Goal: Task Accomplishment & Management: Manage account settings

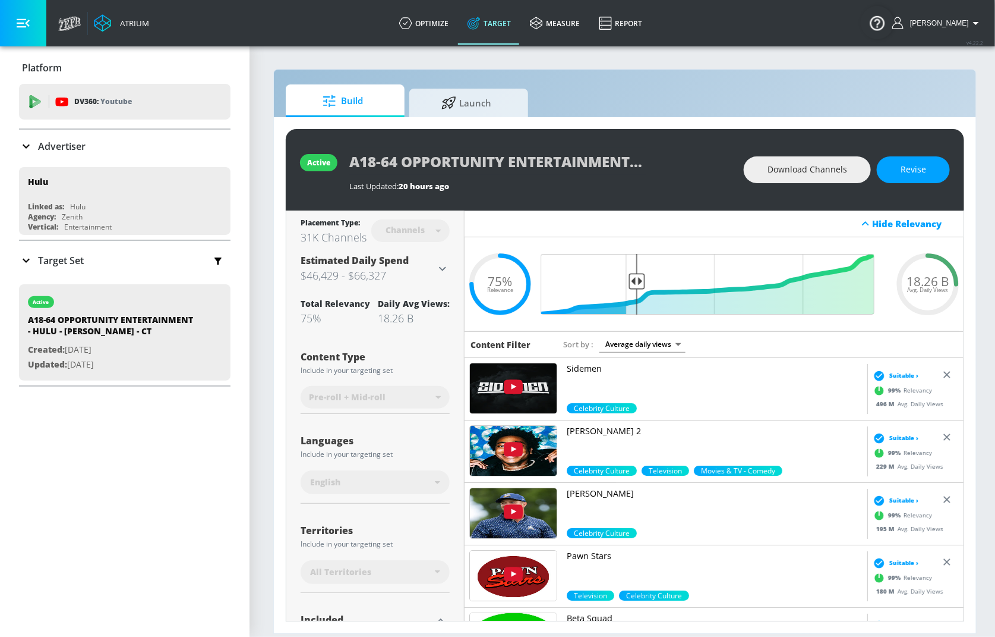
scroll to position [3326, 0]
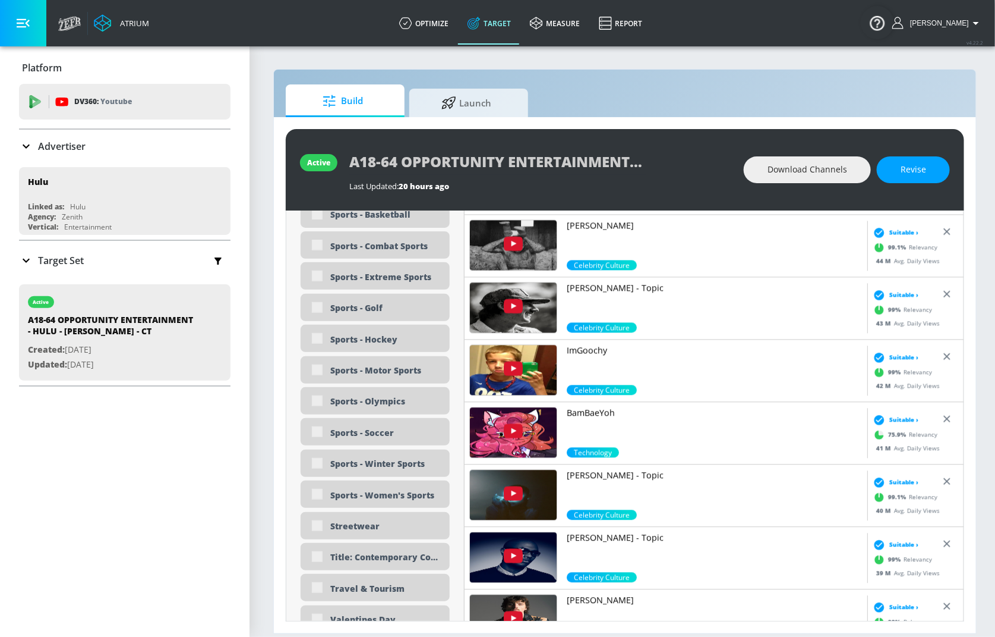
click at [53, 251] on div "Target Set" at bounding box center [125, 260] width 212 height 25
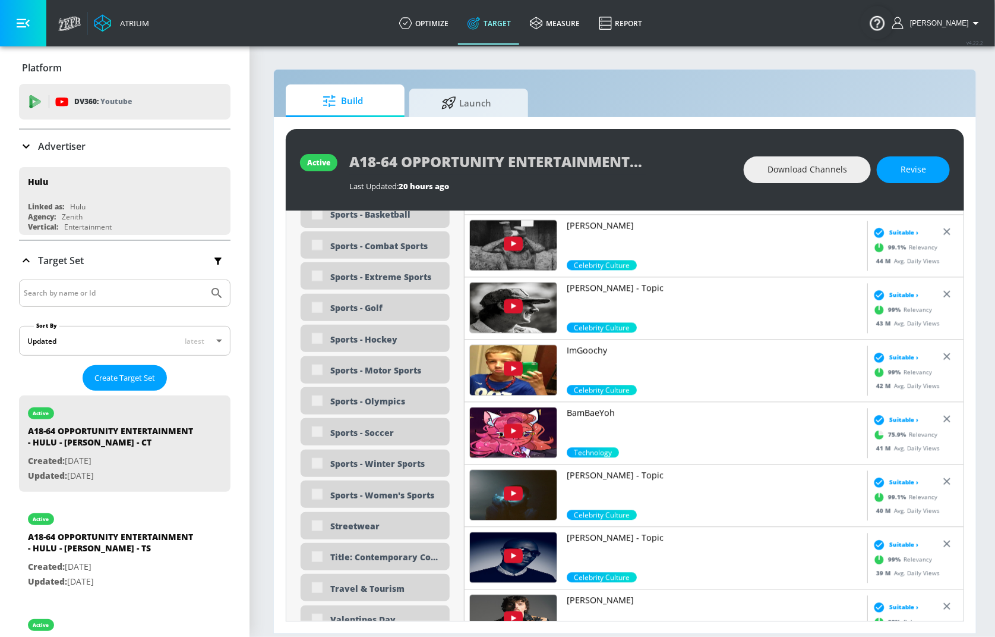
click at [71, 293] on input "Search by name or Id" at bounding box center [114, 292] width 180 height 15
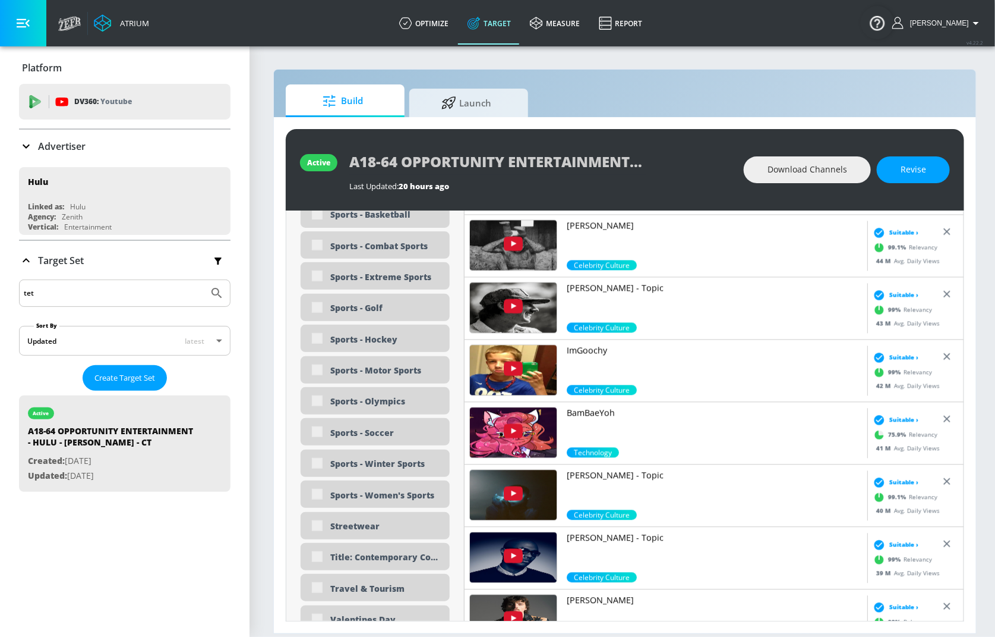
click at [204, 280] on button "Submit Search" at bounding box center [217, 293] width 26 height 26
type input "test"
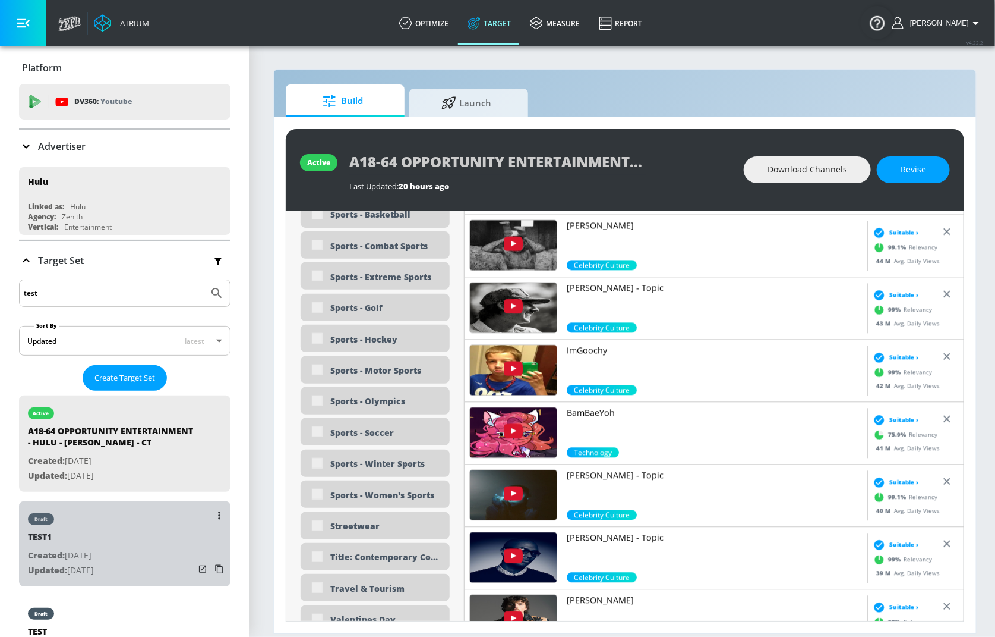
click at [87, 524] on div "draft" at bounding box center [61, 516] width 66 height 30
type input "TEST1"
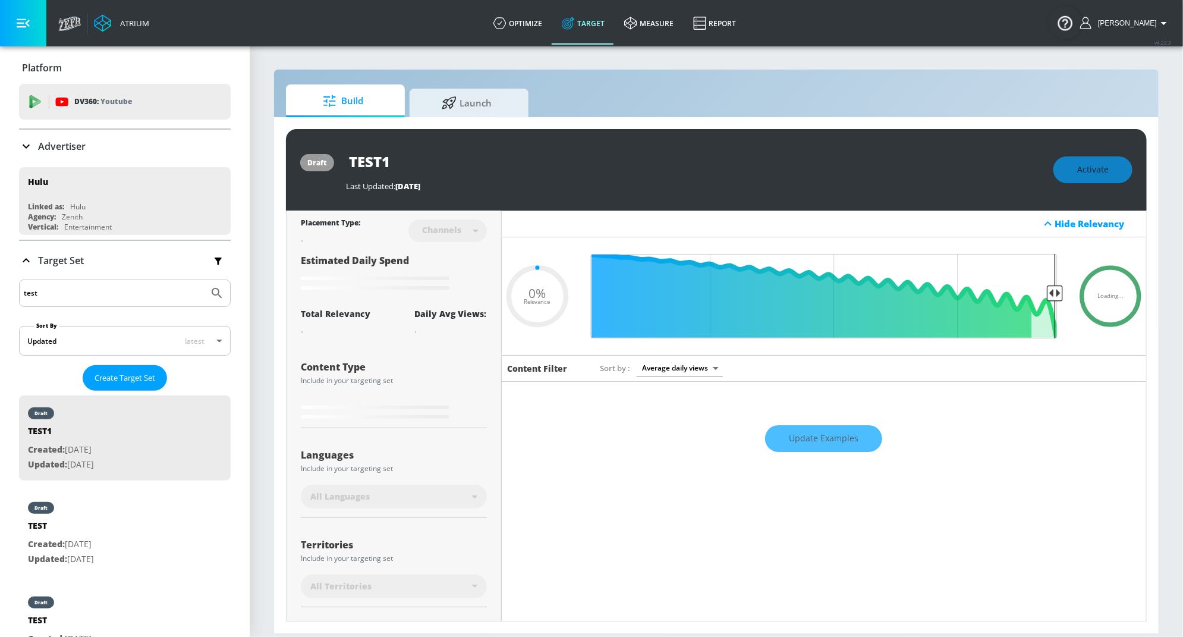
type input "0.6"
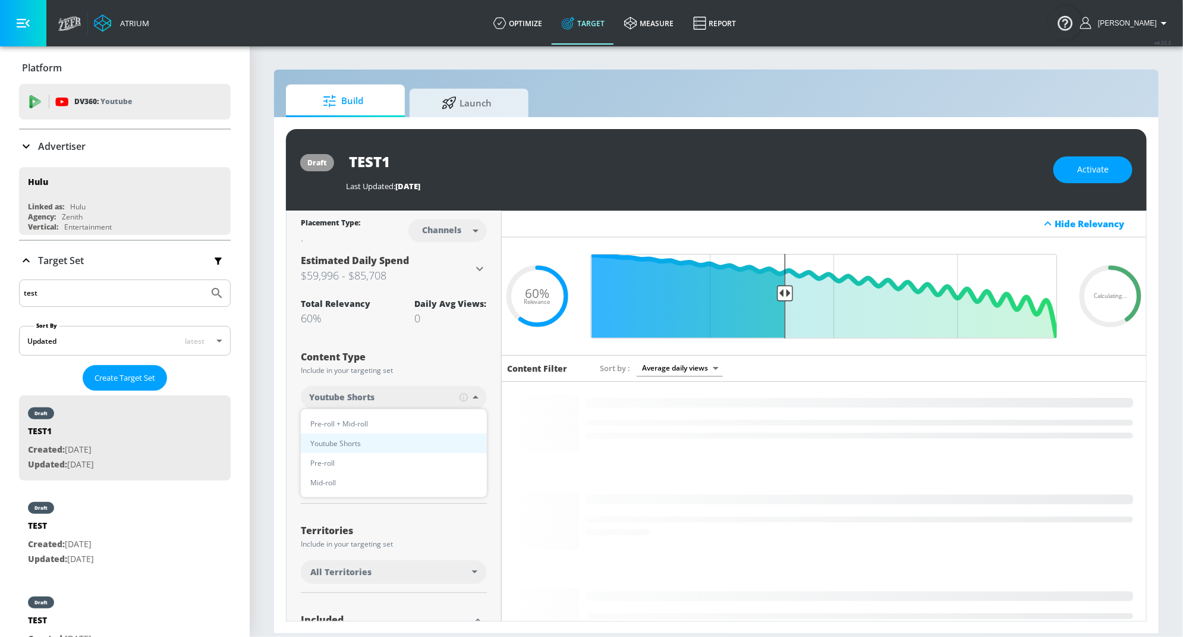
click at [424, 401] on body "Atrium optimize Target measure Report optimize Target measure Report v 4.22.2 […" at bounding box center [591, 318] width 1183 height 637
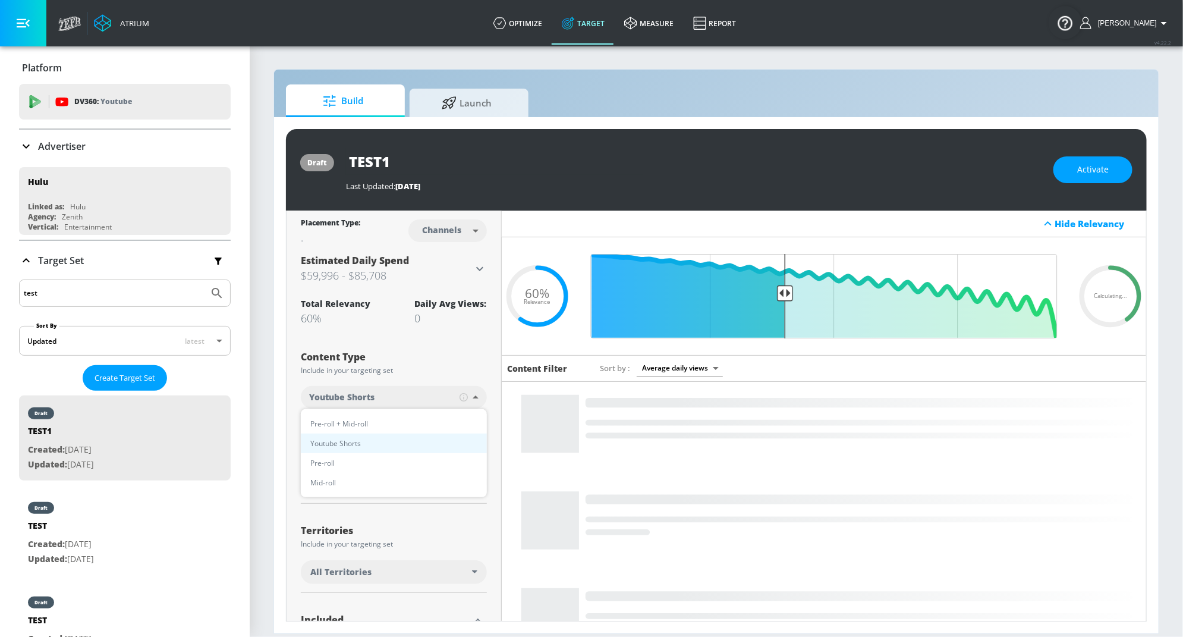
click at [396, 427] on li "Pre-roll + Mid-roll" at bounding box center [394, 424] width 186 height 20
type input "standard"
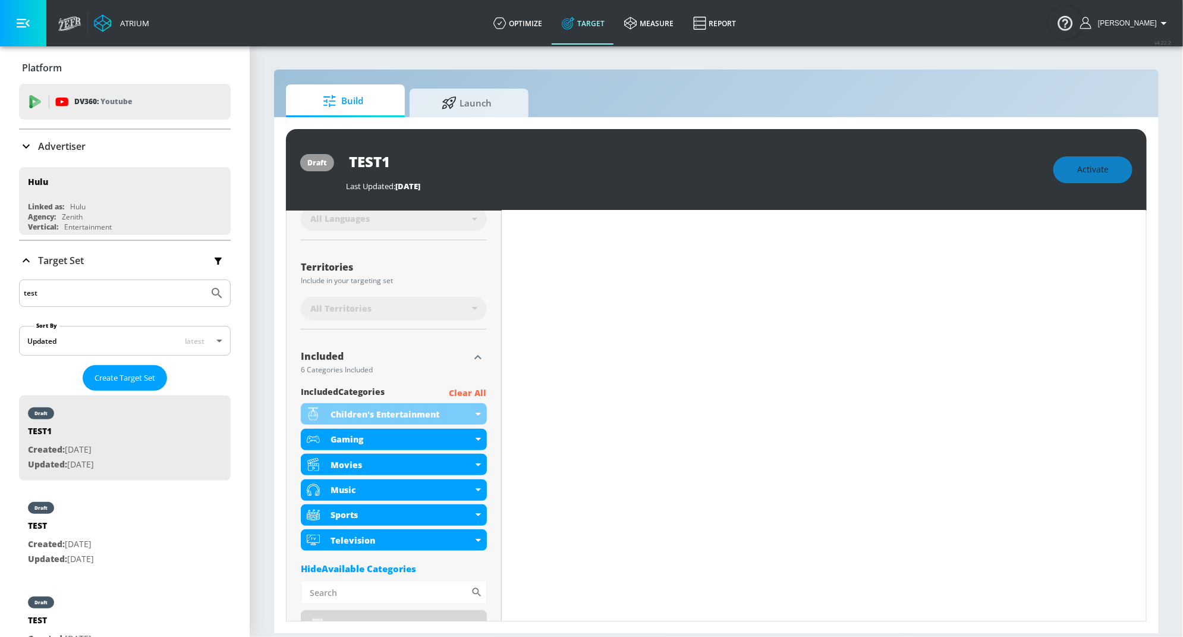
scroll to position [280, 0]
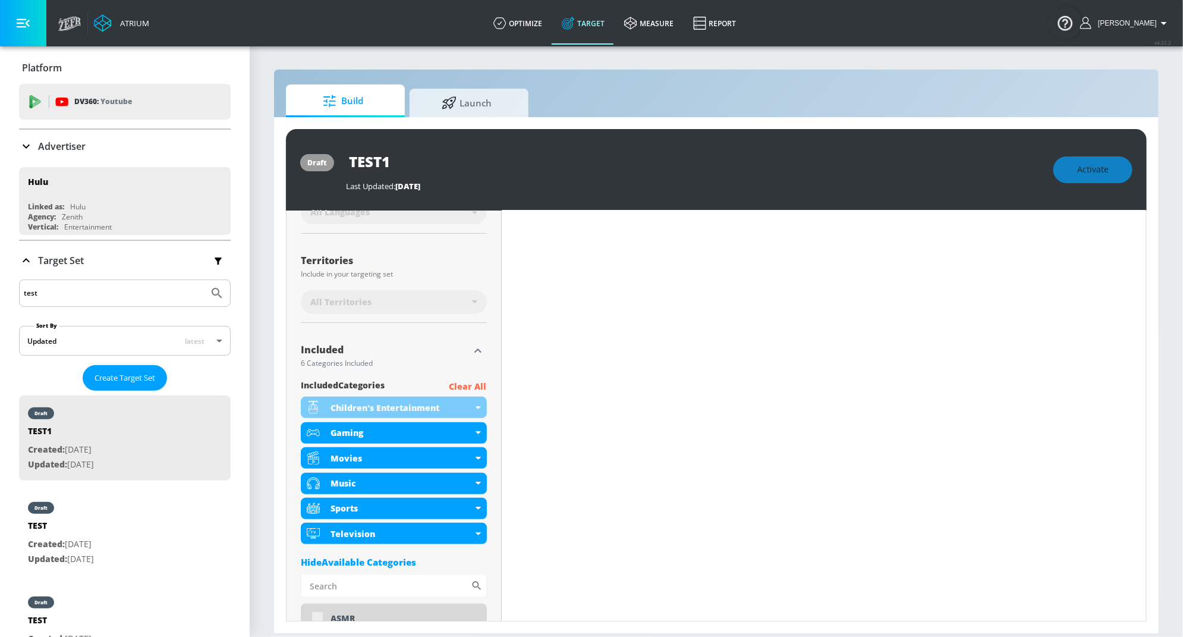
click at [464, 381] on p "Clear All" at bounding box center [467, 386] width 37 height 15
click at [474, 385] on p "Clear All" at bounding box center [467, 386] width 37 height 15
click at [468, 388] on p "Clear All" at bounding box center [467, 386] width 37 height 15
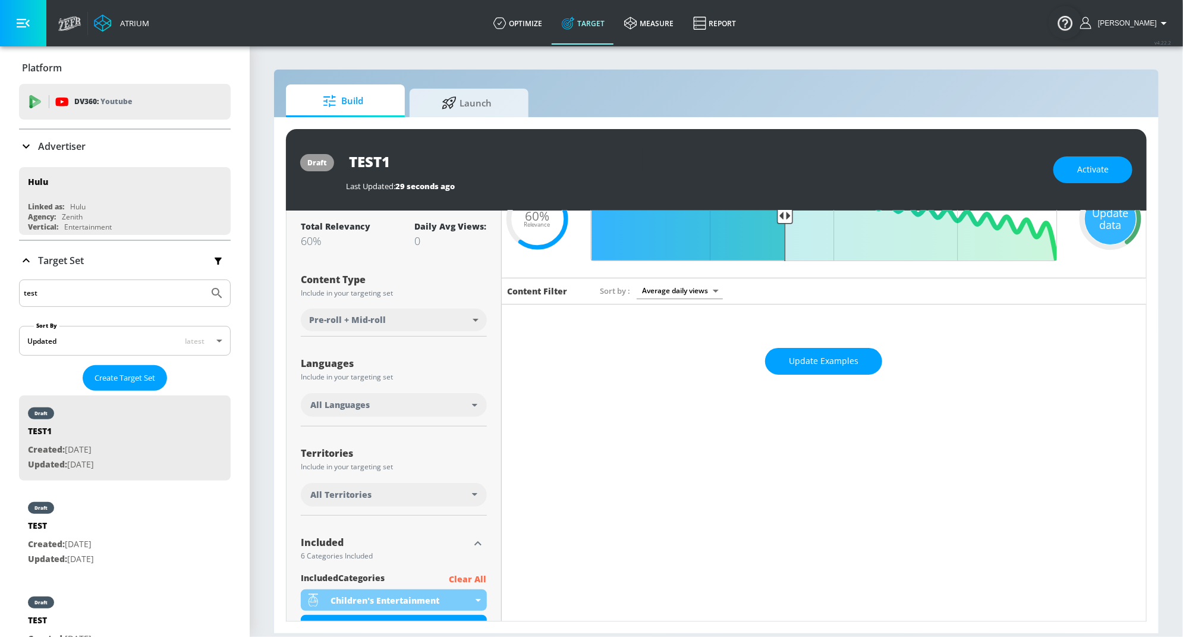
scroll to position [105, 0]
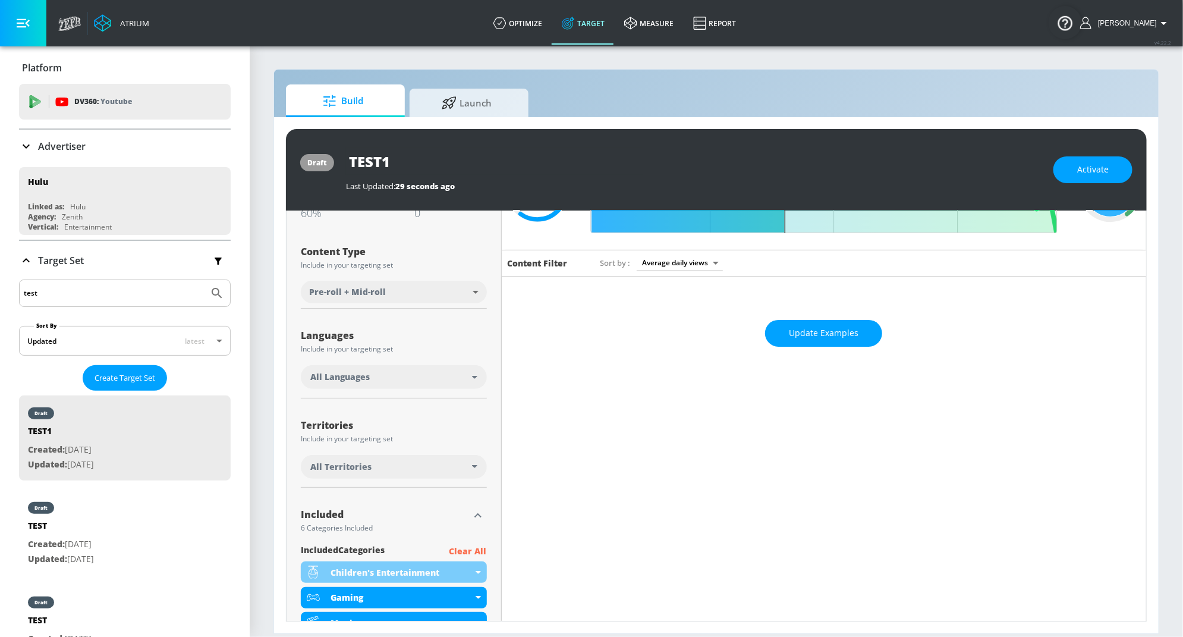
click at [468, 548] on p "Clear All" at bounding box center [467, 551] width 37 height 15
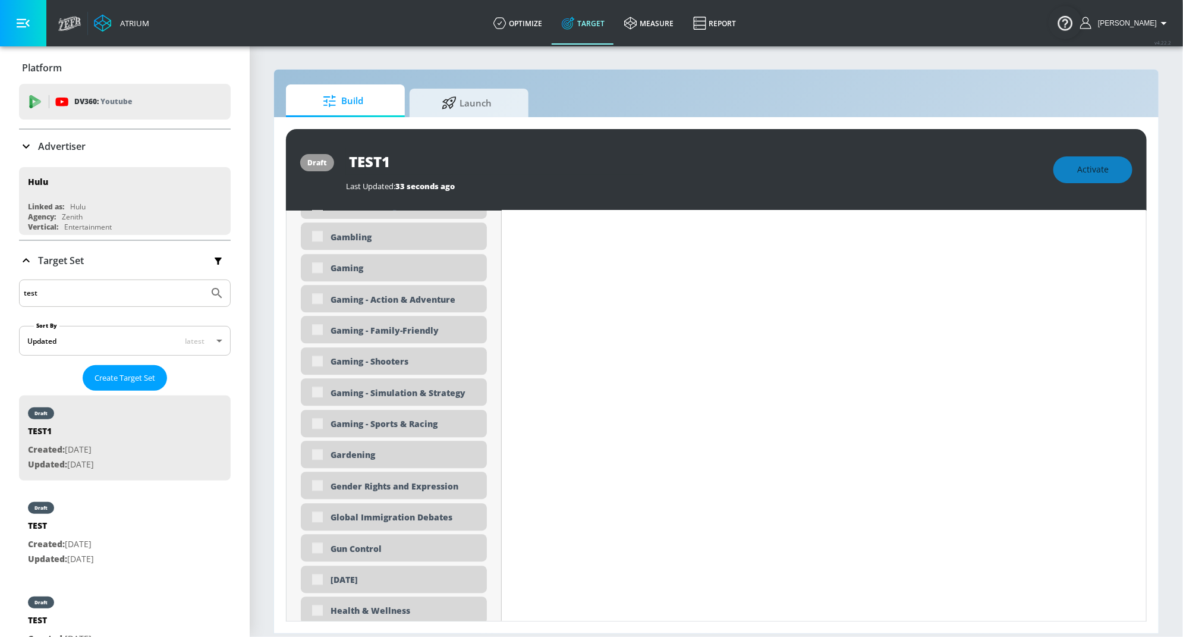
scroll to position [1601, 0]
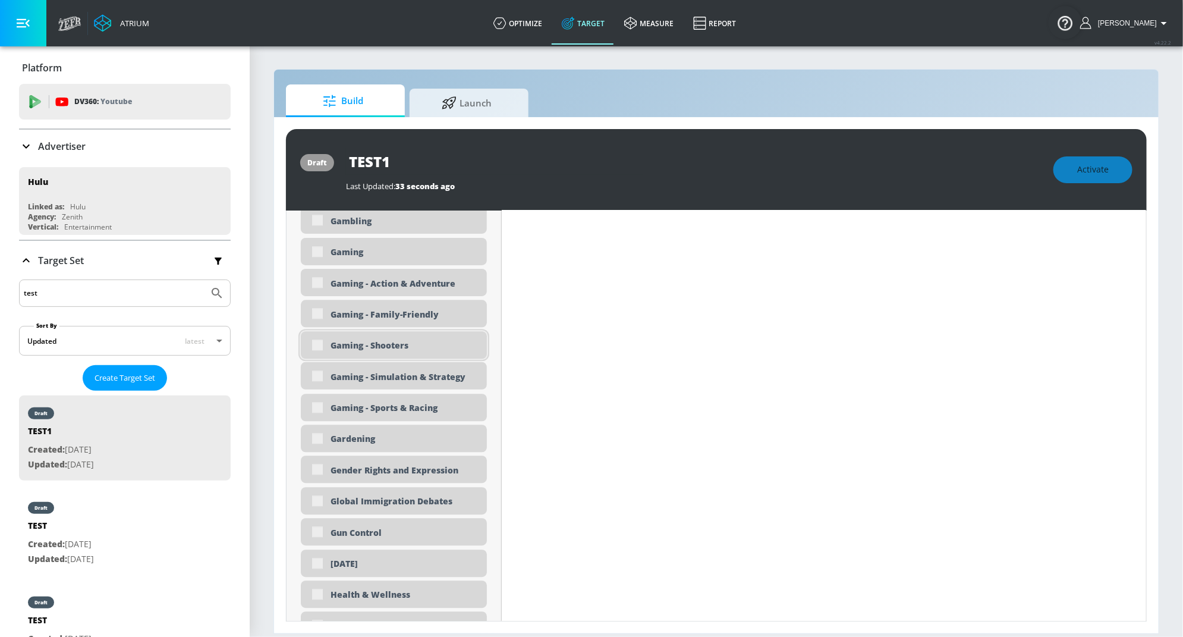
click at [380, 346] on div "Gaming - Shooters" at bounding box center [403, 344] width 147 height 11
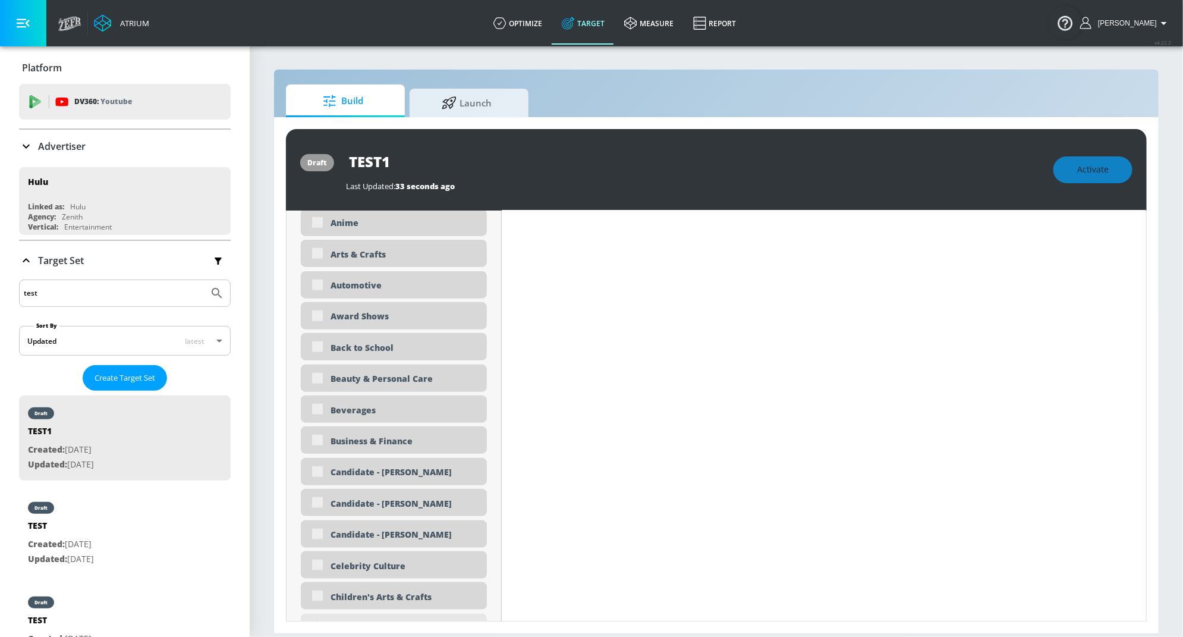
scroll to position [0, 0]
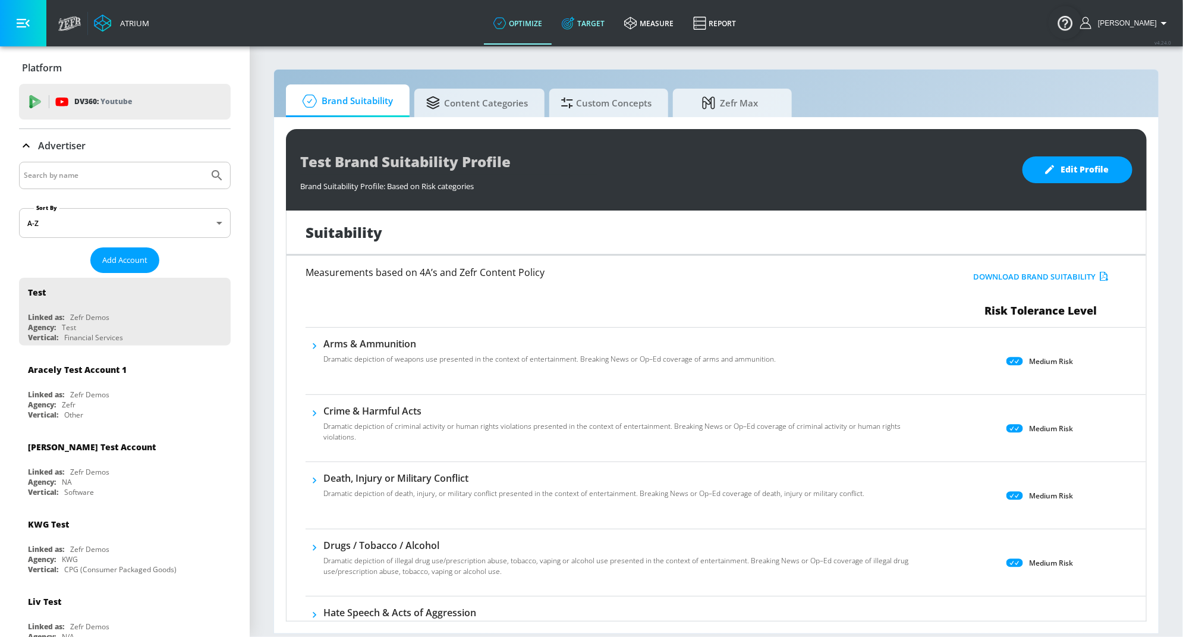
click at [599, 26] on link "Target" at bounding box center [583, 23] width 62 height 43
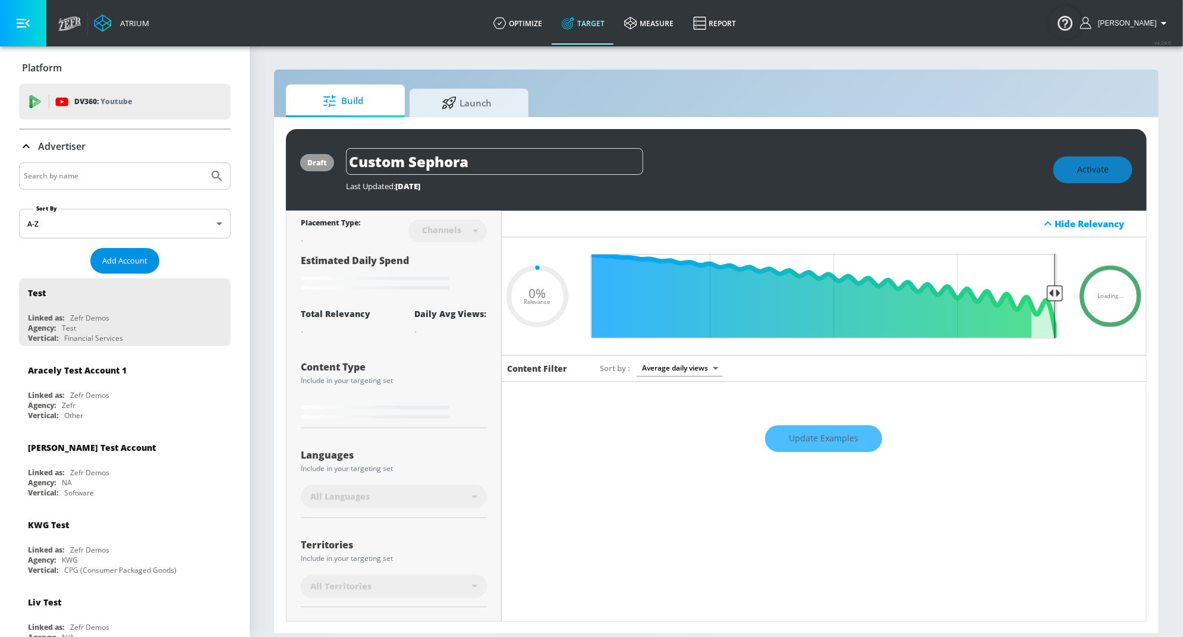
click at [121, 259] on span "Add Account" at bounding box center [124, 261] width 45 height 14
type input "0.05"
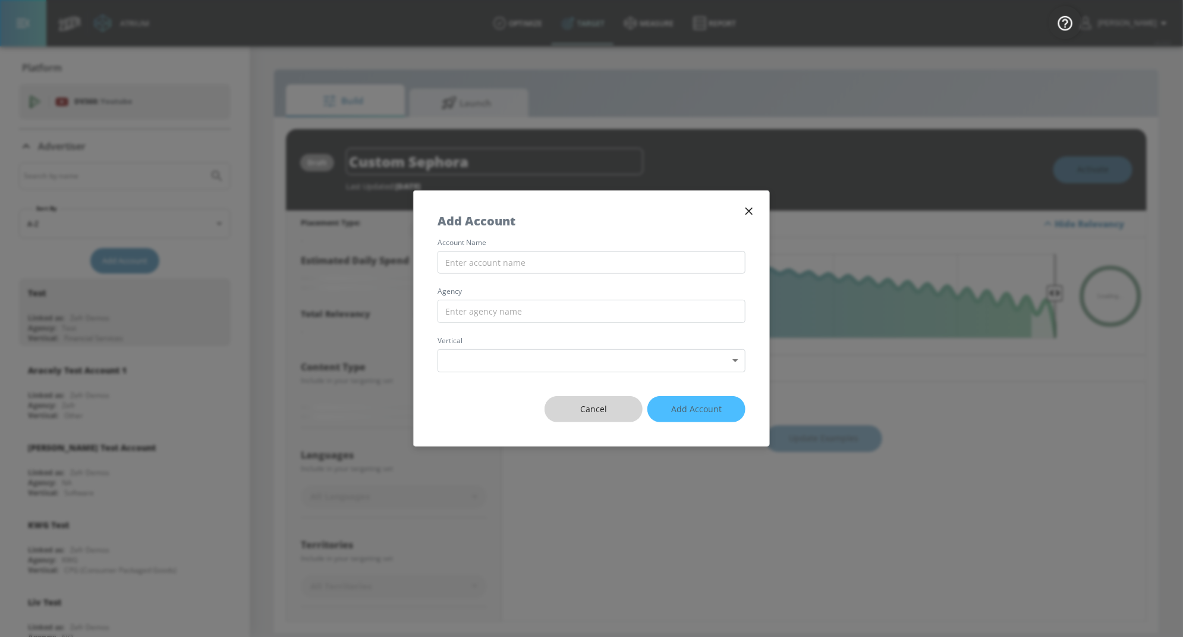
click at [588, 404] on span "Cancel" at bounding box center [593, 409] width 51 height 15
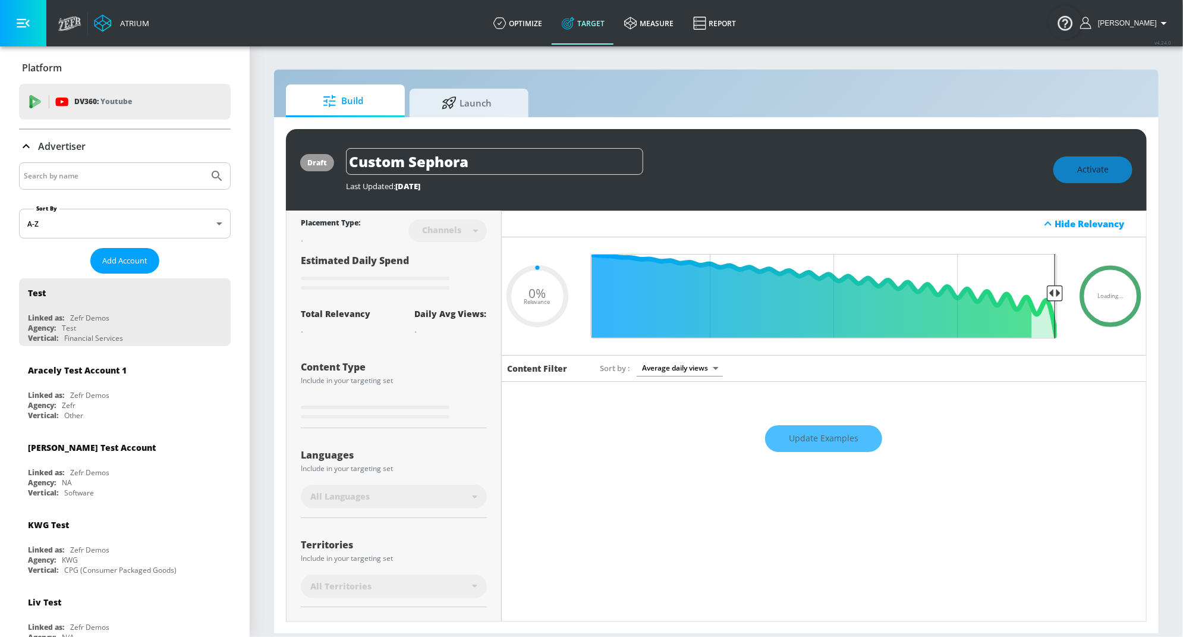
click at [48, 177] on input "Search by name" at bounding box center [114, 175] width 180 height 15
type input "hulu"
click at [204, 163] on button "Submit Search" at bounding box center [217, 176] width 26 height 26
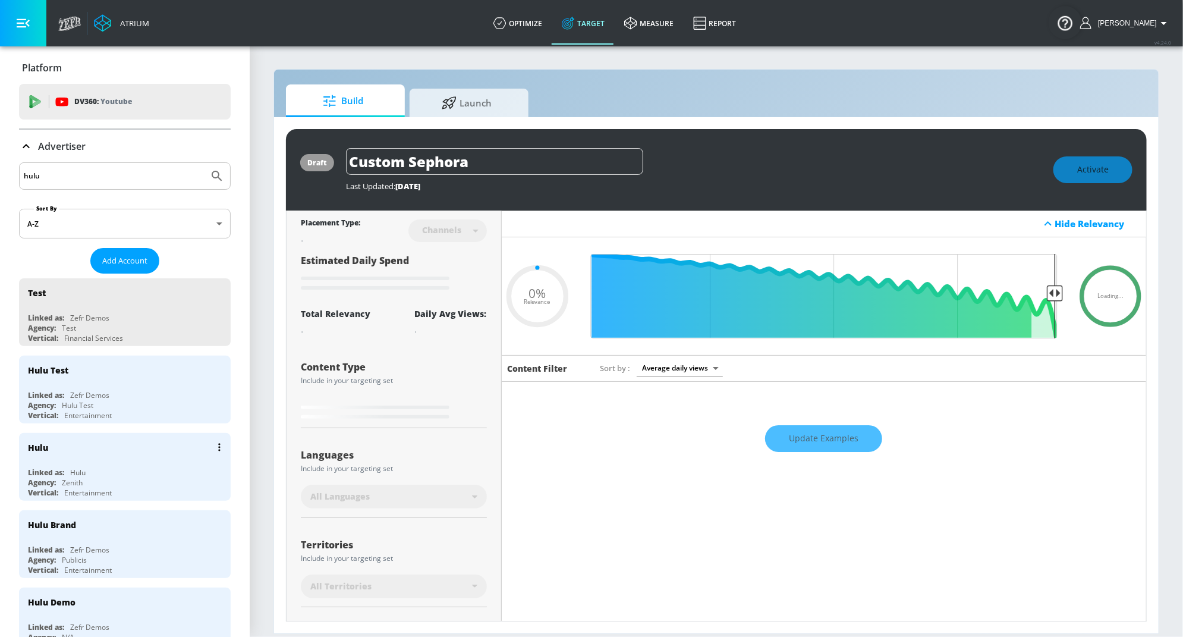
type input "0.6"
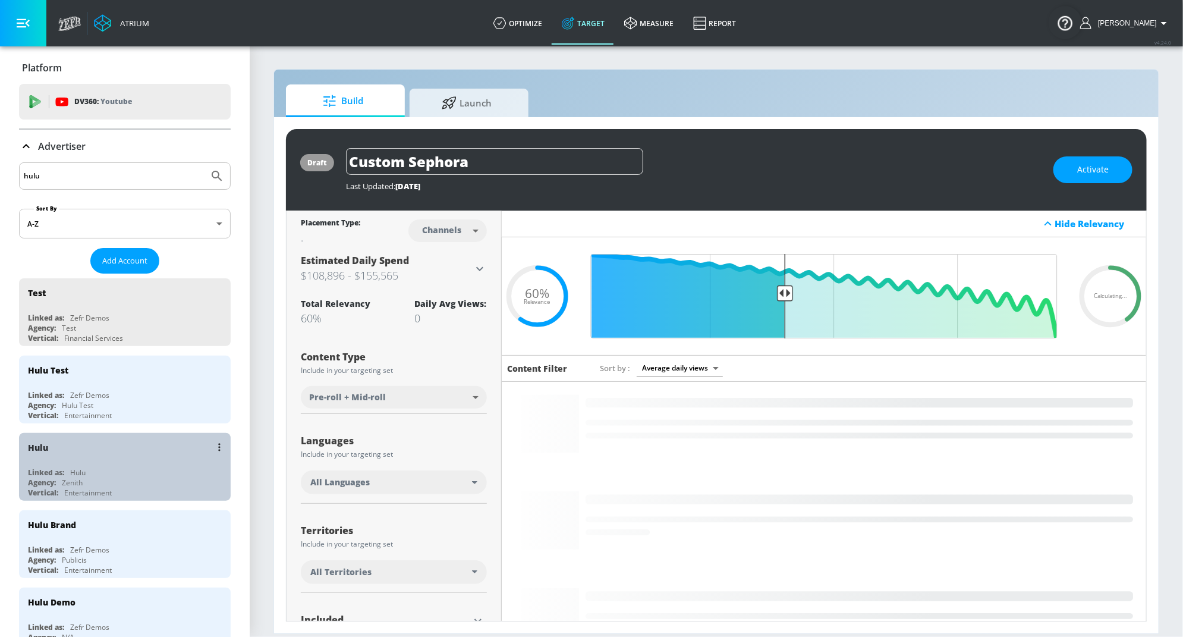
click at [80, 468] on div "Hulu" at bounding box center [77, 472] width 15 height 10
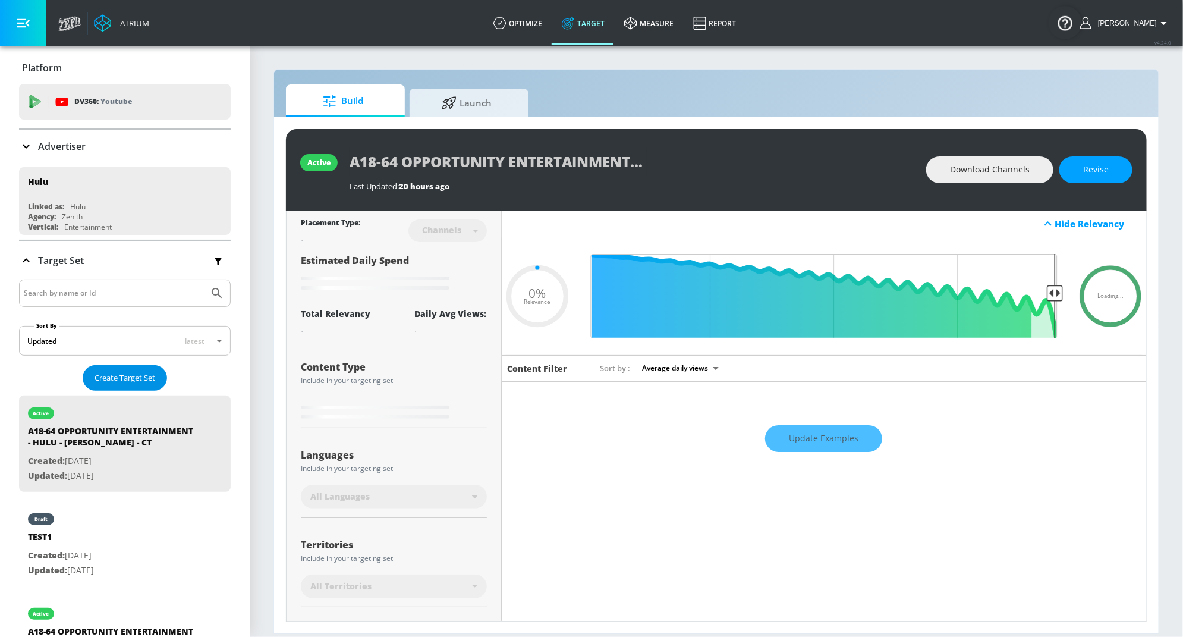
type input "0.05"
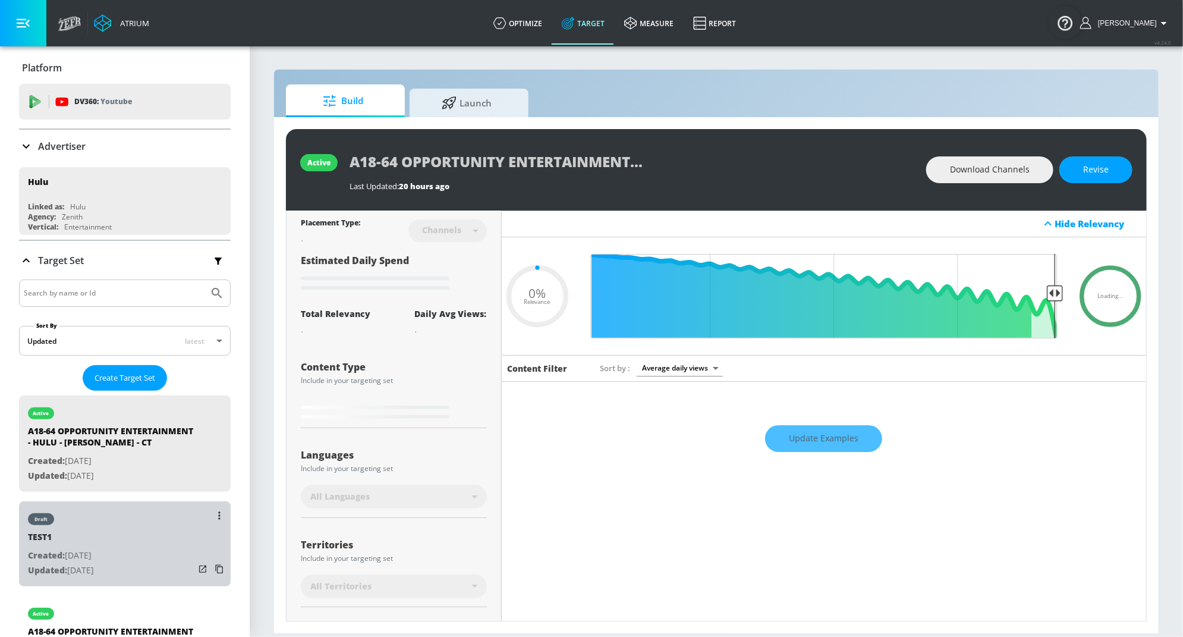
click at [94, 555] on p "Created: Aug. 07, 2024" at bounding box center [61, 555] width 66 height 15
type input "TEST1"
type input "0.05"
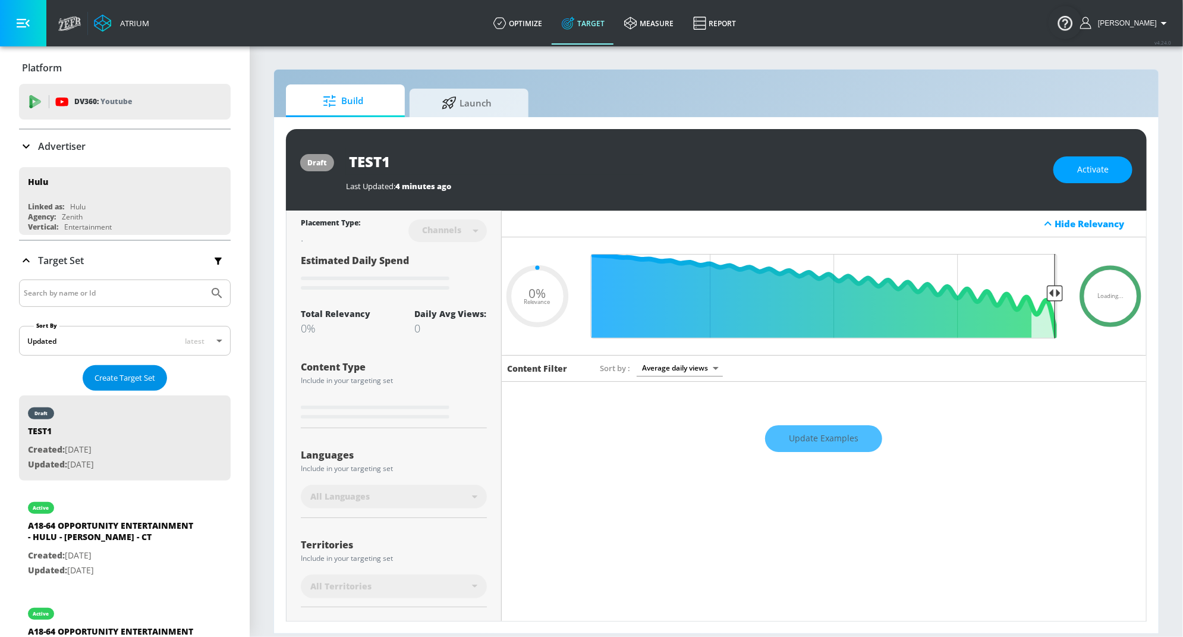
click at [147, 372] on span "Create Target Set" at bounding box center [124, 378] width 61 height 14
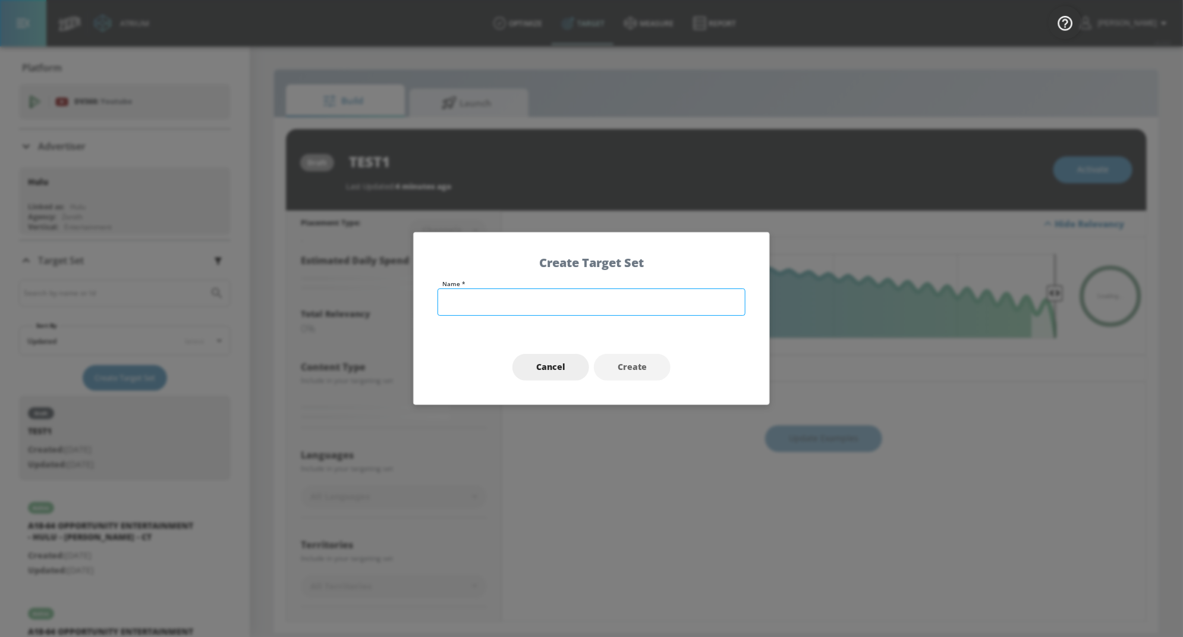
click at [437, 299] on input "text" at bounding box center [591, 301] width 308 height 27
type input "test 2"
click at [628, 361] on span "Create" at bounding box center [632, 367] width 29 height 15
type input "test 2"
type input "0.05"
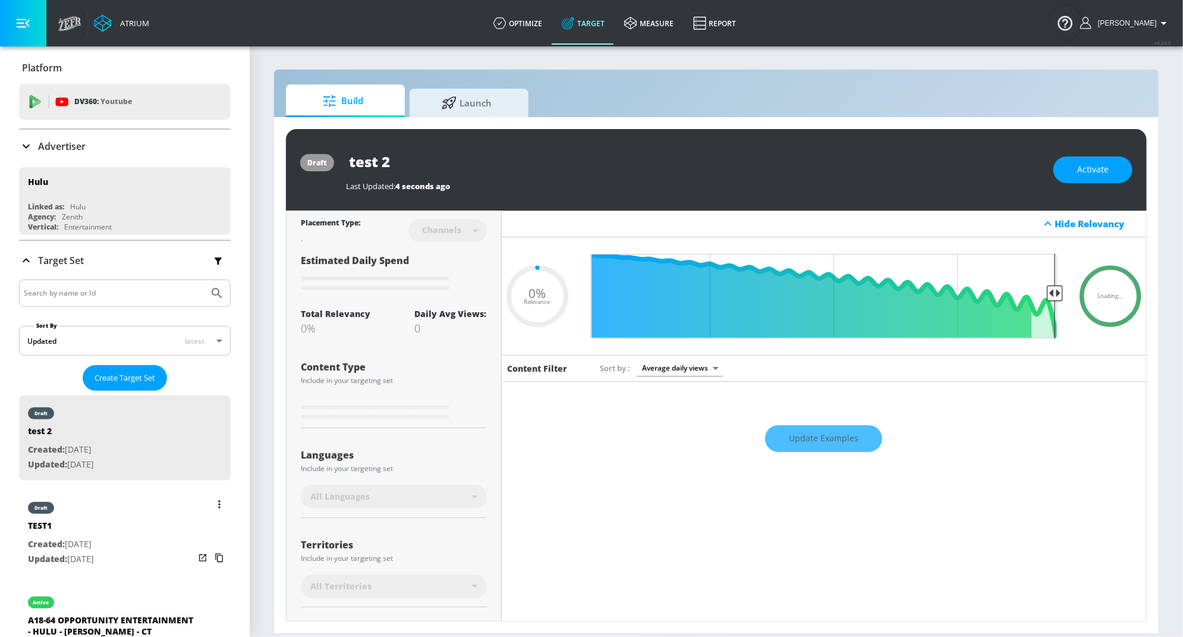
click at [92, 540] on p "Created: Aug. 07, 2024" at bounding box center [61, 544] width 66 height 15
type input "TEST1"
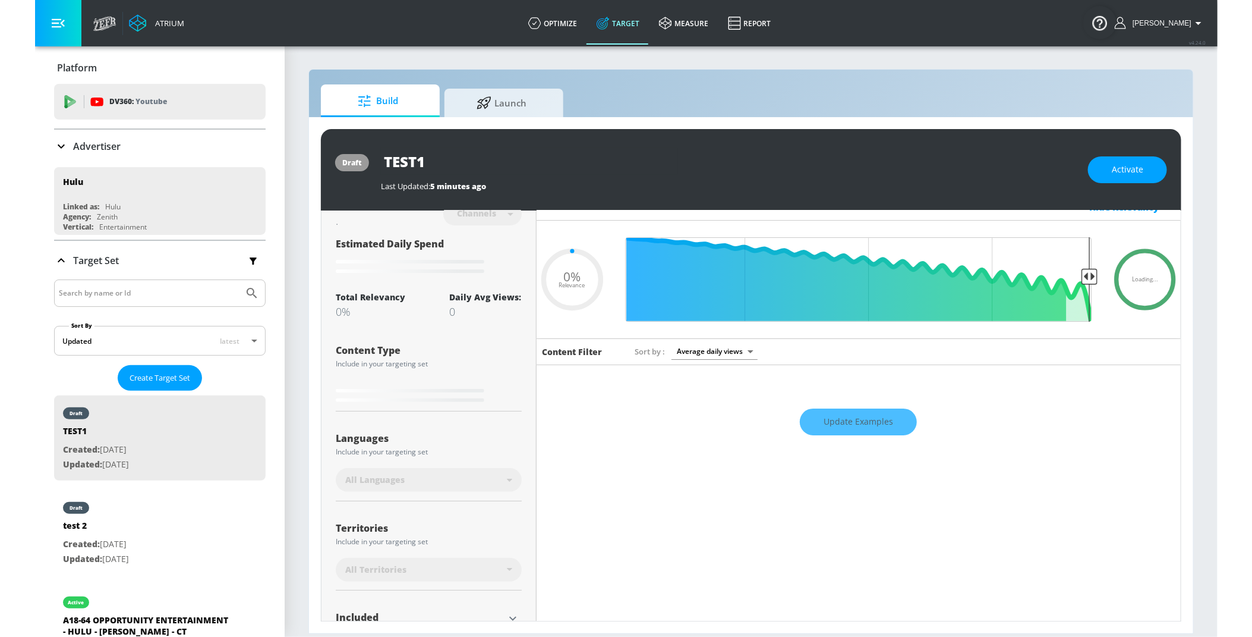
scroll to position [16, 0]
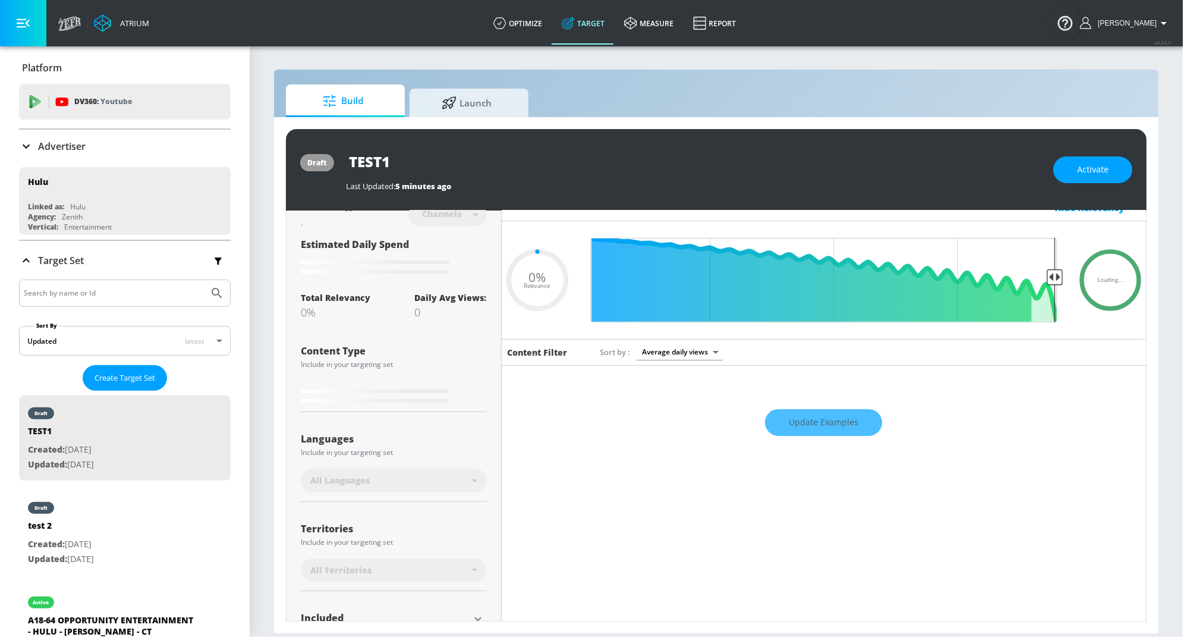
type input "0.6"
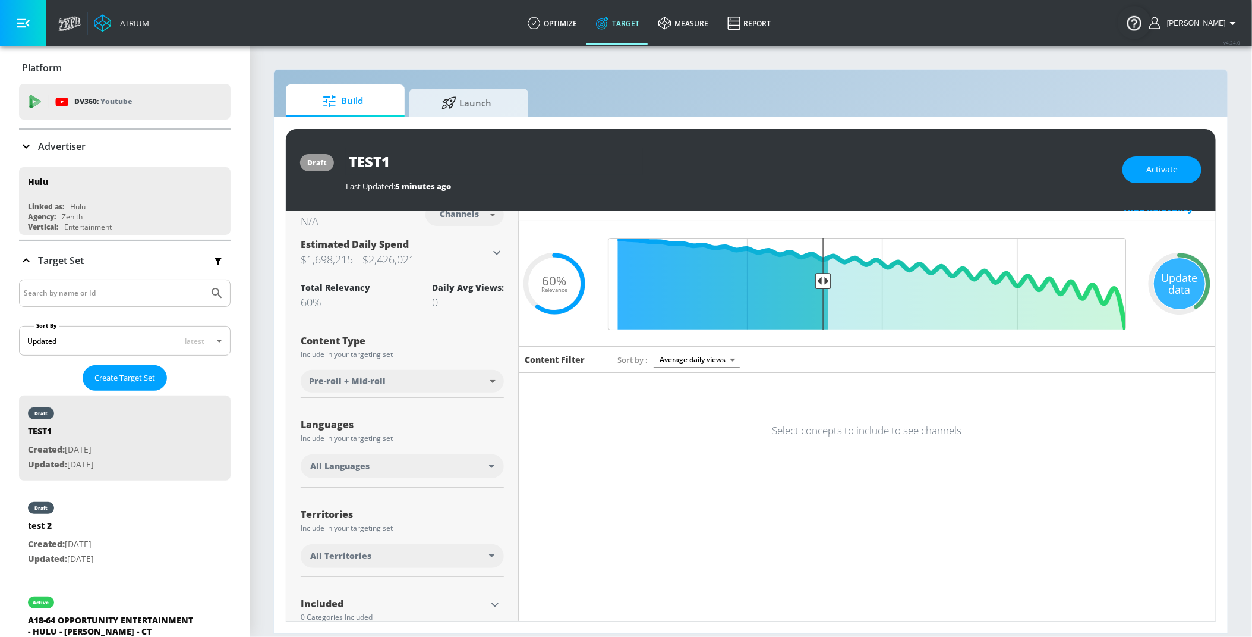
click at [367, 466] on span "All Languages" at bounding box center [339, 466] width 59 height 12
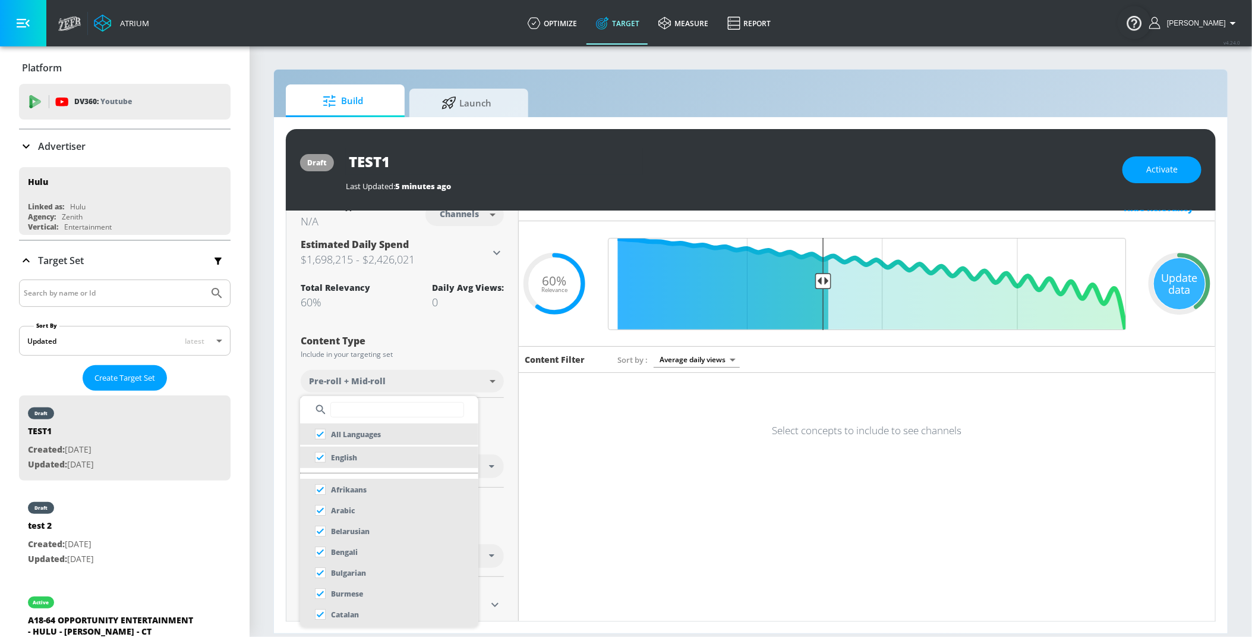
click at [361, 405] on input "text" at bounding box center [397, 409] width 134 height 15
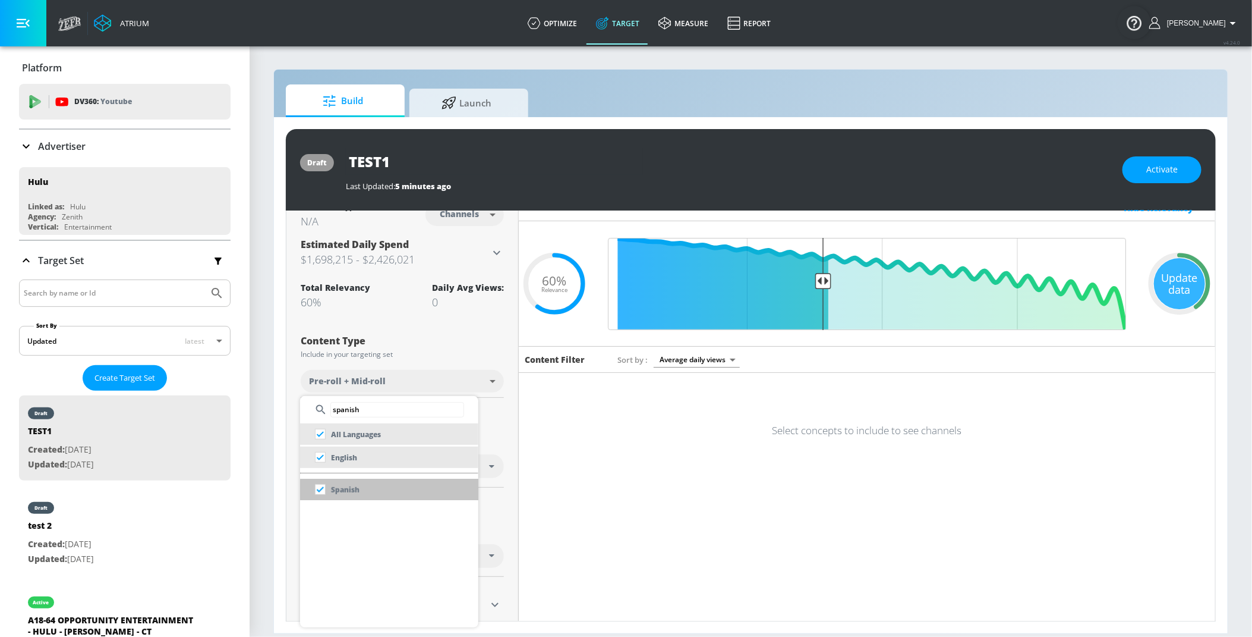
type input "spanish"
click at [339, 488] on p "Spanish" at bounding box center [345, 489] width 29 height 12
checkbox input "false"
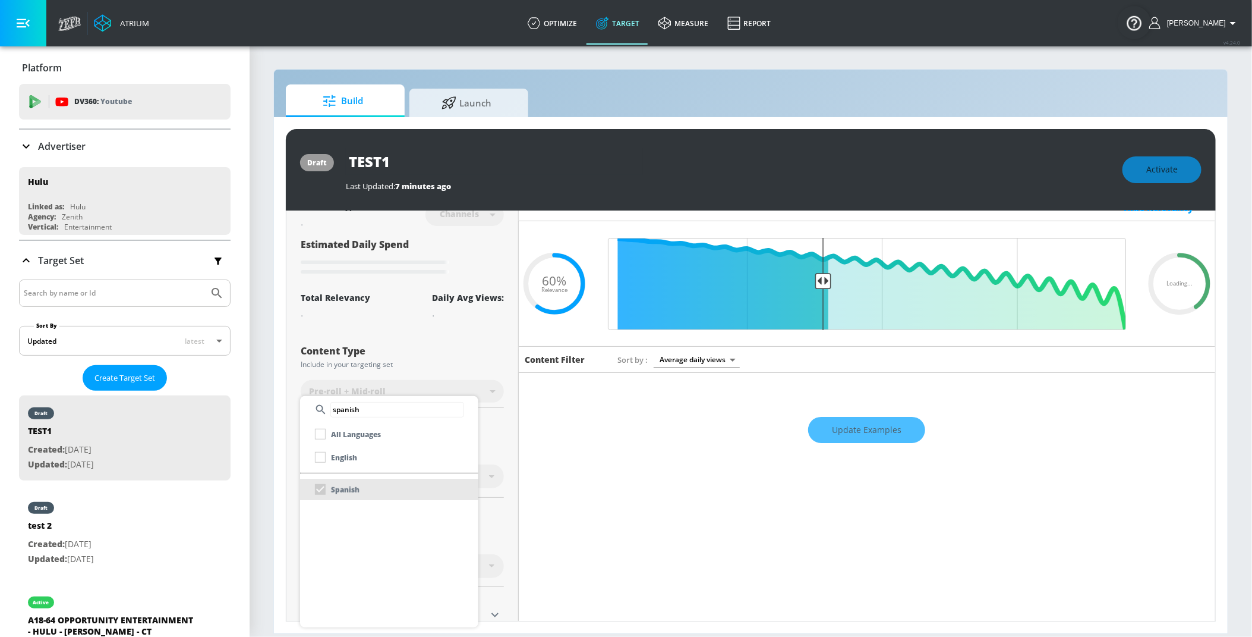
click at [275, 423] on div at bounding box center [626, 318] width 1252 height 637
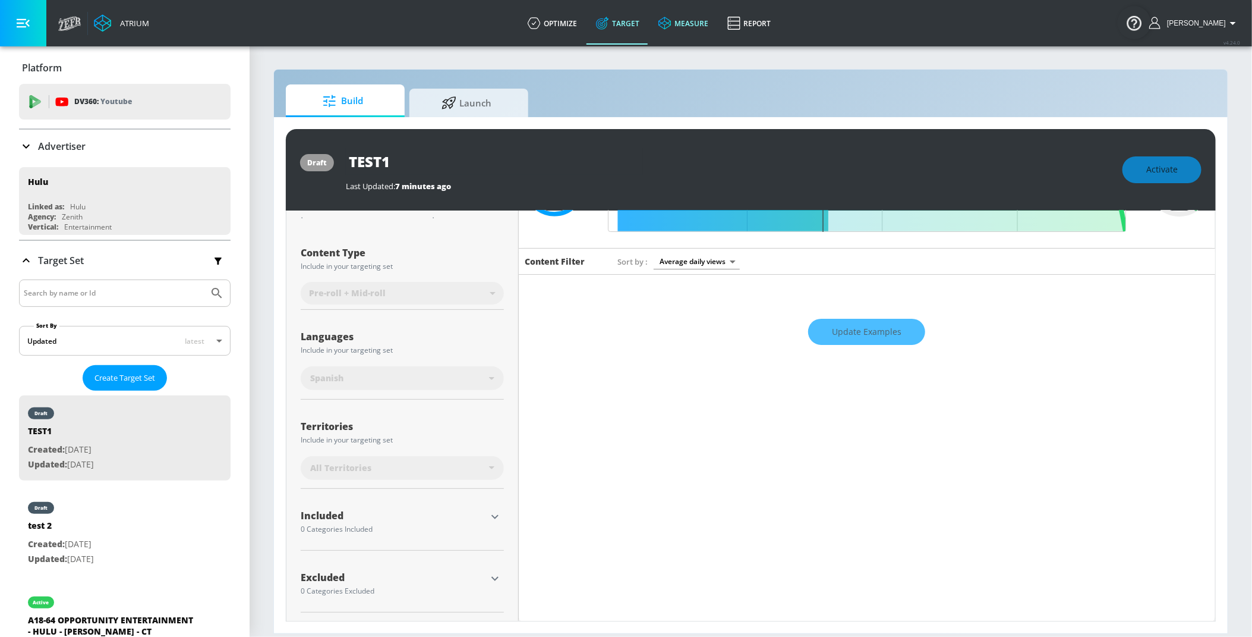
scroll to position [105, 0]
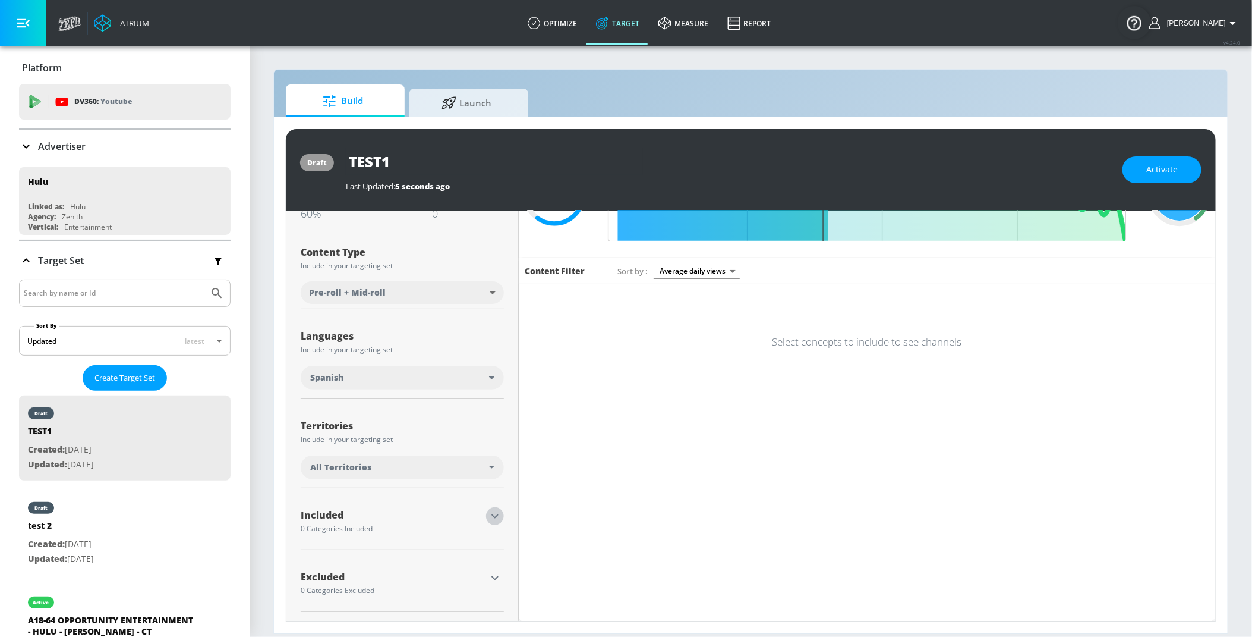
click at [489, 515] on icon "button" at bounding box center [495, 516] width 14 height 14
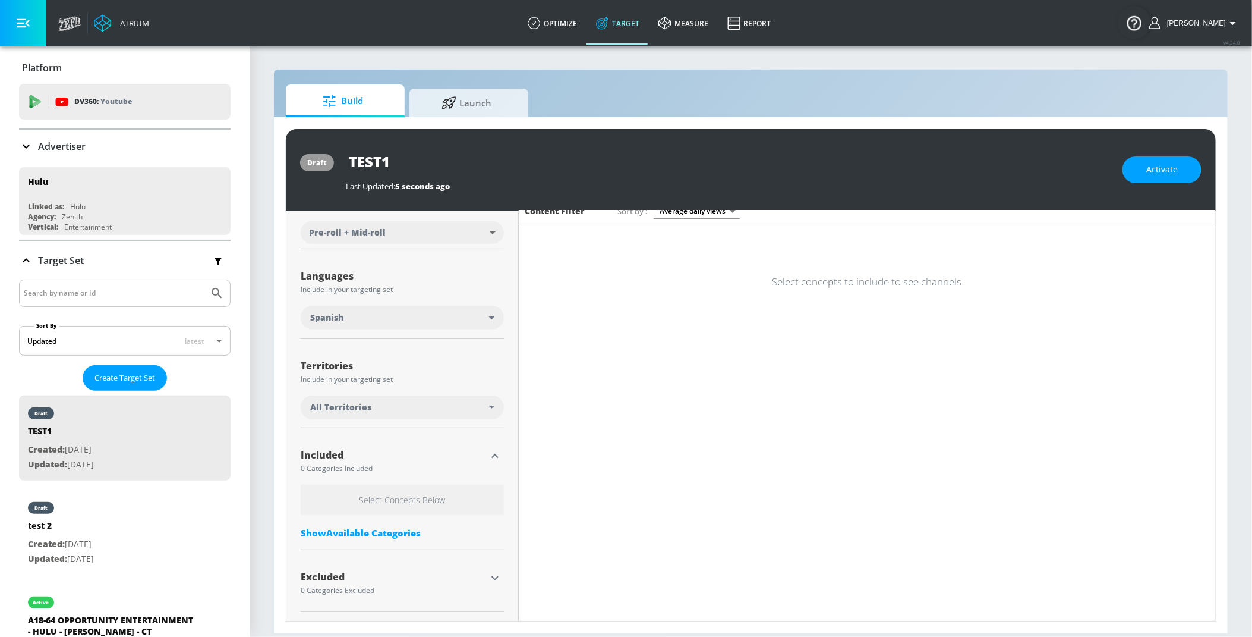
click at [363, 529] on div "Show Available Categories" at bounding box center [402, 533] width 203 height 12
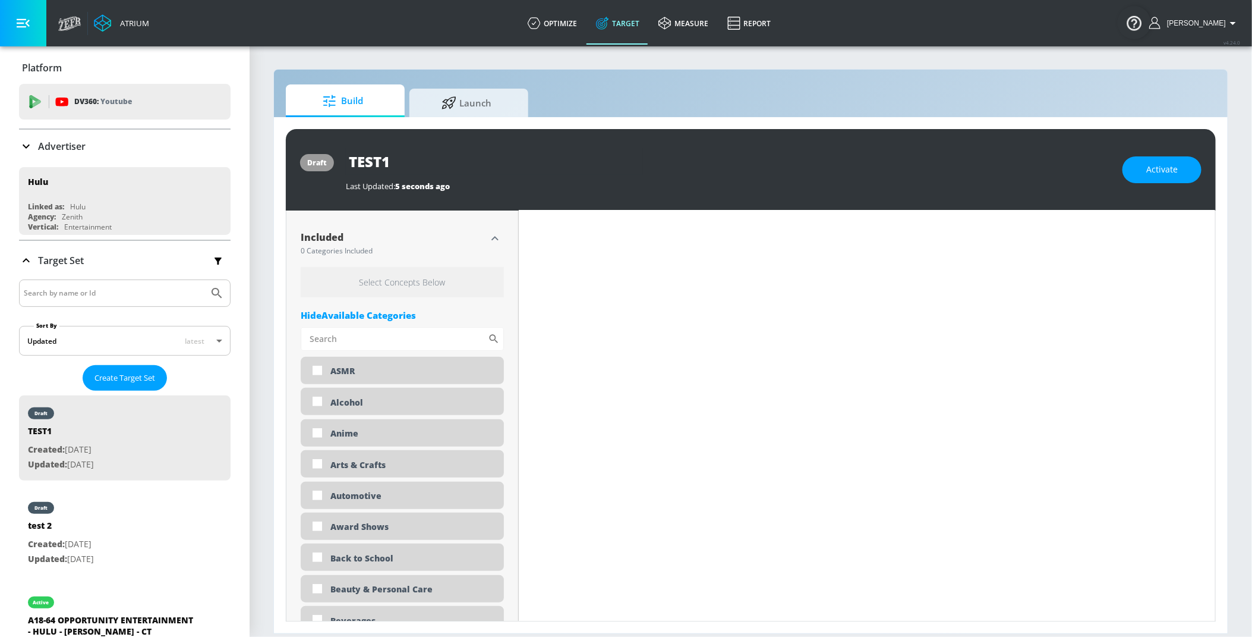
scroll to position [394, 0]
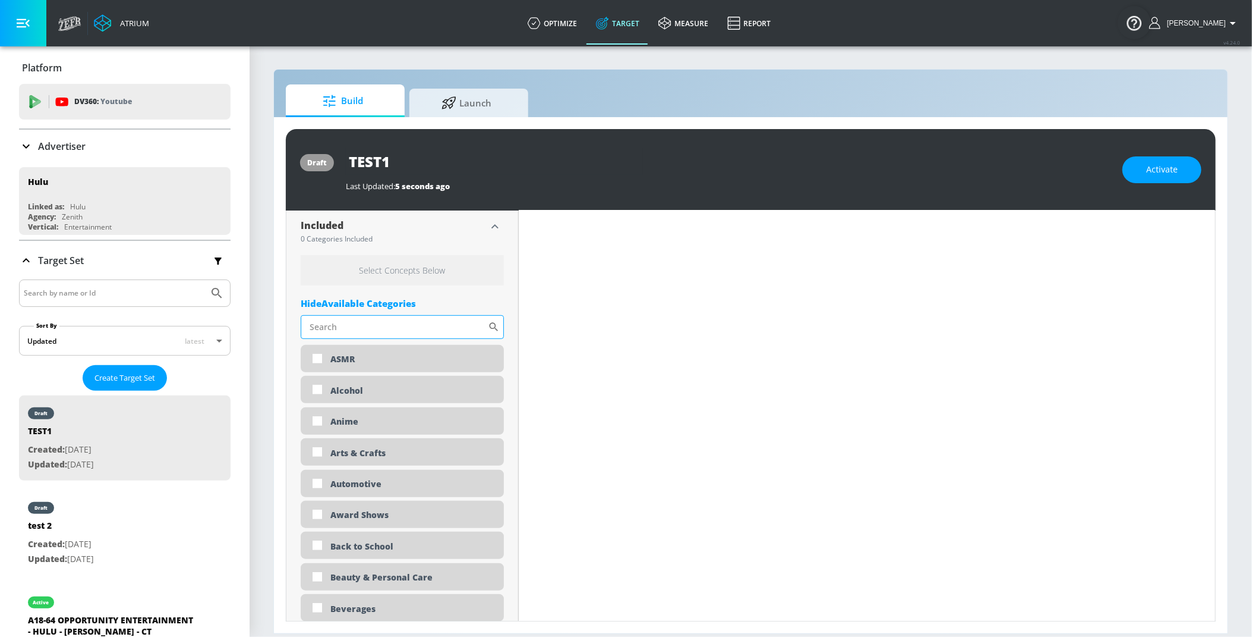
click at [335, 323] on input "Sort By" at bounding box center [394, 327] width 187 height 24
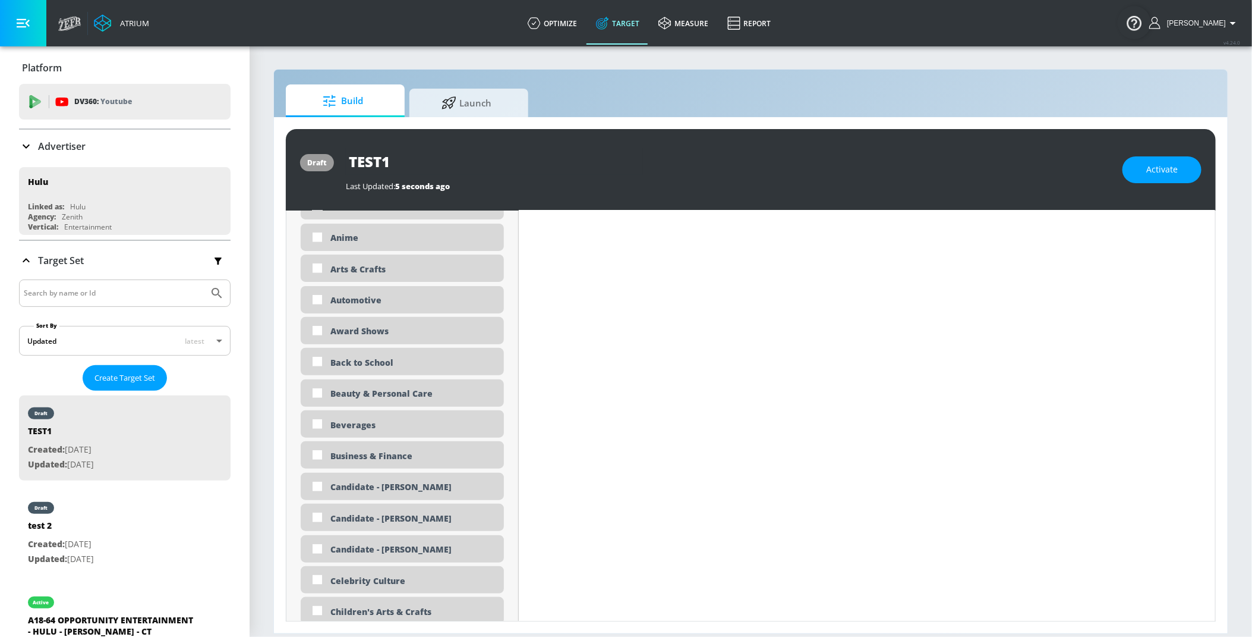
scroll to position [505, 0]
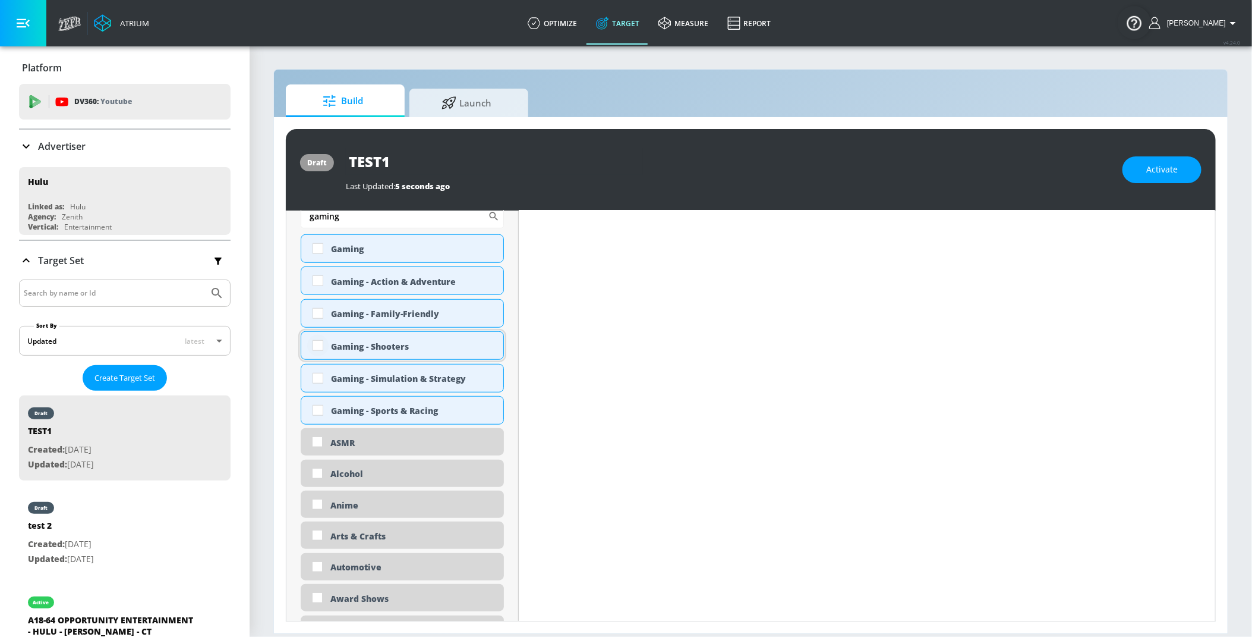
type input "gaming"
click at [316, 346] on input "checkbox" at bounding box center [317, 345] width 21 height 21
checkbox input "true"
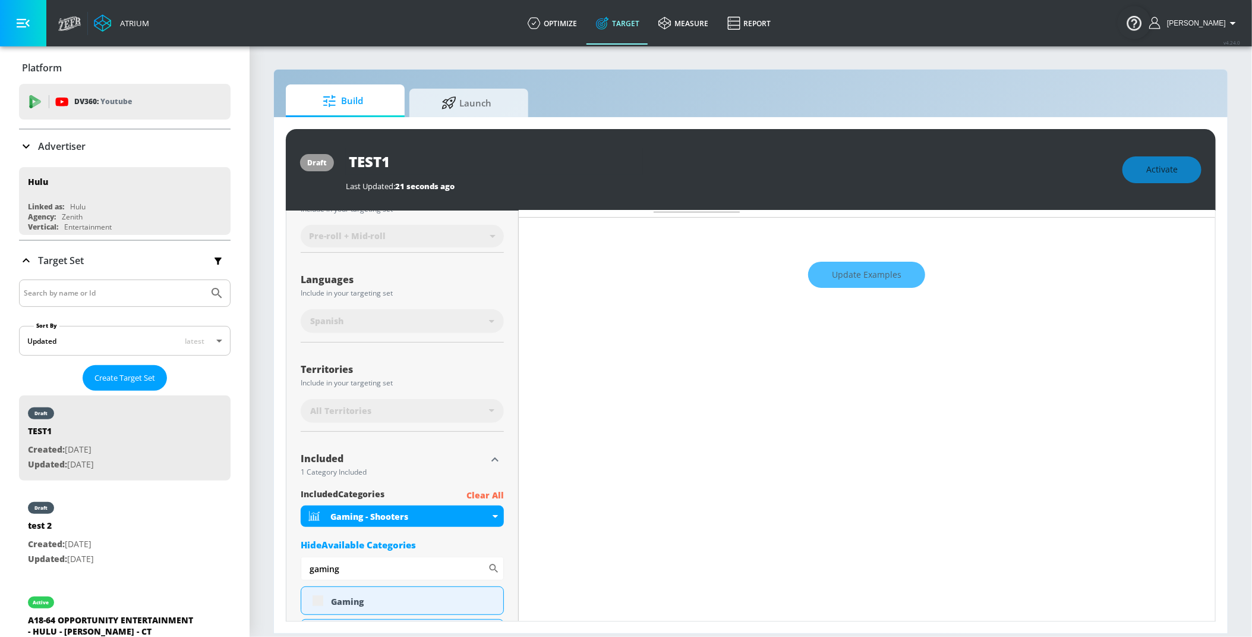
scroll to position [0, 0]
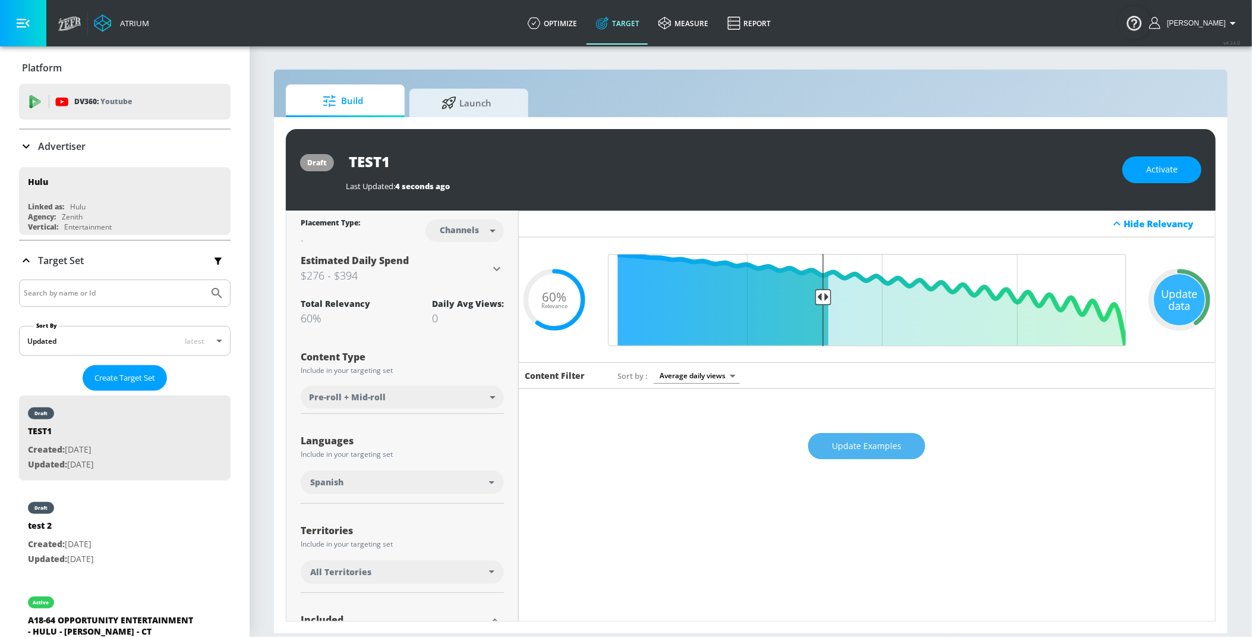
click at [880, 450] on span "Update Examples" at bounding box center [867, 446] width 70 height 15
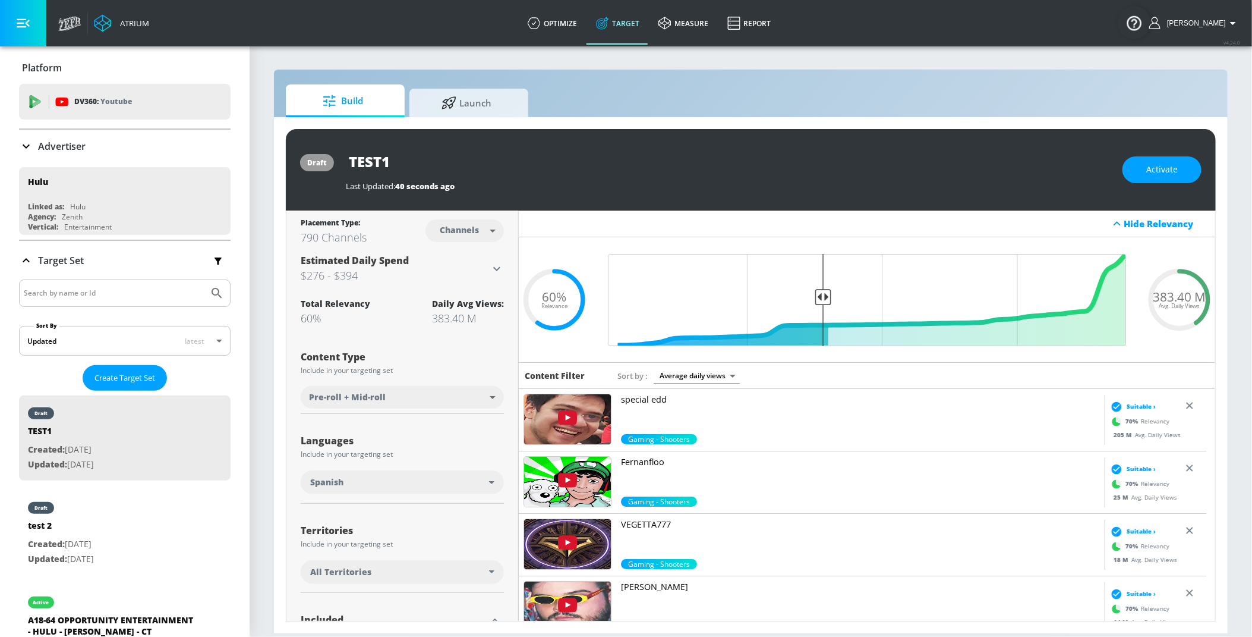
click at [476, 228] on body "Atrium optimize Target measure Report optimize Target measure Report v 4.24.0 R…" at bounding box center [626, 318] width 1252 height 637
click at [468, 278] on div "Videos" at bounding box center [457, 276] width 34 height 12
type input "videos"
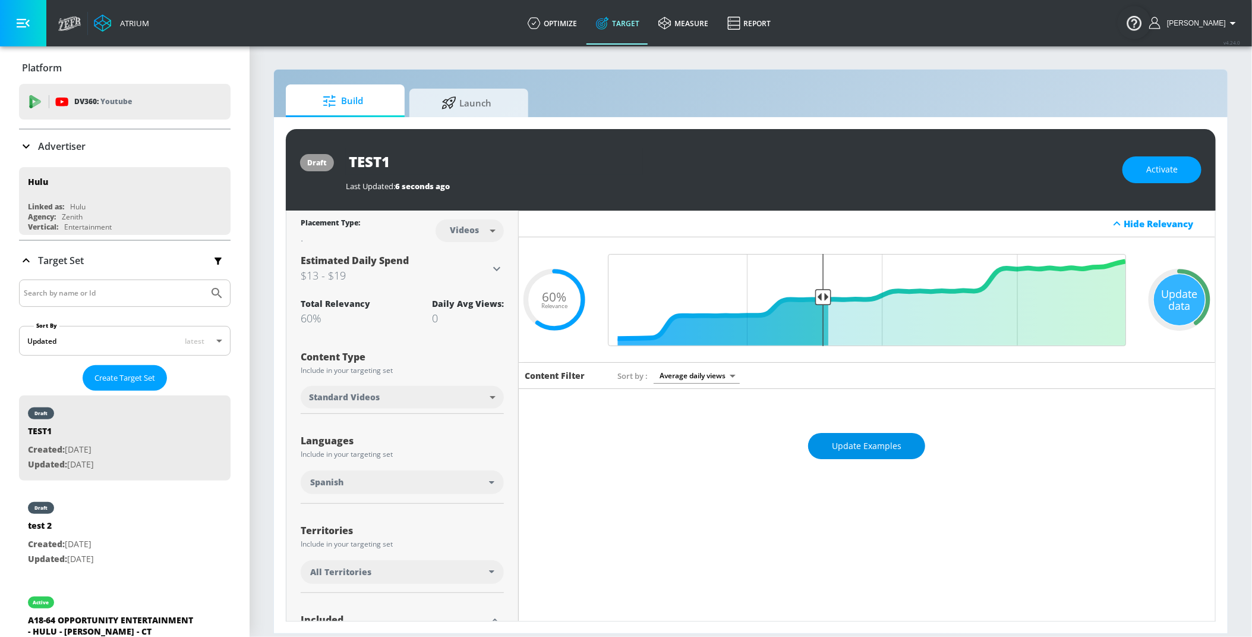
click at [855, 452] on span "Update Examples" at bounding box center [867, 446] width 70 height 15
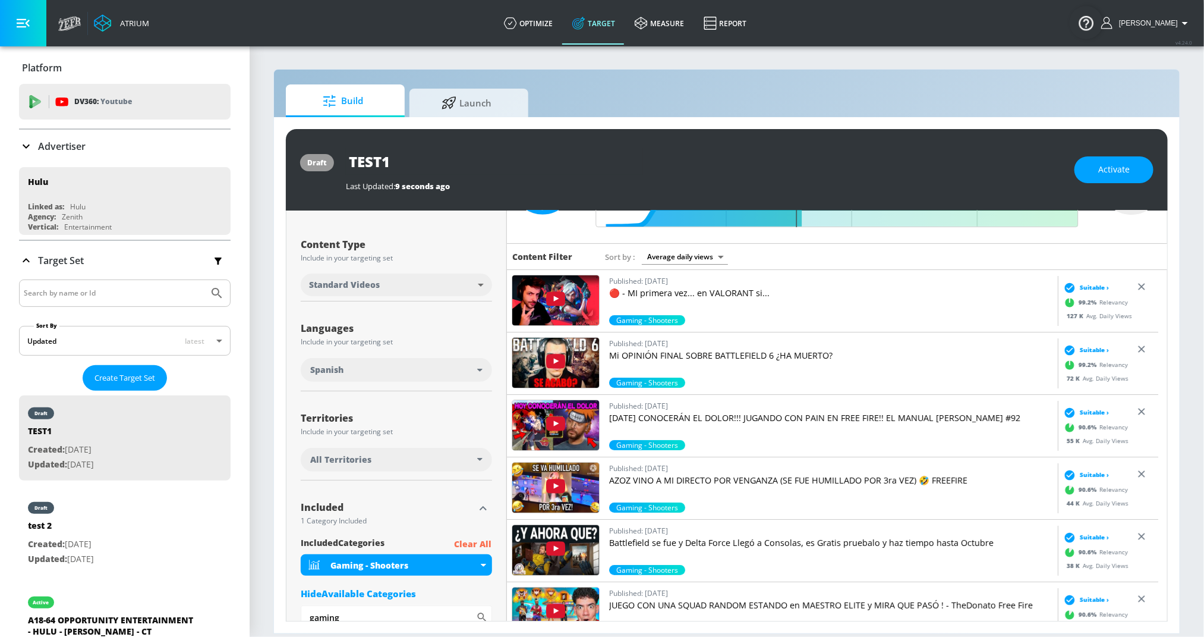
scroll to position [111, 0]
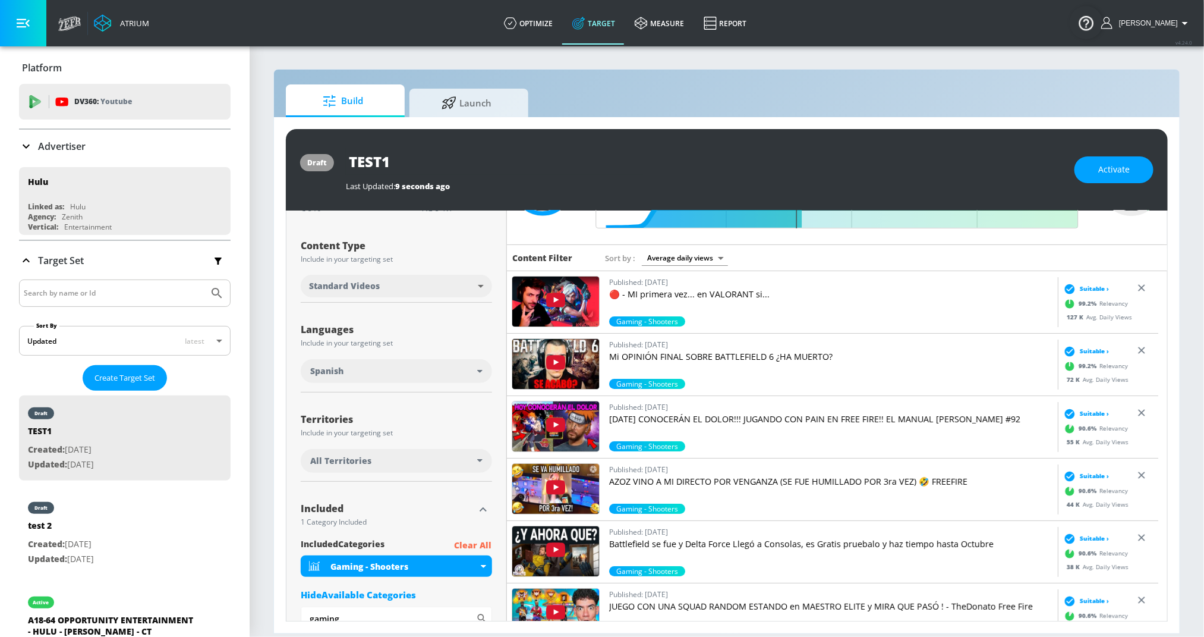
click at [562, 362] on img at bounding box center [555, 364] width 87 height 50
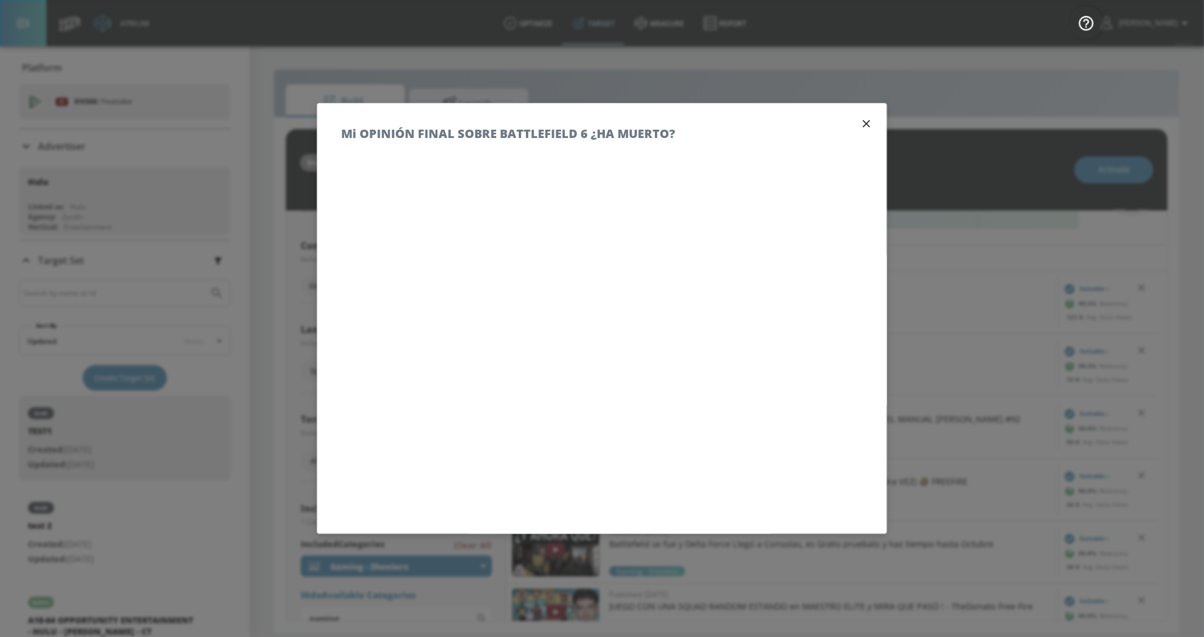
click at [860, 127] on icon "button" at bounding box center [866, 123] width 13 height 13
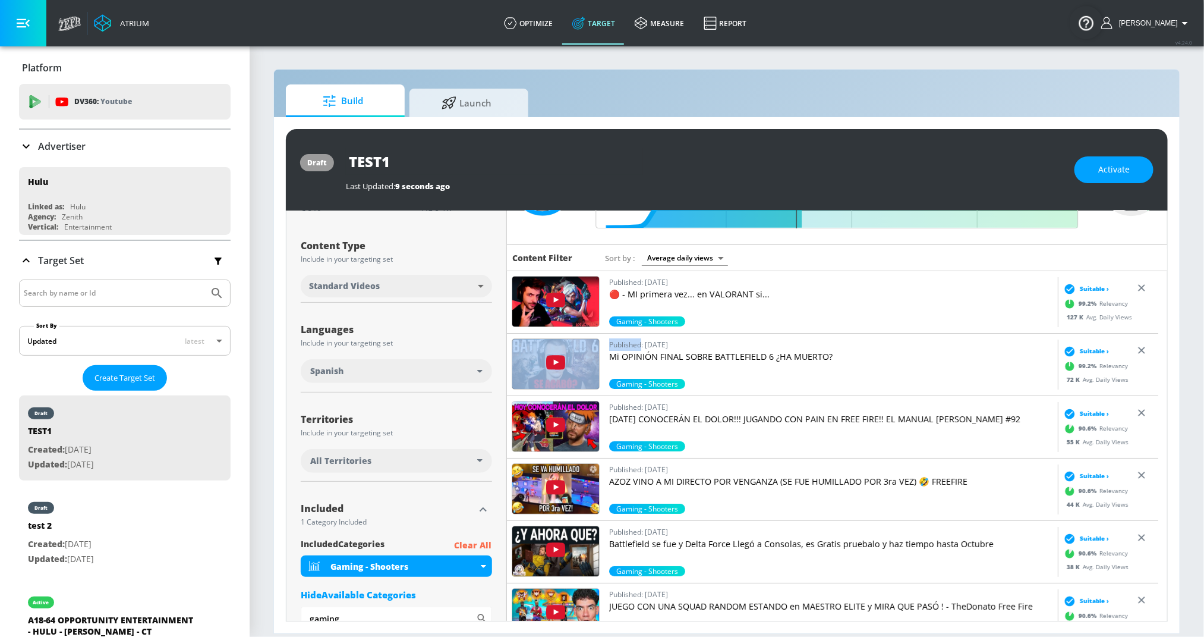
click at [528, 364] on img at bounding box center [555, 364] width 87 height 50
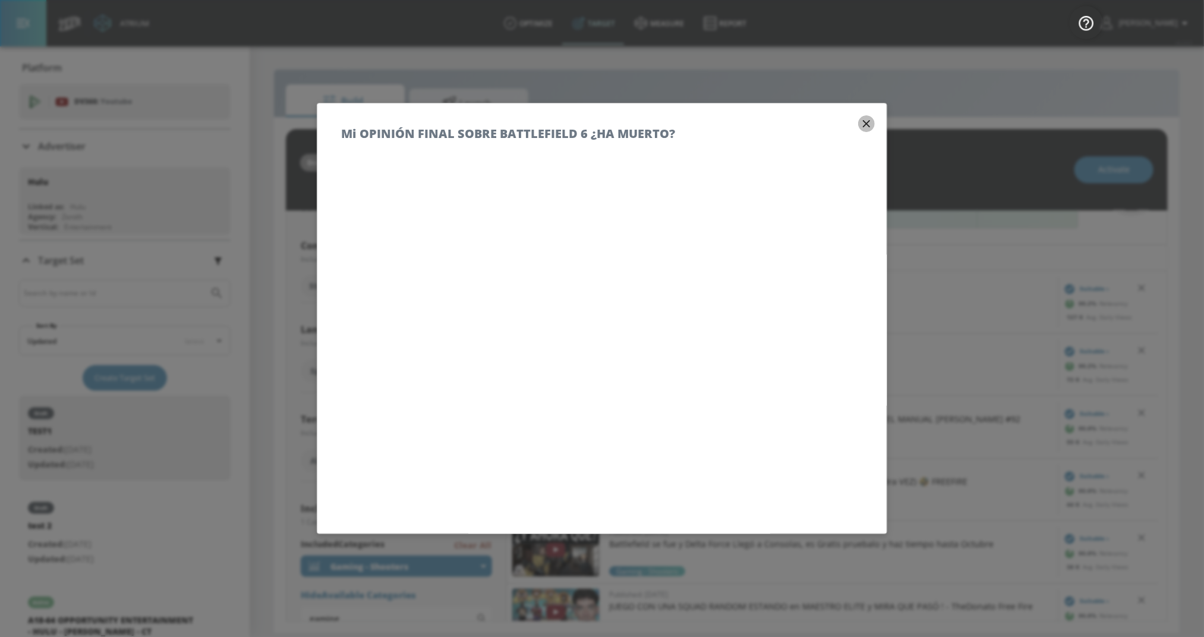
click at [860, 122] on icon "button" at bounding box center [866, 123] width 13 height 13
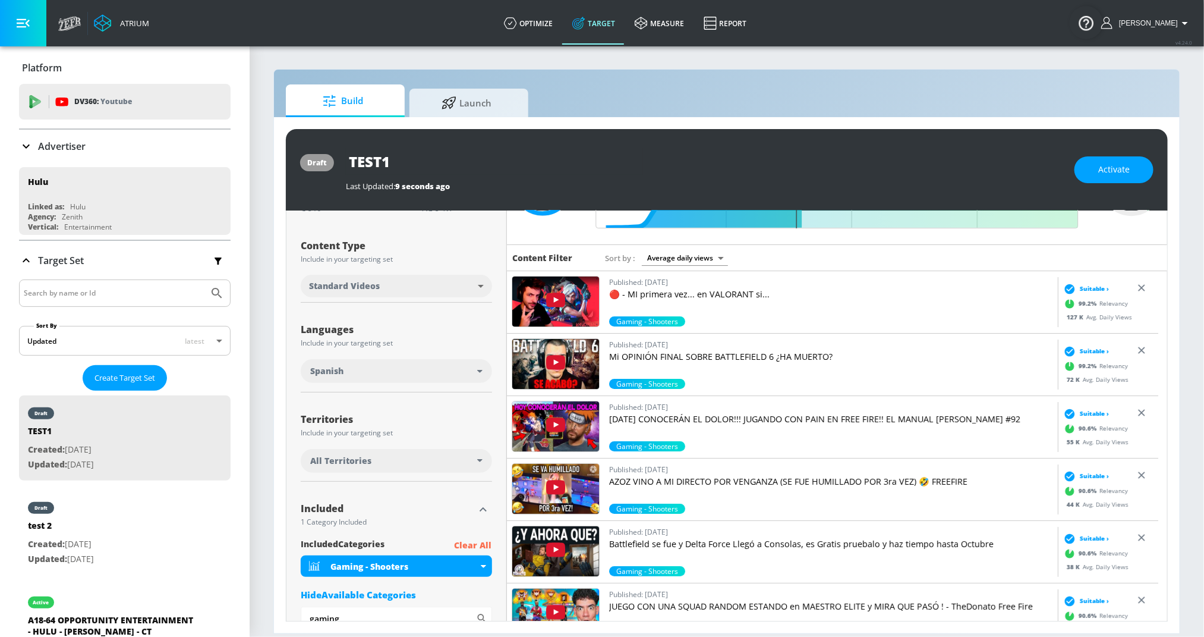
click at [562, 367] on img at bounding box center [555, 364] width 87 height 50
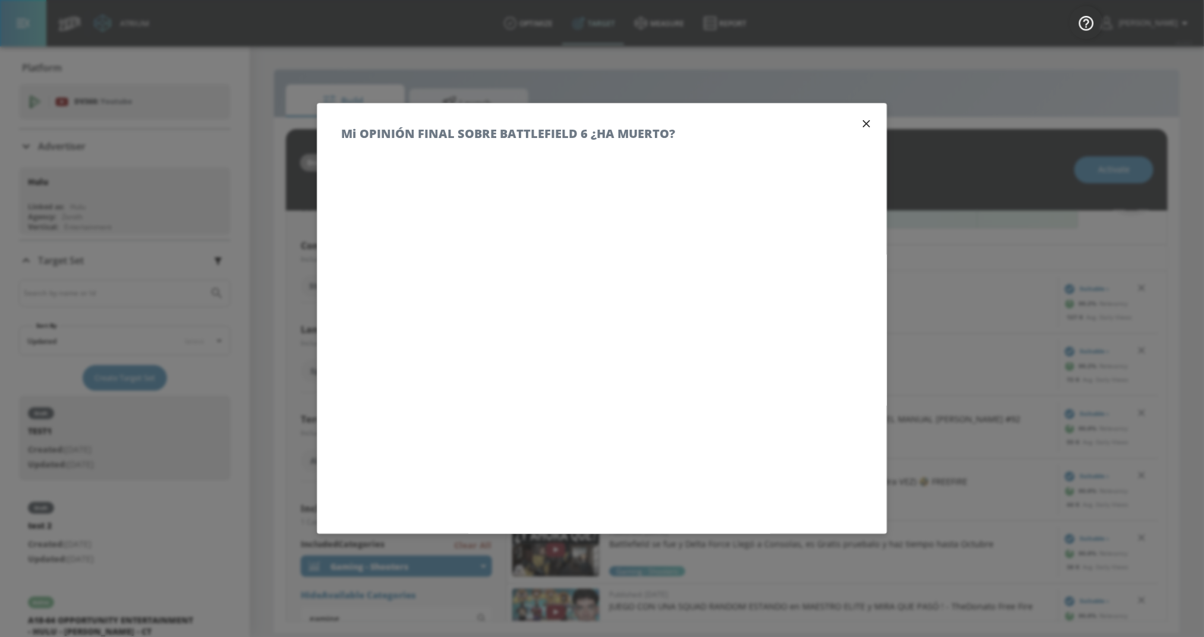
click at [863, 125] on icon "button" at bounding box center [866, 123] width 7 height 7
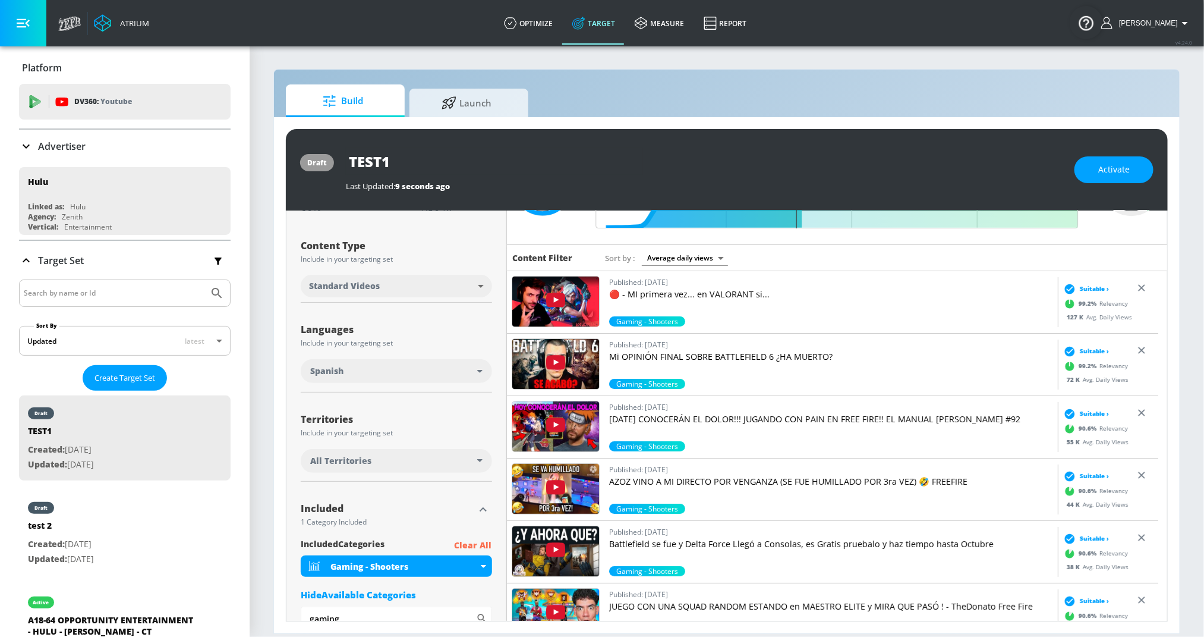
click at [555, 300] on img at bounding box center [555, 301] width 87 height 50
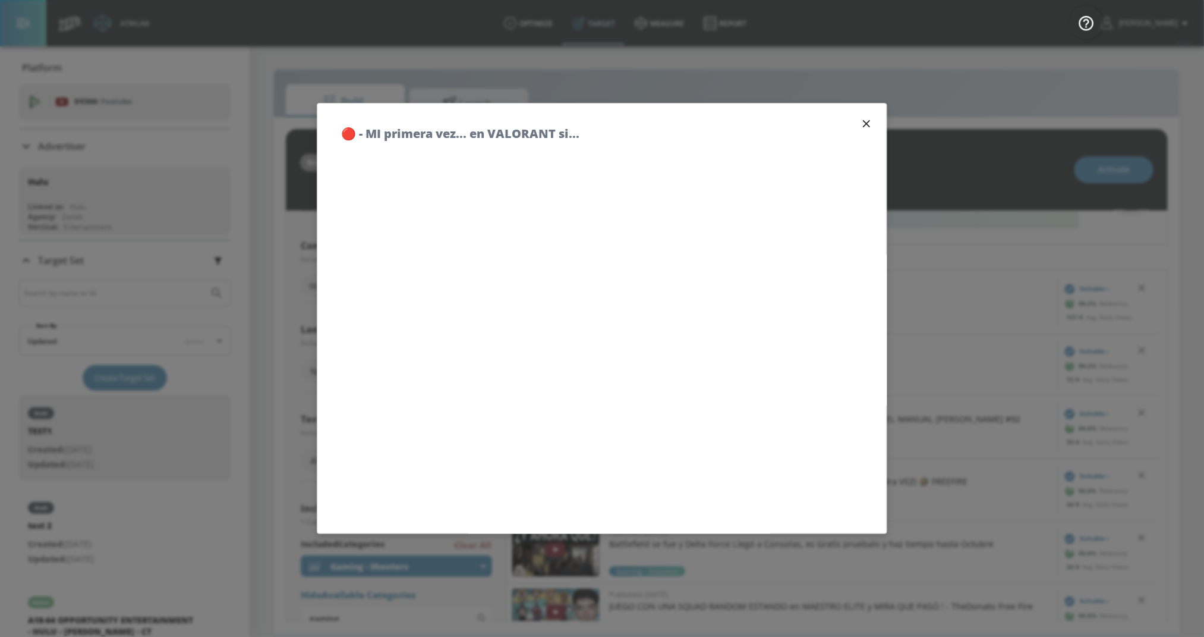
click at [860, 121] on icon "button" at bounding box center [866, 123] width 13 height 13
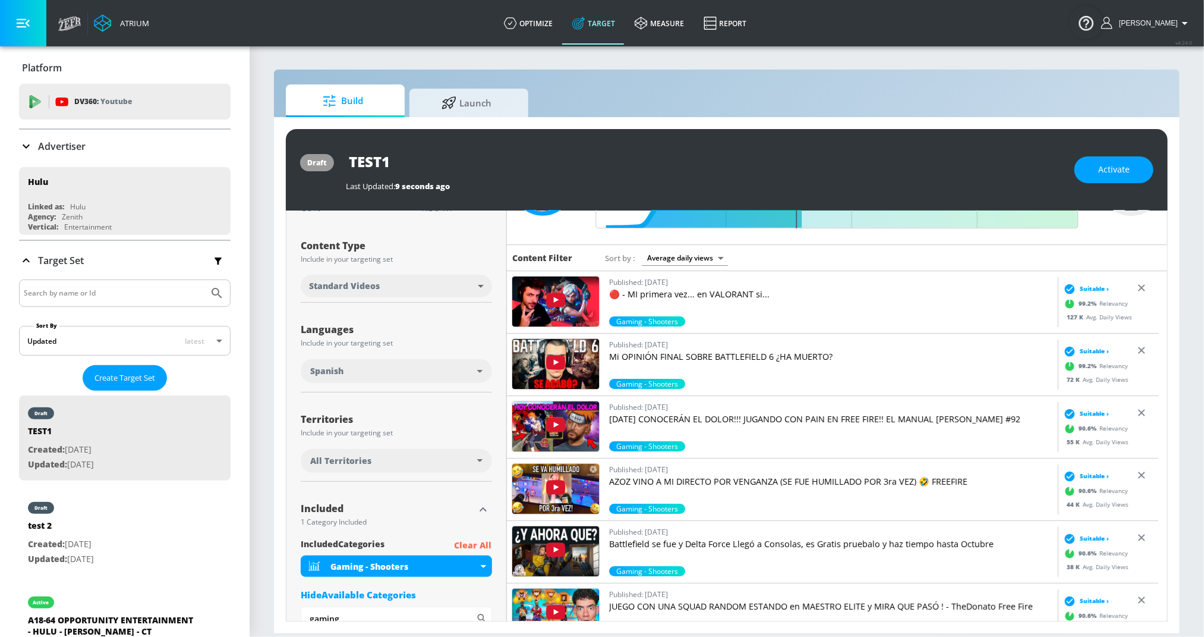
click at [550, 309] on img at bounding box center [555, 301] width 87 height 50
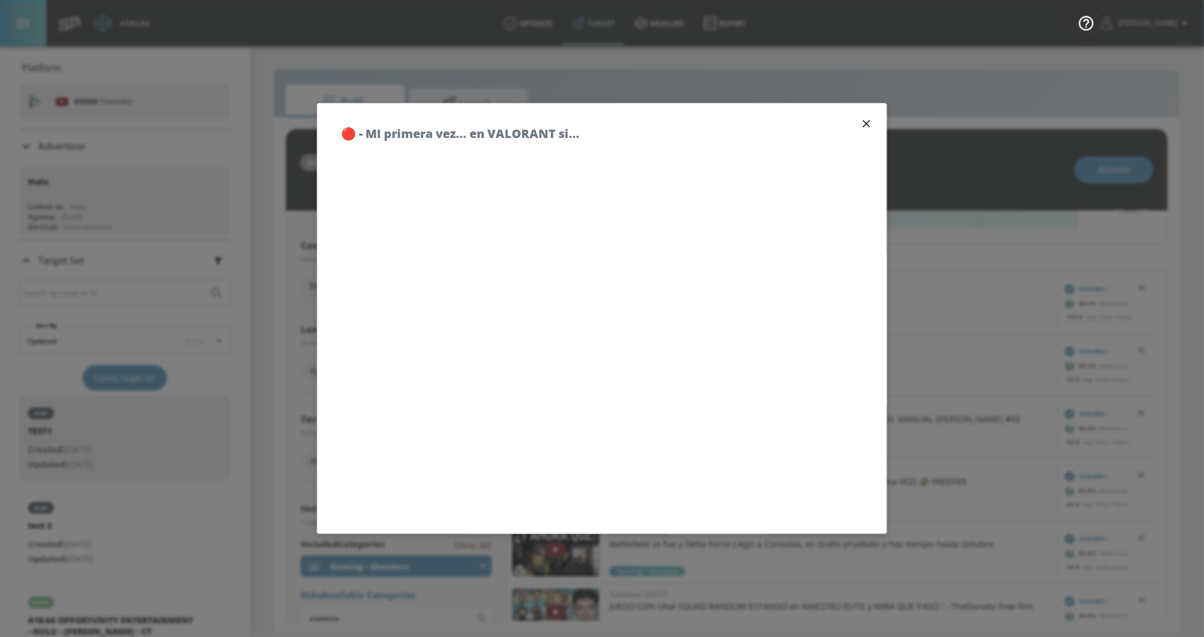
click at [494, 133] on h5 "🔴 - MI primera vez... en VALORANT si..." at bounding box center [460, 133] width 238 height 12
click at [860, 119] on icon "button" at bounding box center [866, 123] width 13 height 13
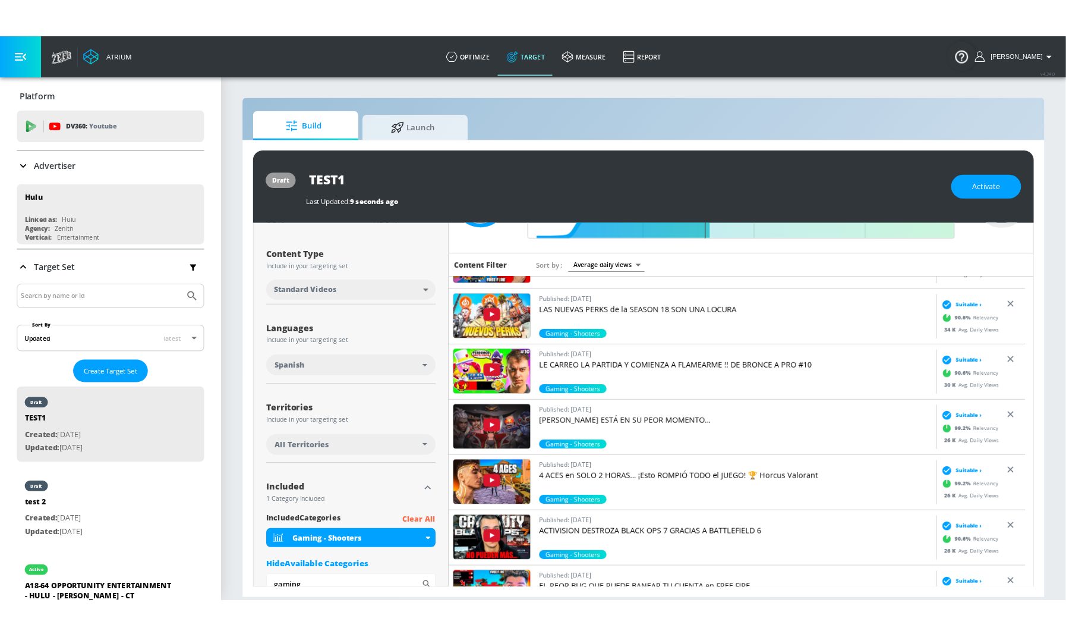
scroll to position [382, 0]
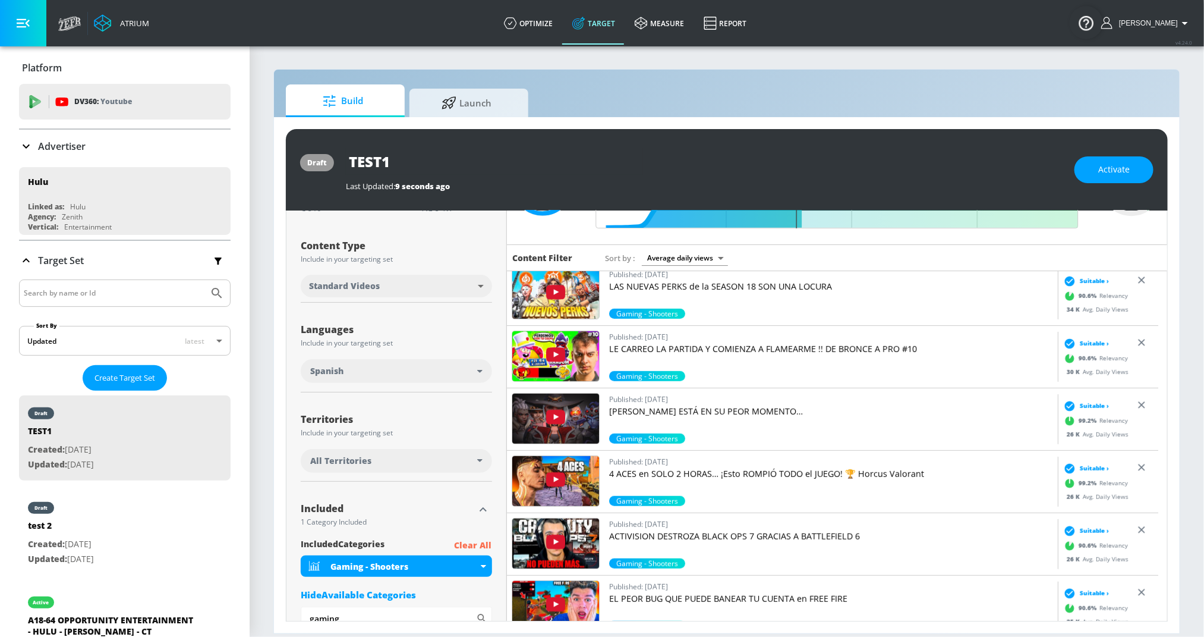
click at [530, 414] on img at bounding box center [555, 418] width 87 height 50
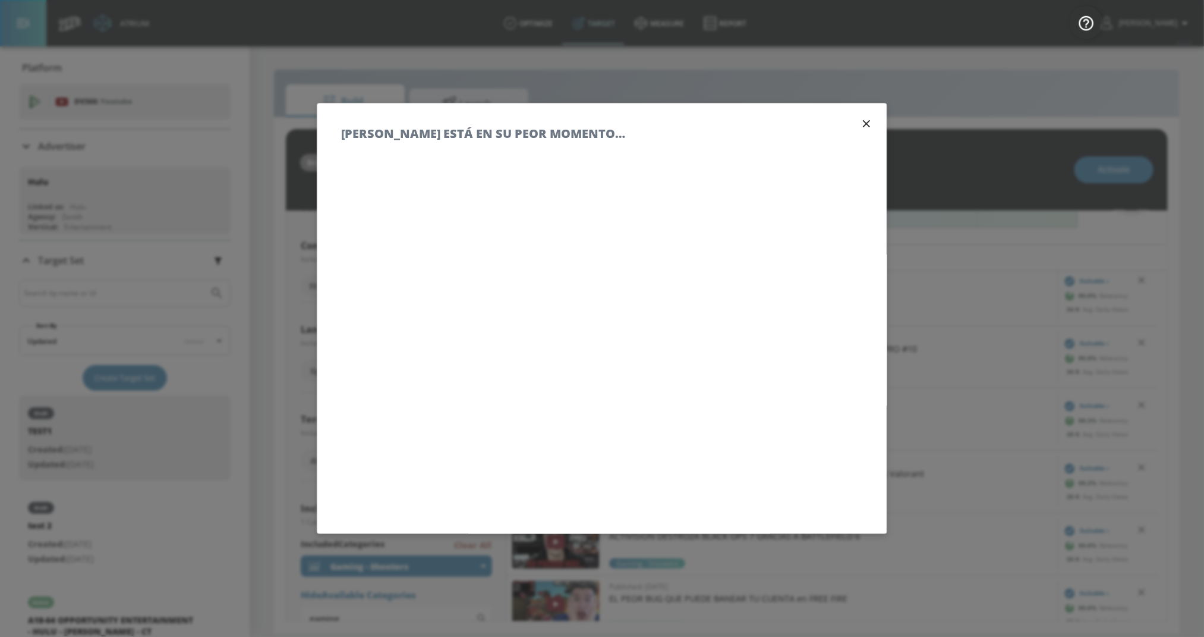
click at [455, 131] on h5 "ASHE ESTÁ EN SU PEOR MOMENTO…" at bounding box center [483, 133] width 284 height 12
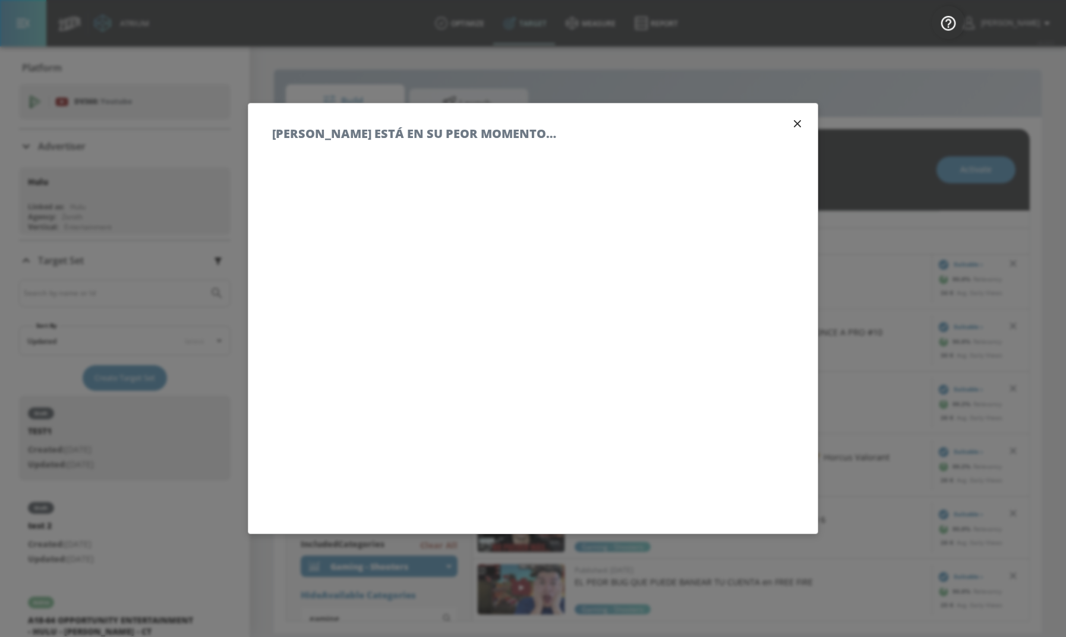
click at [794, 126] on icon "button" at bounding box center [797, 123] width 7 height 7
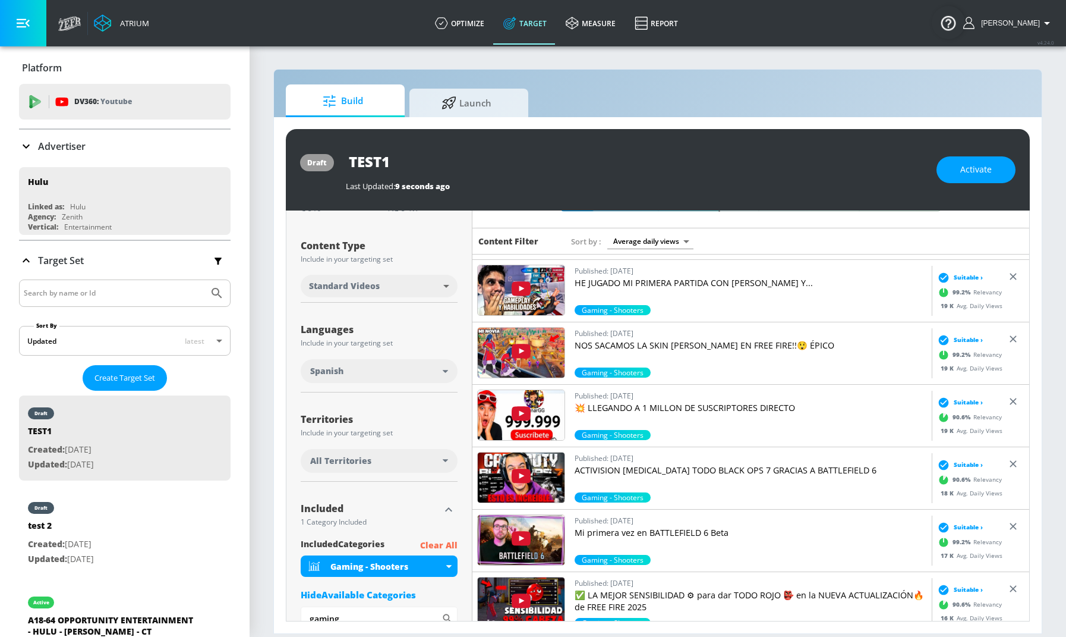
scroll to position [931, 0]
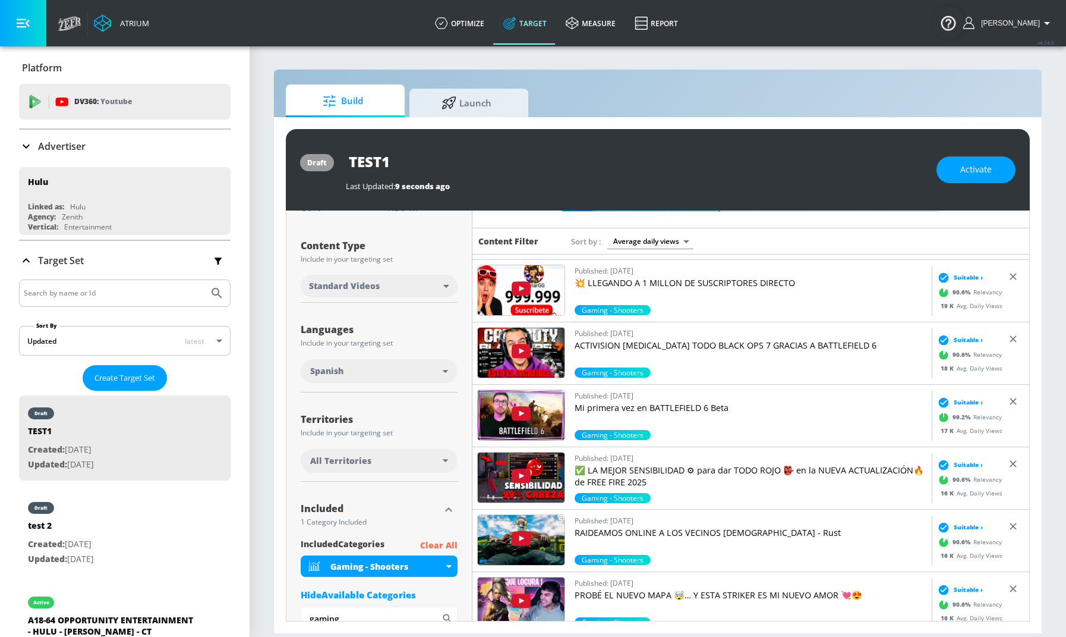
click at [500, 410] on img at bounding box center [521, 415] width 87 height 50
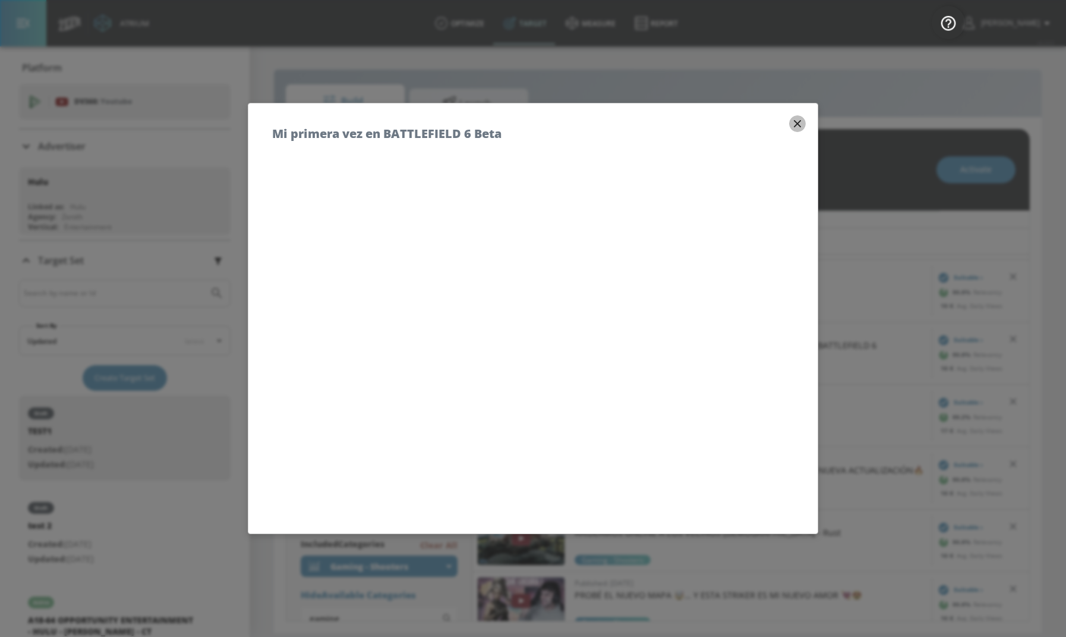
click at [795, 120] on icon "button" at bounding box center [797, 123] width 7 height 7
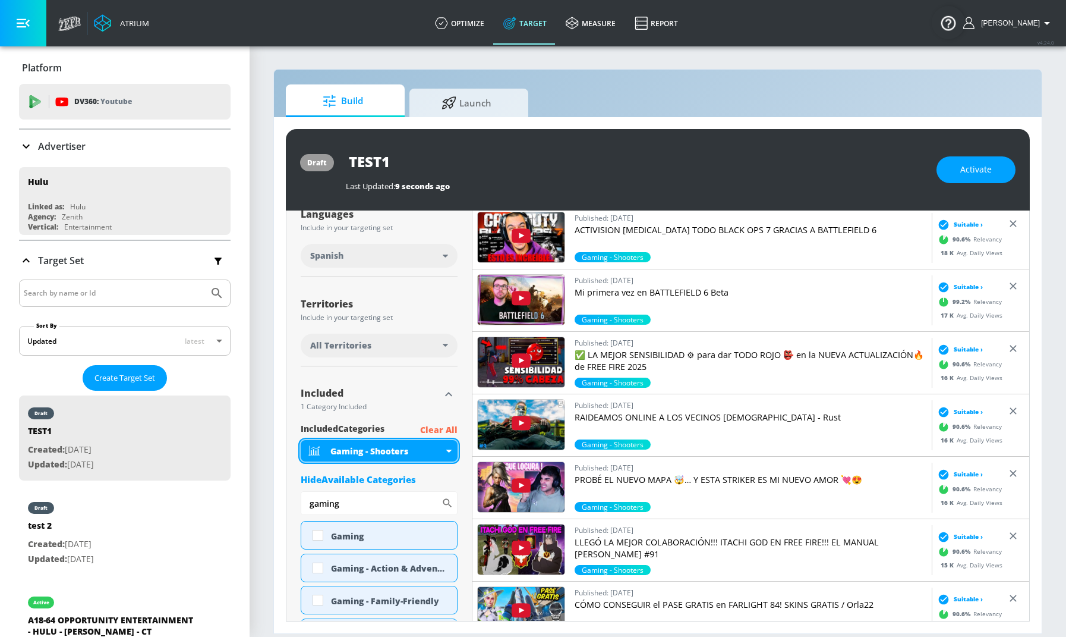
scroll to position [250, 0]
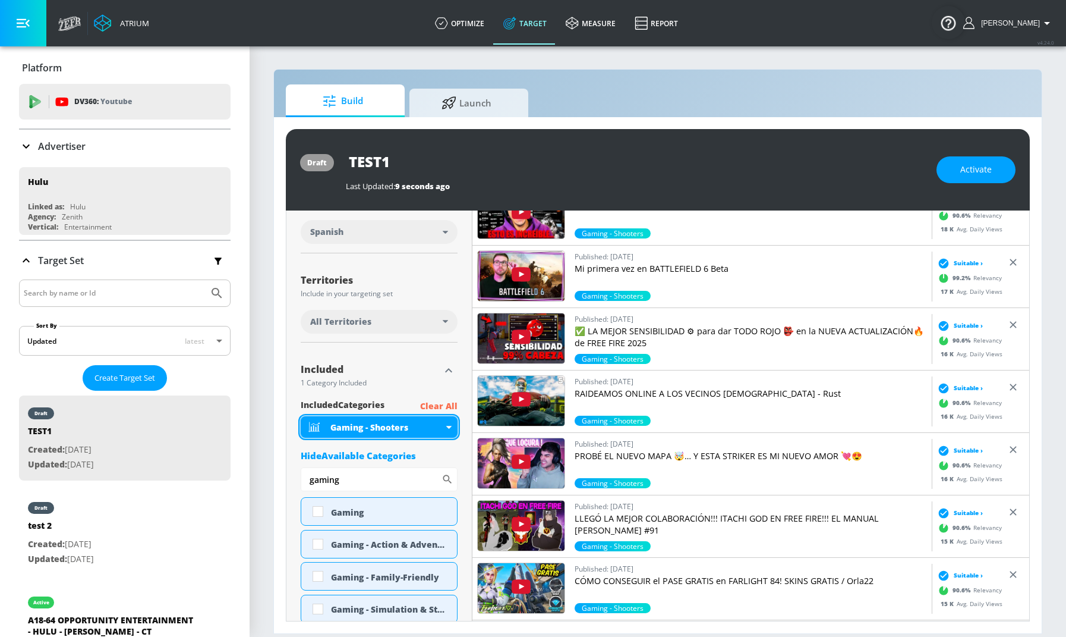
click at [430, 424] on div "Gaming - Shooters" at bounding box center [386, 426] width 113 height 11
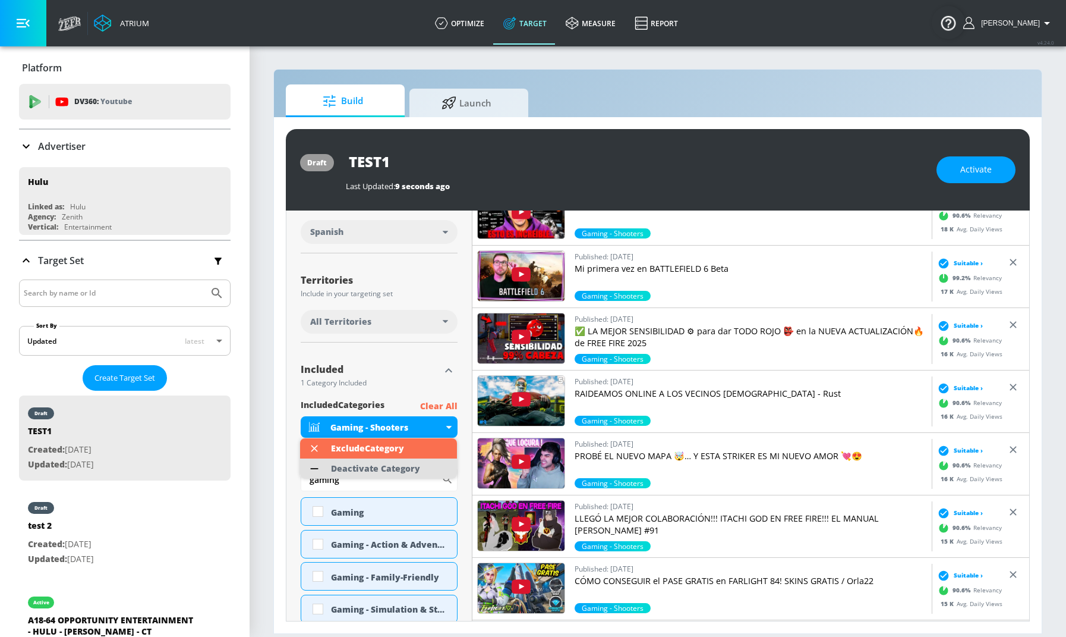
click at [392, 465] on div "Deactivate Category" at bounding box center [375, 468] width 89 height 8
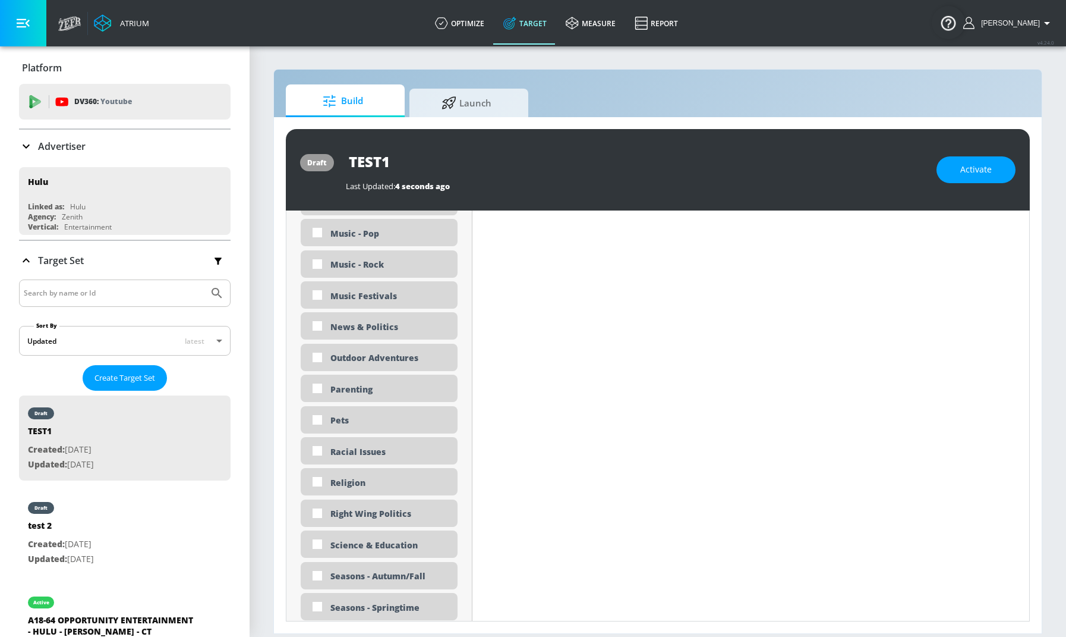
scroll to position [2771, 0]
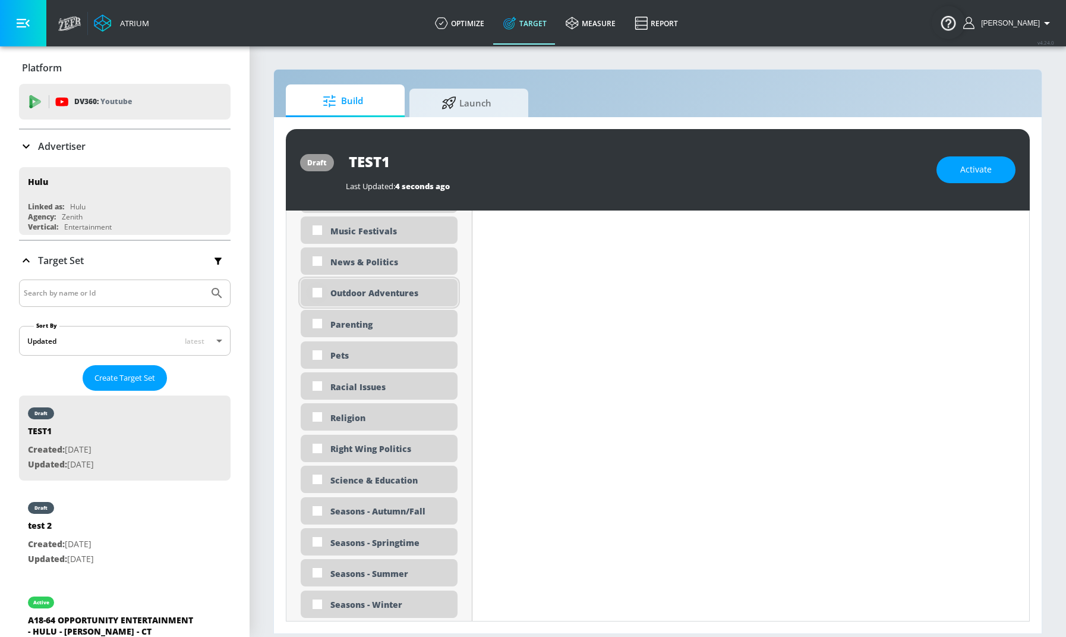
click at [313, 288] on input "checkbox" at bounding box center [317, 292] width 21 height 21
checkbox input "true"
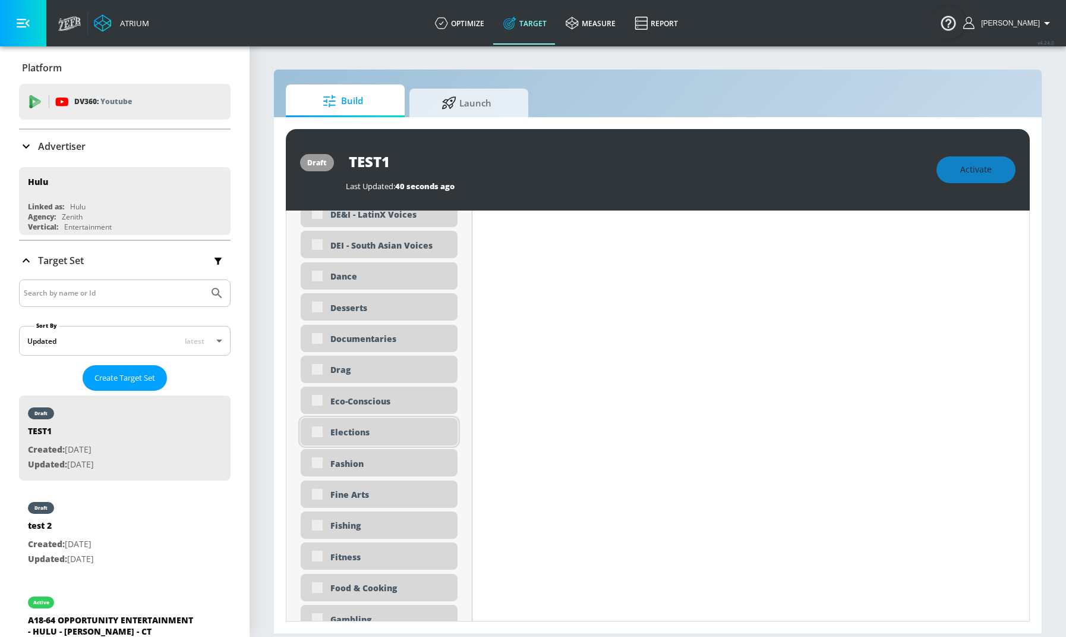
scroll to position [0, 0]
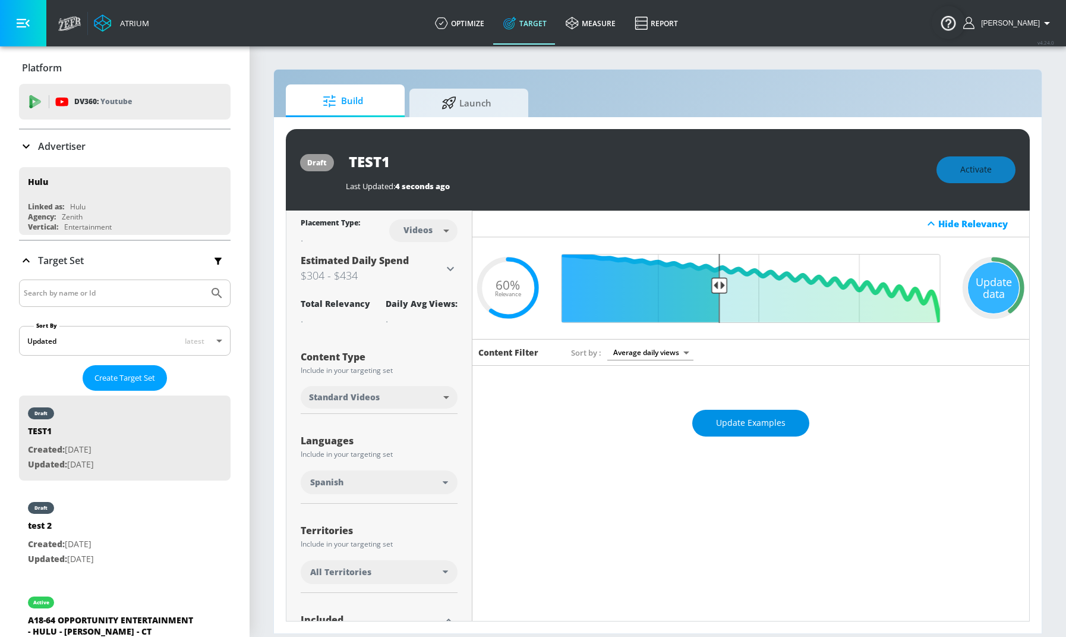
click at [746, 420] on span "Update Examples" at bounding box center [751, 422] width 70 height 15
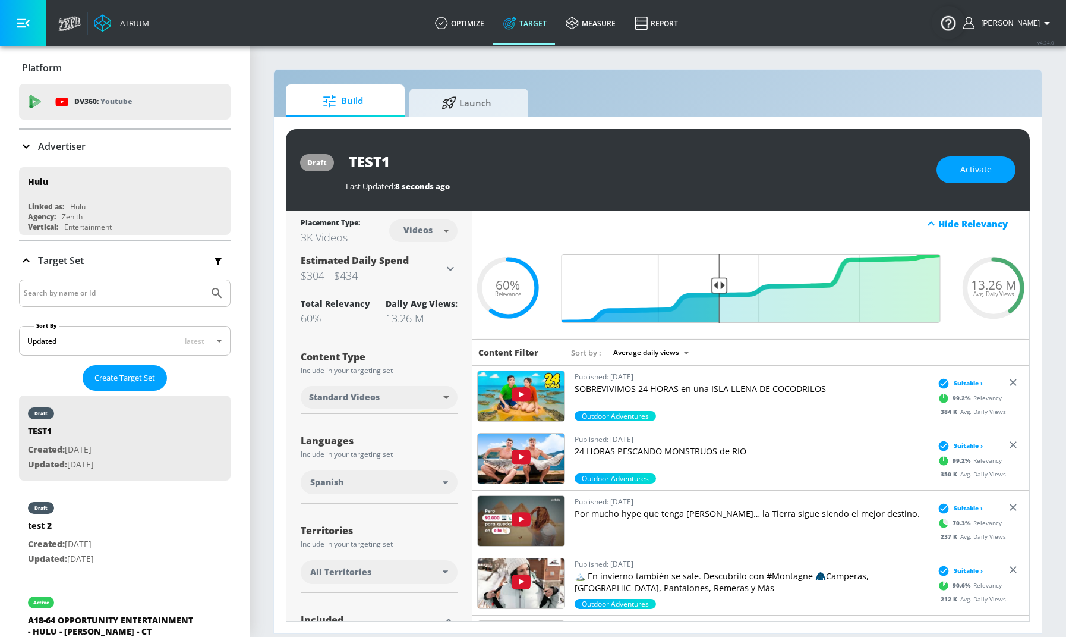
click at [525, 399] on img at bounding box center [521, 396] width 87 height 50
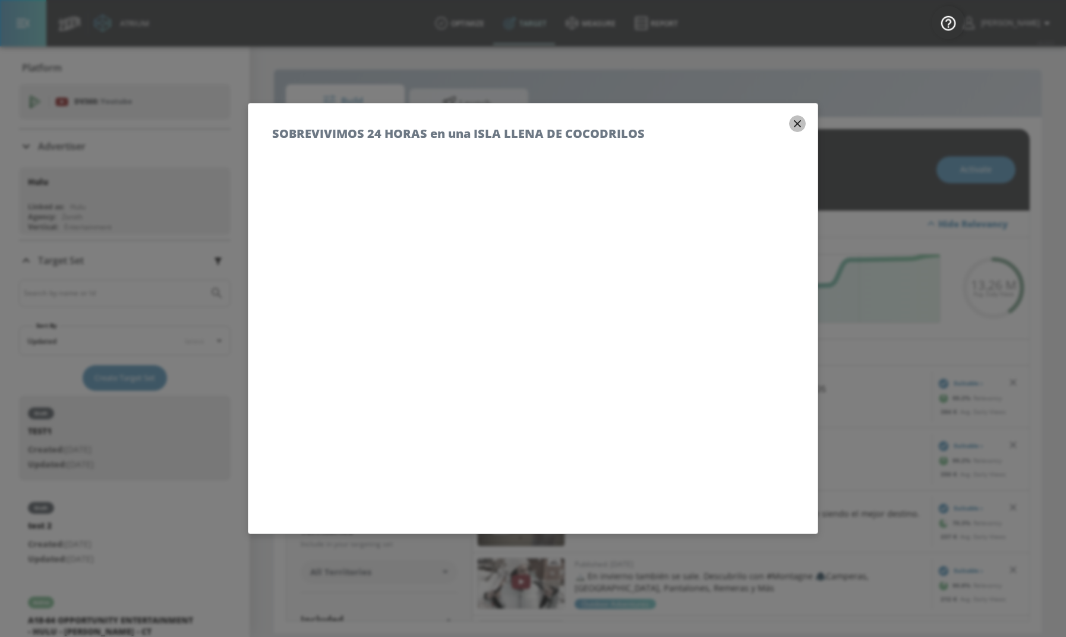
click at [791, 122] on icon "button" at bounding box center [797, 123] width 13 height 13
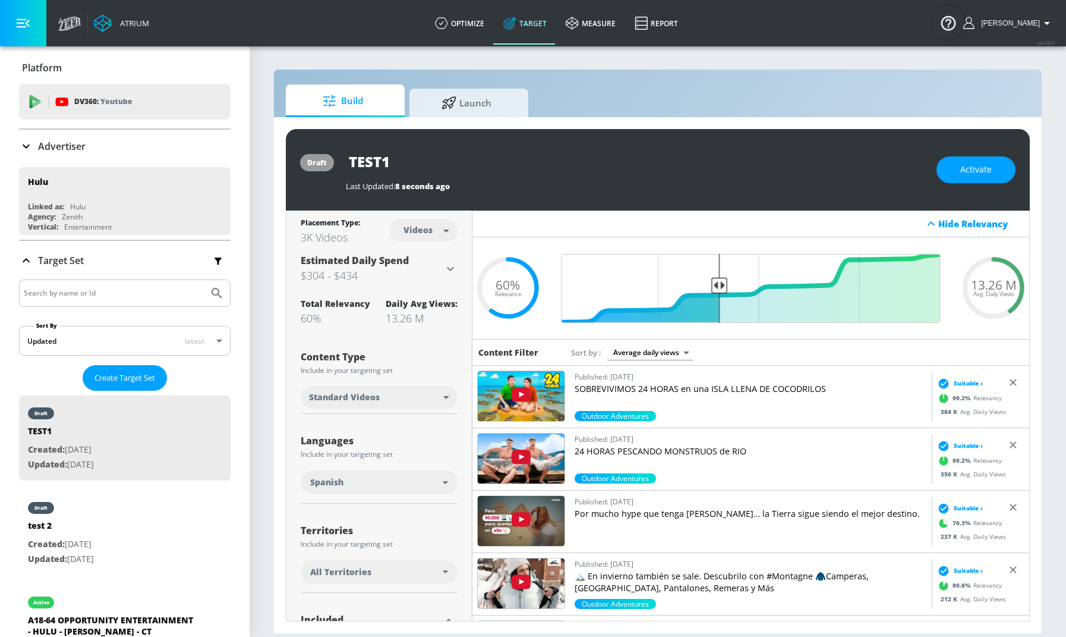
click at [521, 464] on img at bounding box center [521, 458] width 87 height 50
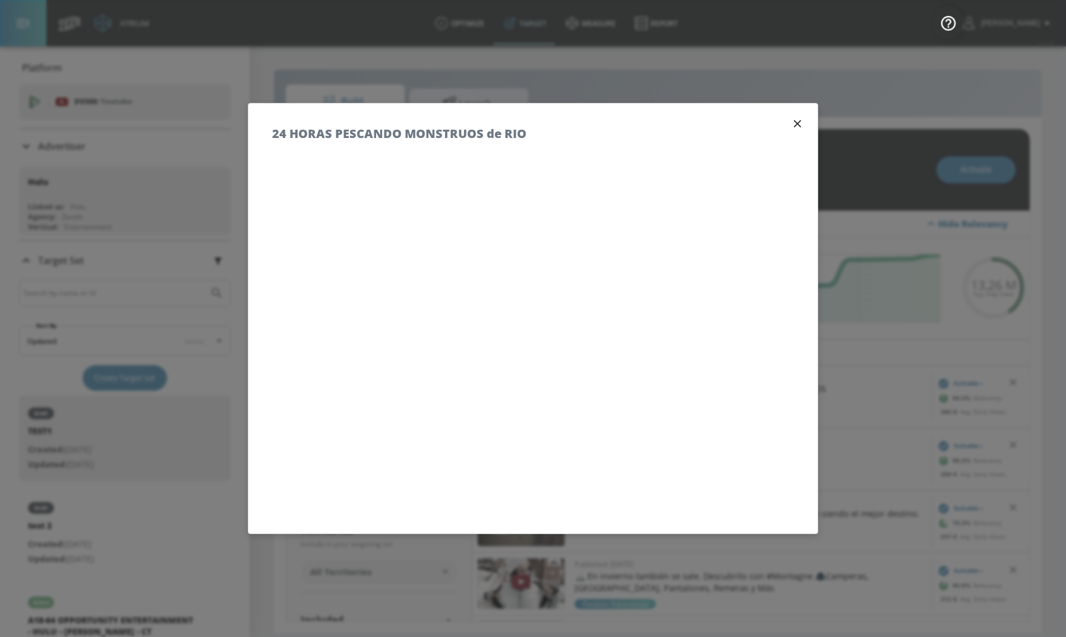
click at [798, 127] on icon "button" at bounding box center [797, 123] width 13 height 13
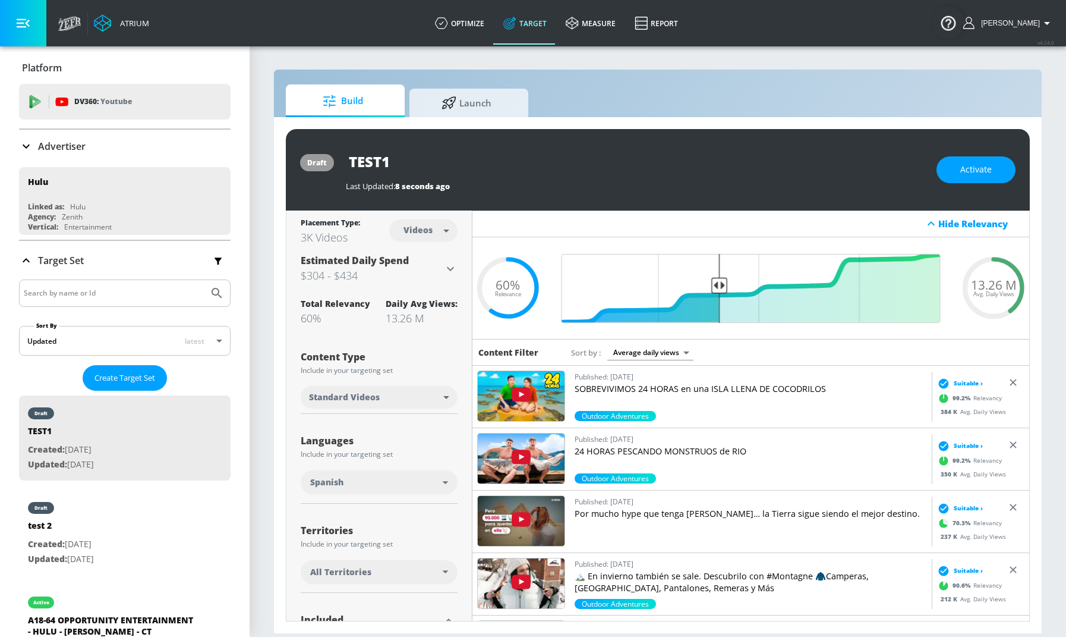
click at [534, 452] on img at bounding box center [521, 458] width 87 height 50
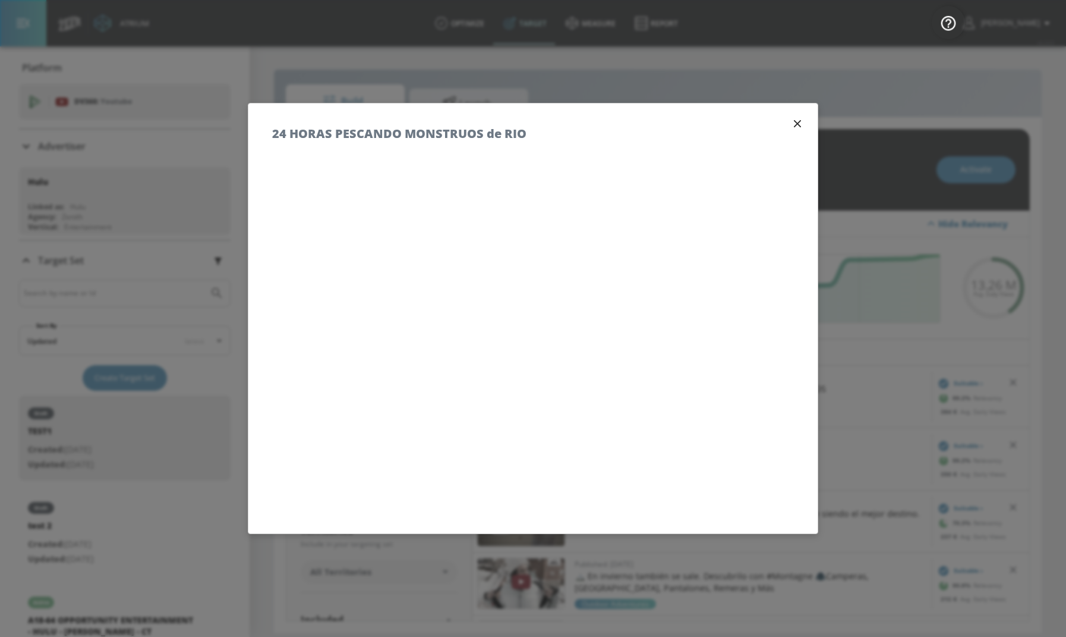
click at [462, 136] on h5 "24 HORAS PESCANDO MONSTRUOS de RIO" at bounding box center [399, 133] width 254 height 12
click at [793, 118] on icon "button" at bounding box center [797, 123] width 13 height 13
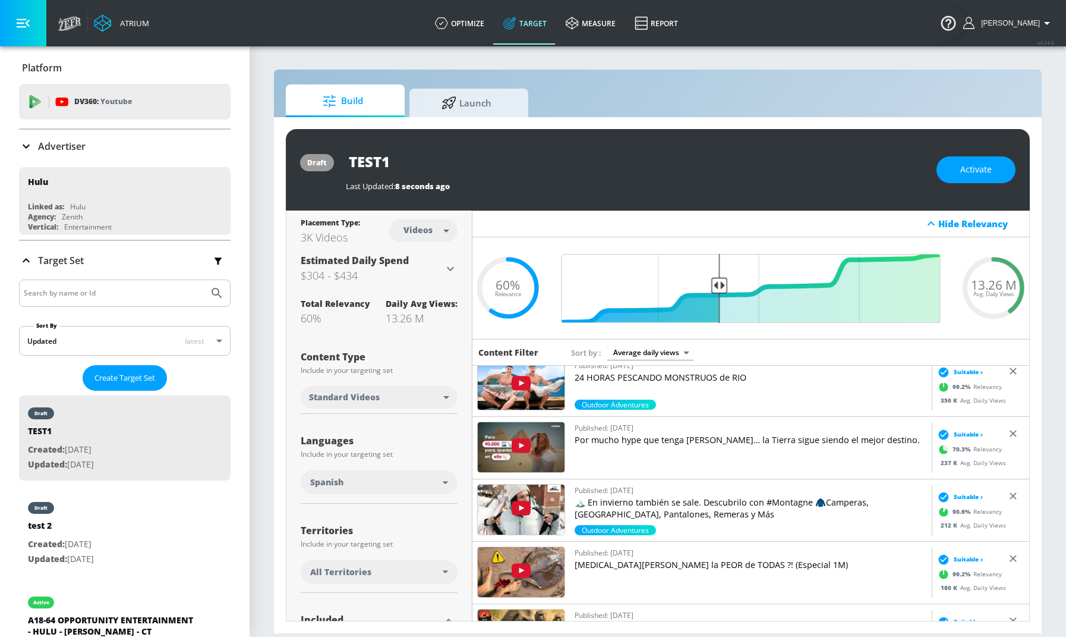
scroll to position [177, 0]
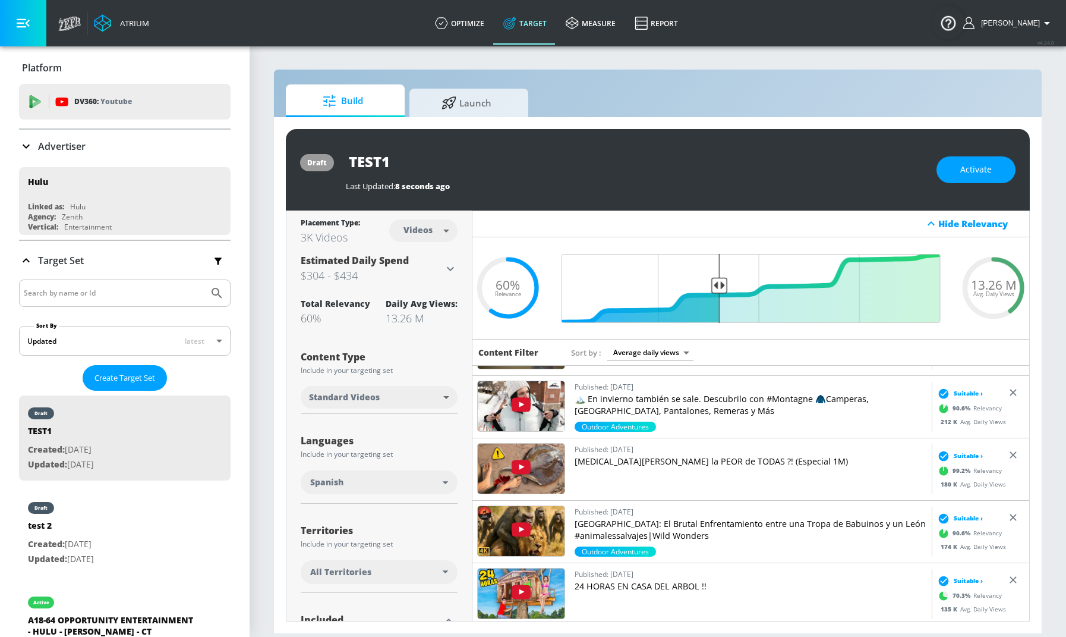
click at [547, 513] on img at bounding box center [521, 531] width 87 height 50
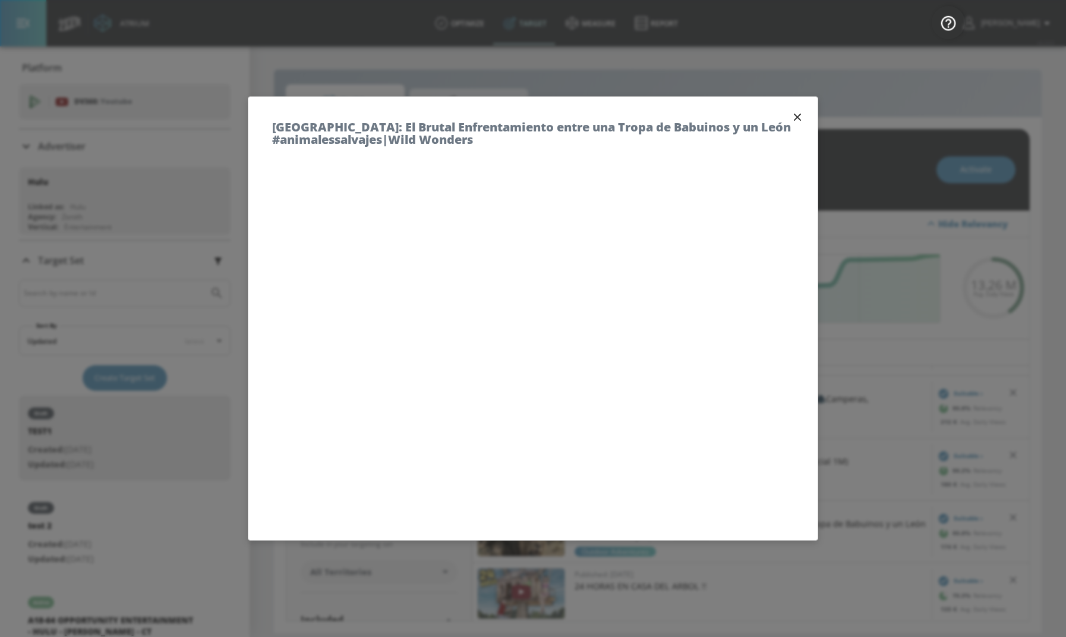
click at [792, 112] on icon "button" at bounding box center [797, 117] width 13 height 13
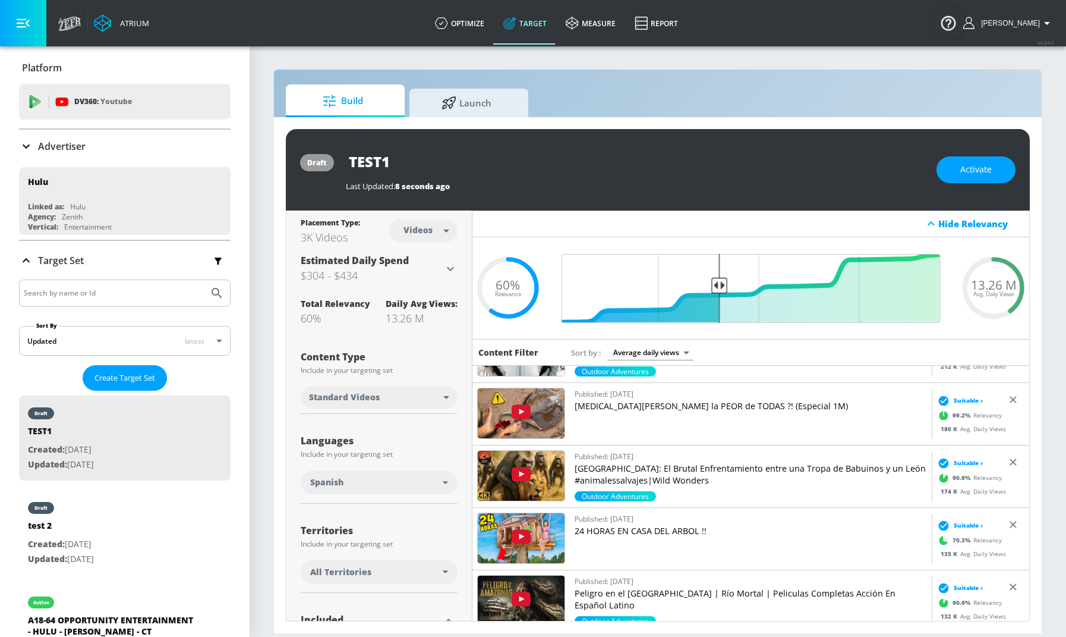
scroll to position [308, 0]
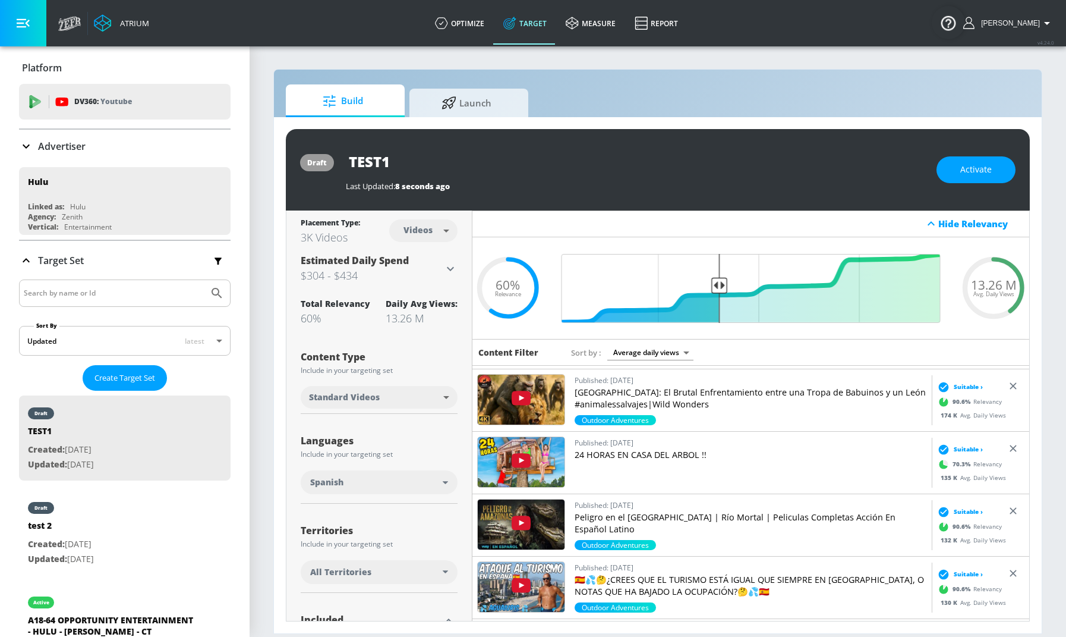
click at [528, 523] on img at bounding box center [521, 524] width 87 height 50
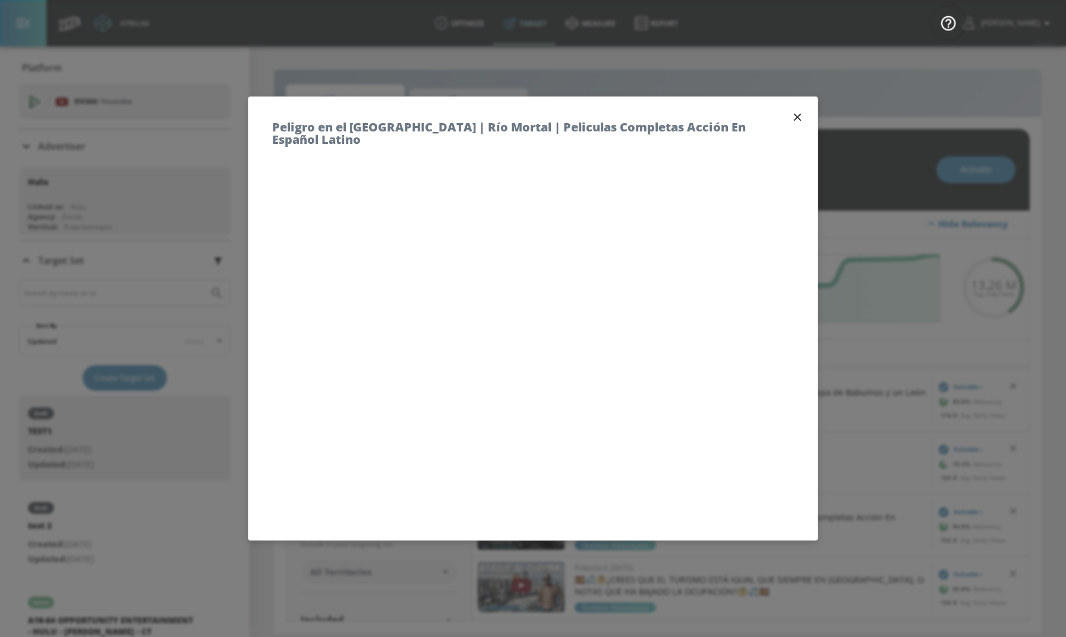
click at [798, 118] on icon "button" at bounding box center [797, 117] width 13 height 13
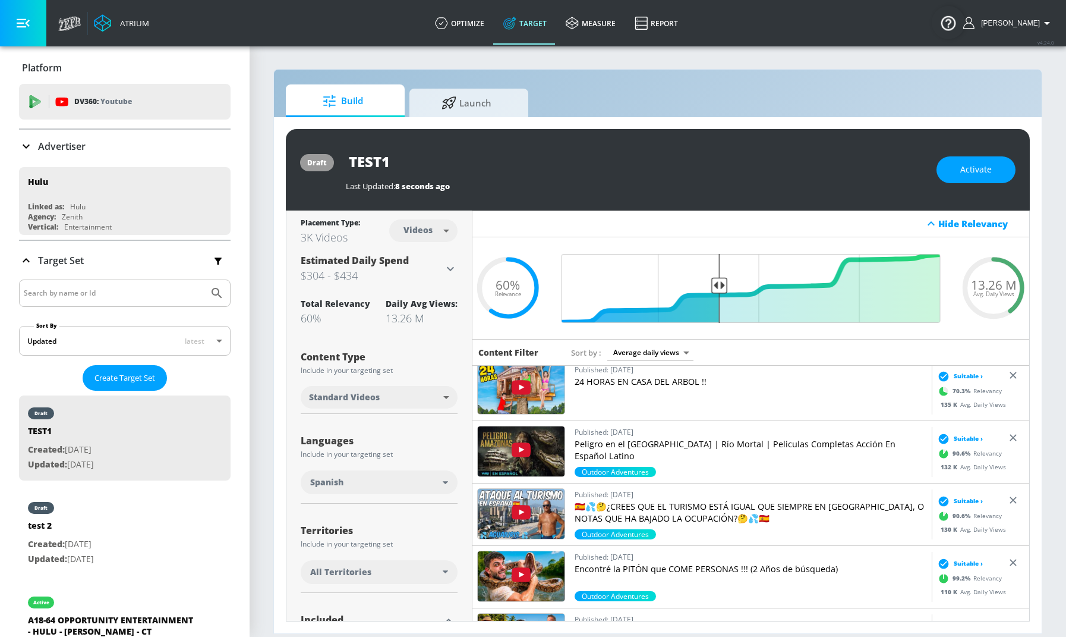
scroll to position [489, 0]
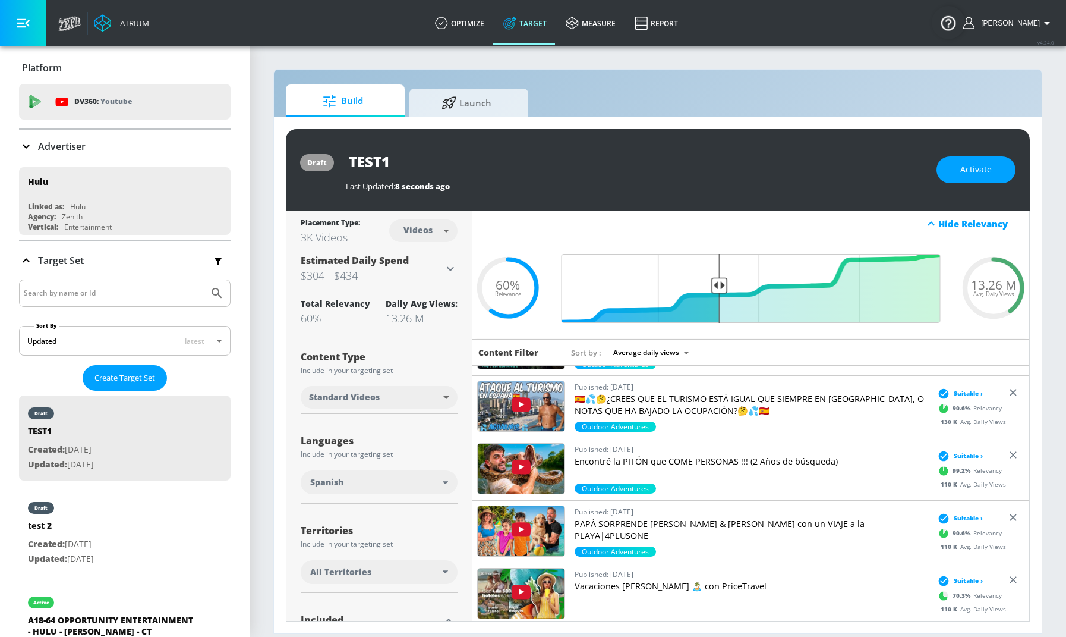
click at [520, 459] on img at bounding box center [521, 468] width 87 height 50
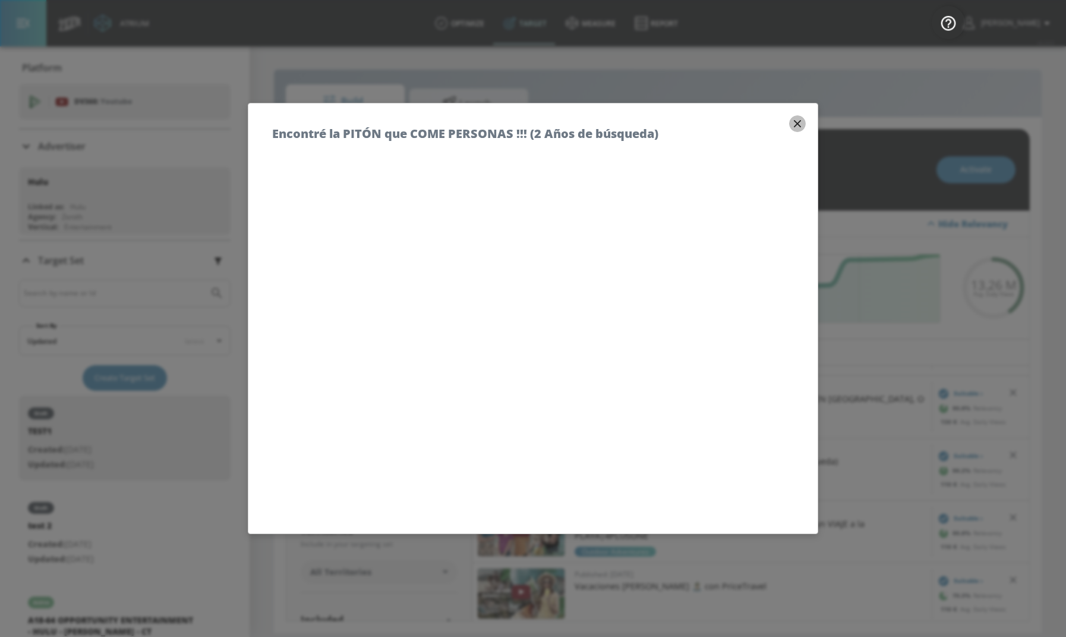
click at [801, 119] on icon "button" at bounding box center [797, 123] width 13 height 13
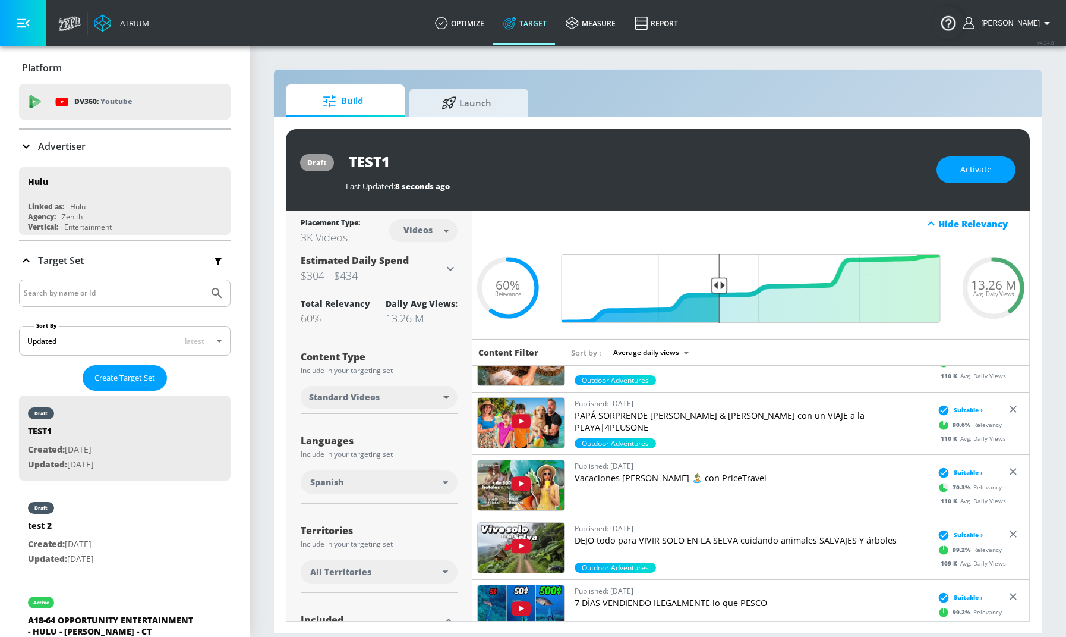
scroll to position [678, 0]
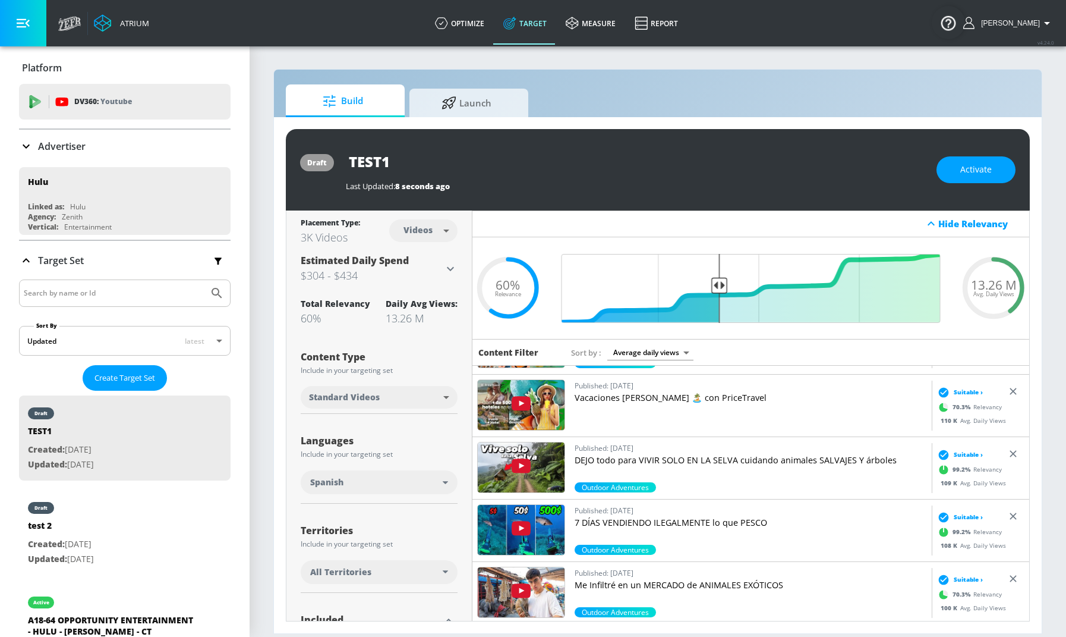
click at [524, 461] on img at bounding box center [521, 467] width 87 height 50
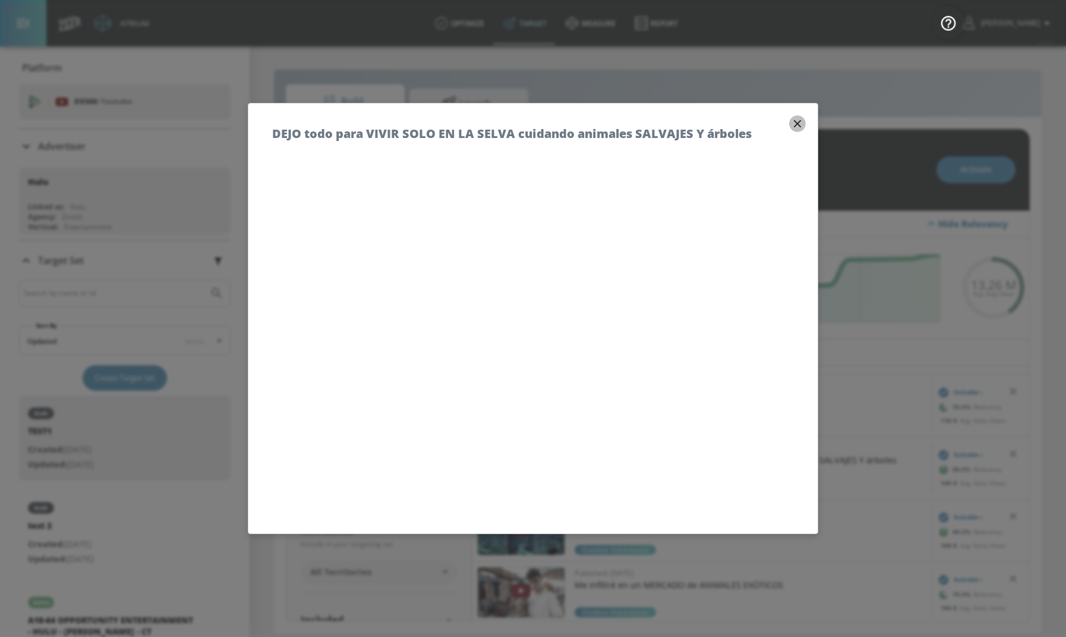
click at [793, 119] on icon "button" at bounding box center [797, 123] width 13 height 13
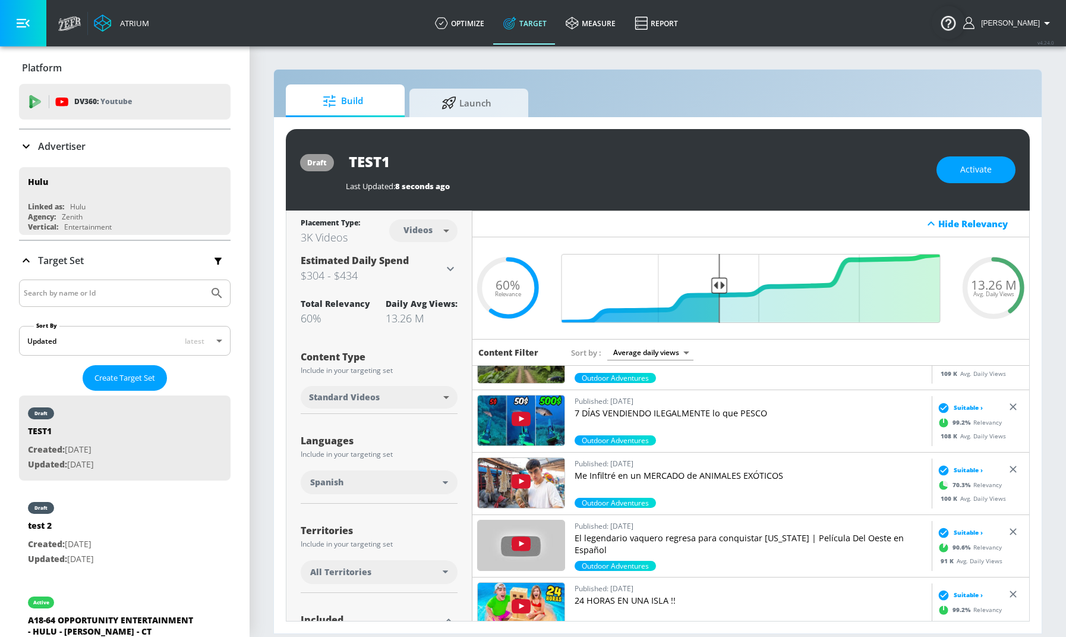
scroll to position [840, 0]
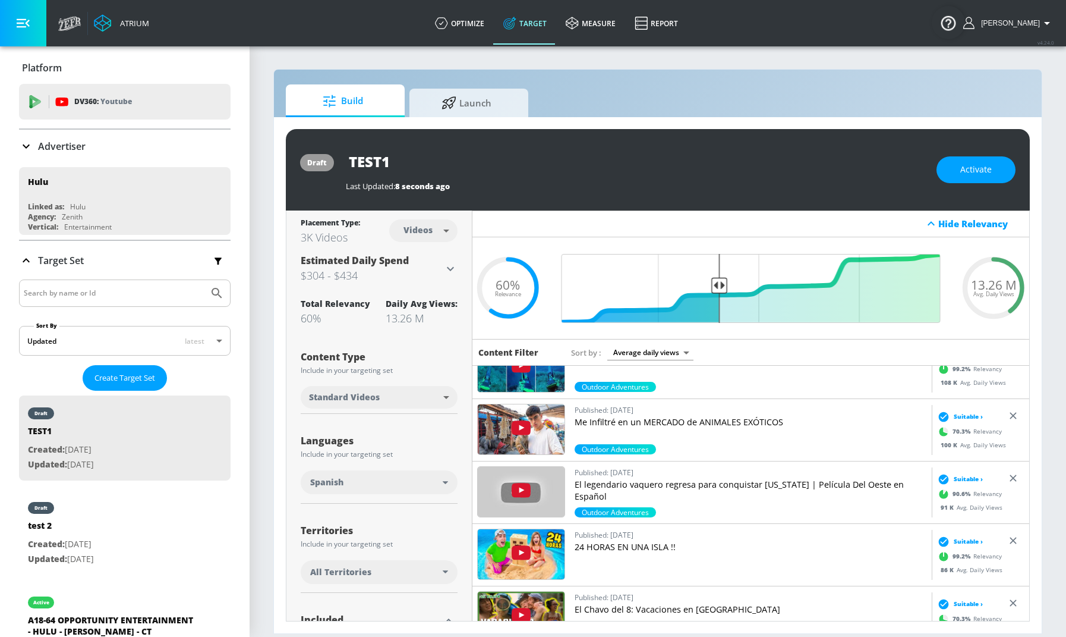
click at [529, 489] on img at bounding box center [521, 492] width 87 height 50
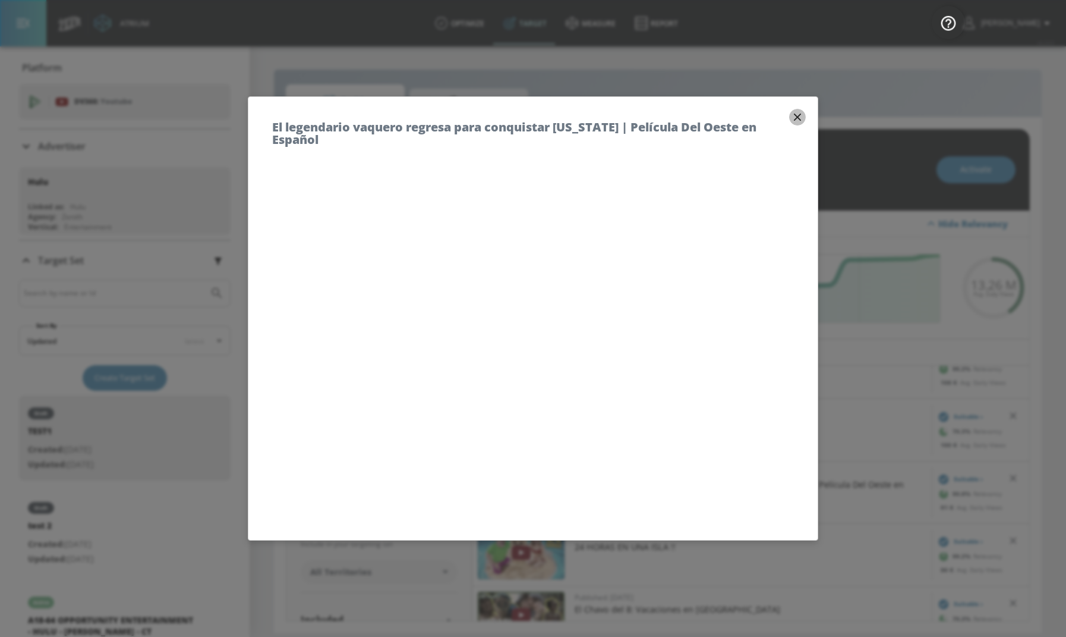
click at [793, 119] on icon "button" at bounding box center [797, 117] width 13 height 13
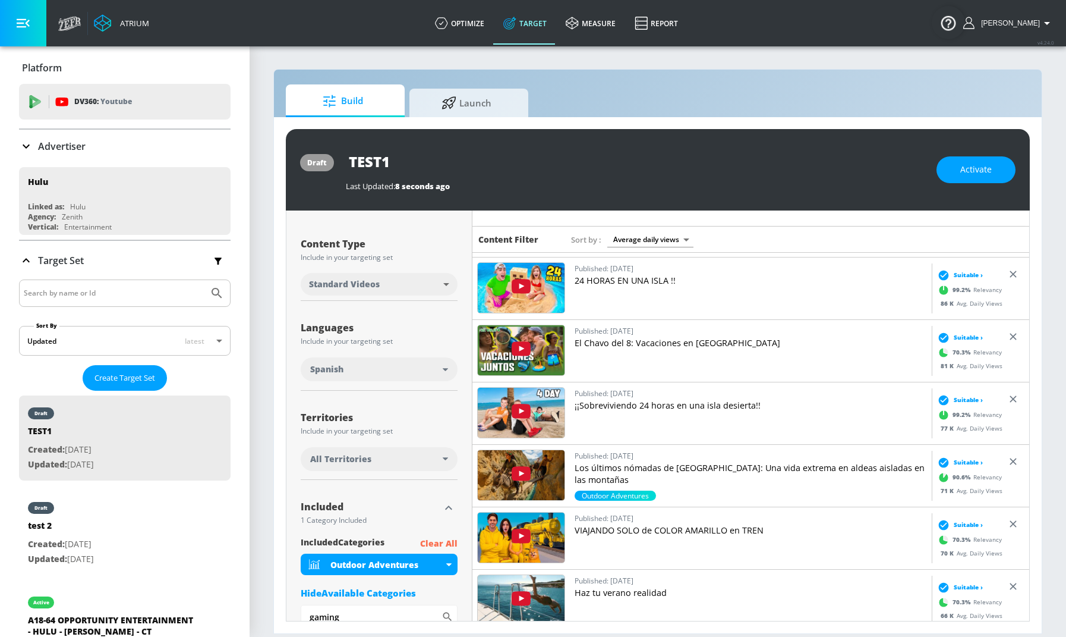
scroll to position [211, 0]
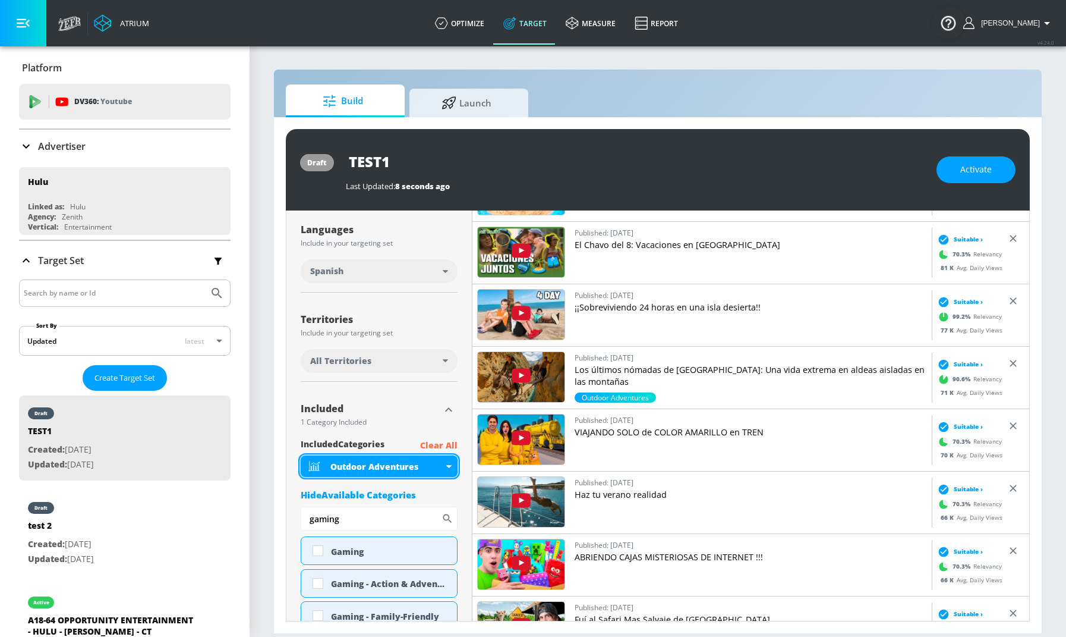
click at [450, 465] on icon at bounding box center [448, 466] width 5 height 3
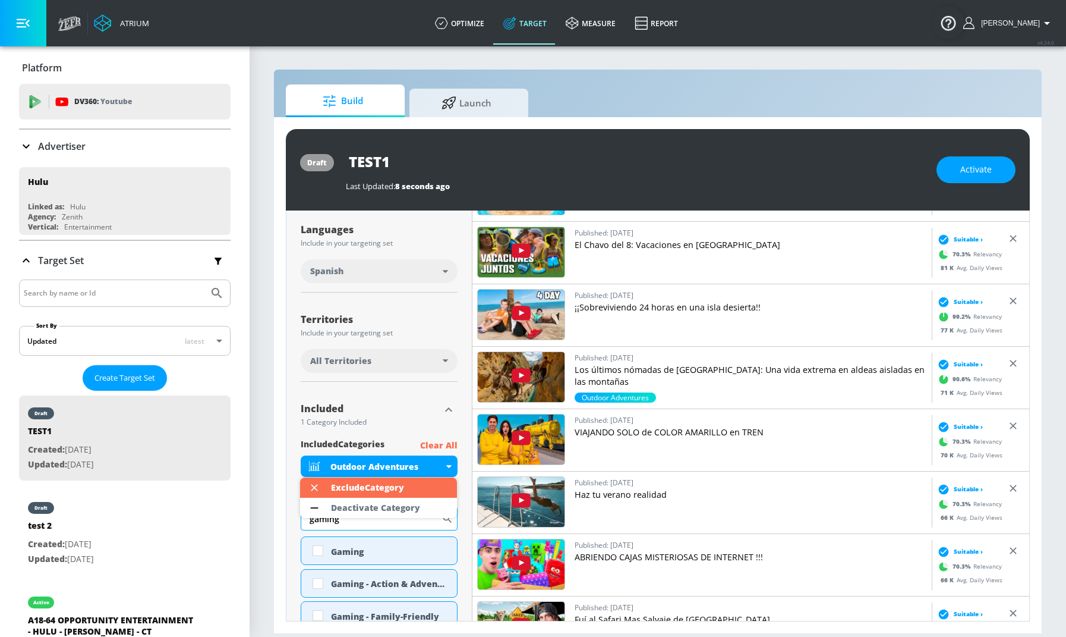
click at [361, 503] on div "Deactivate Category" at bounding box center [375, 507] width 89 height 8
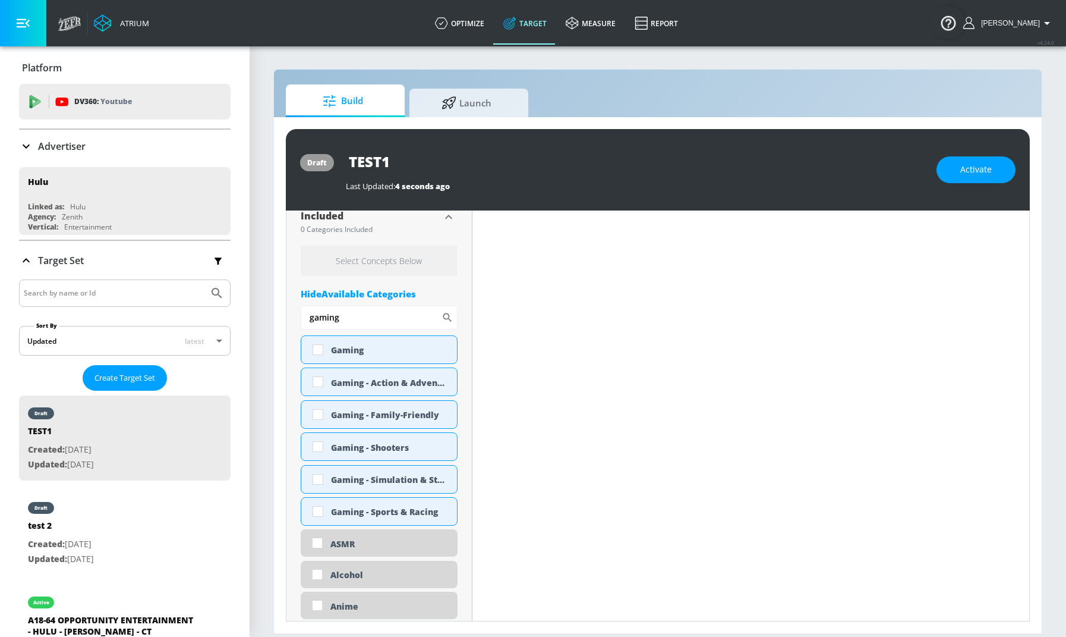
scroll to position [394, 0]
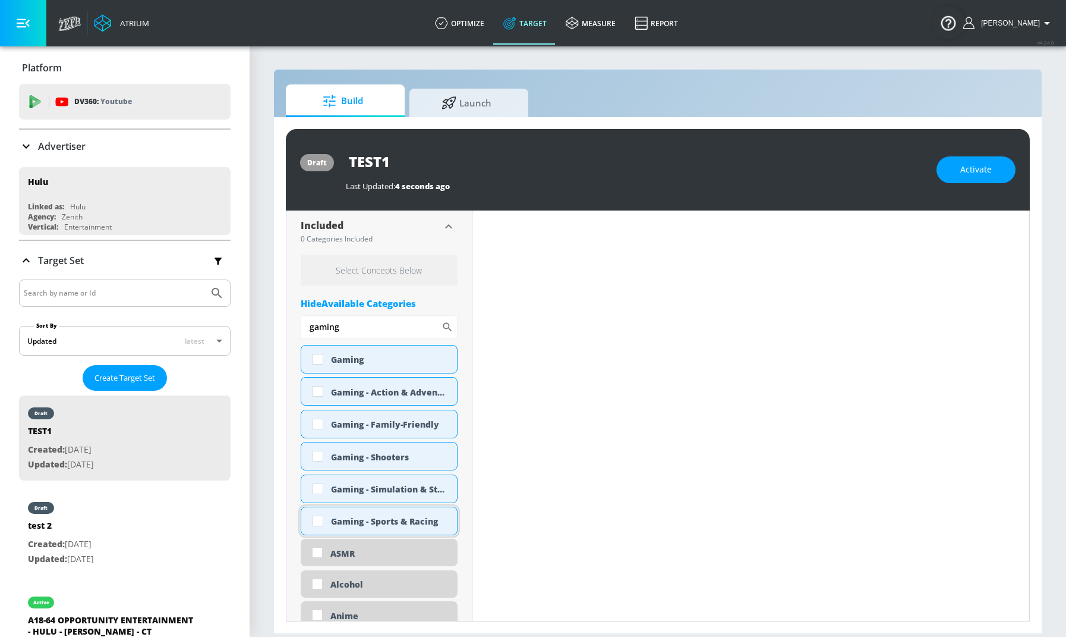
click at [351, 524] on div "Gaming - Sports & Racing" at bounding box center [389, 520] width 117 height 11
checkbox input "true"
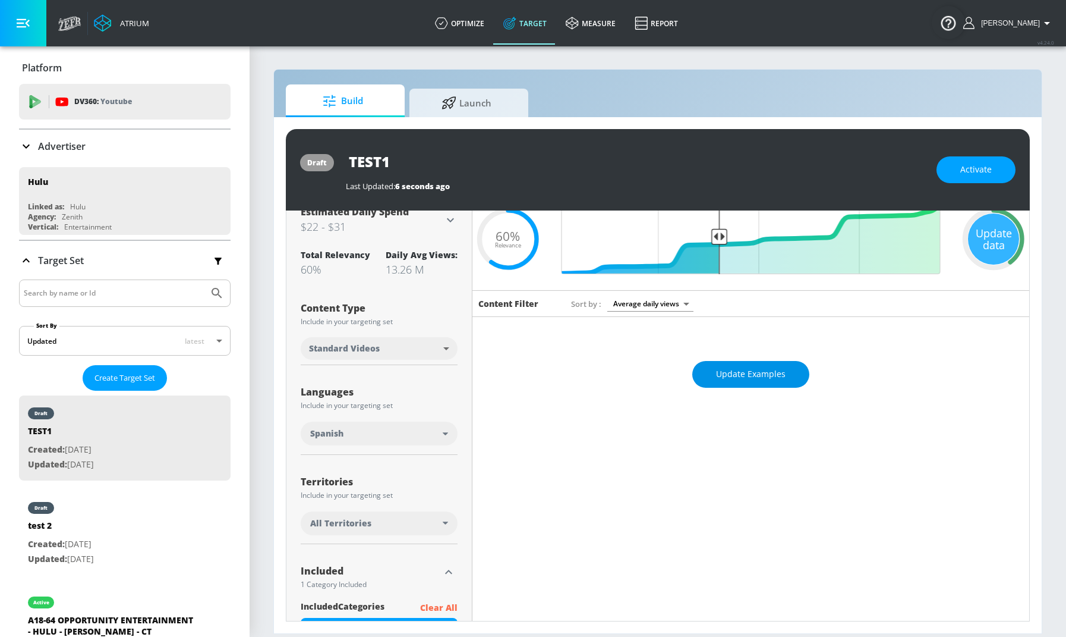
scroll to position [0, 0]
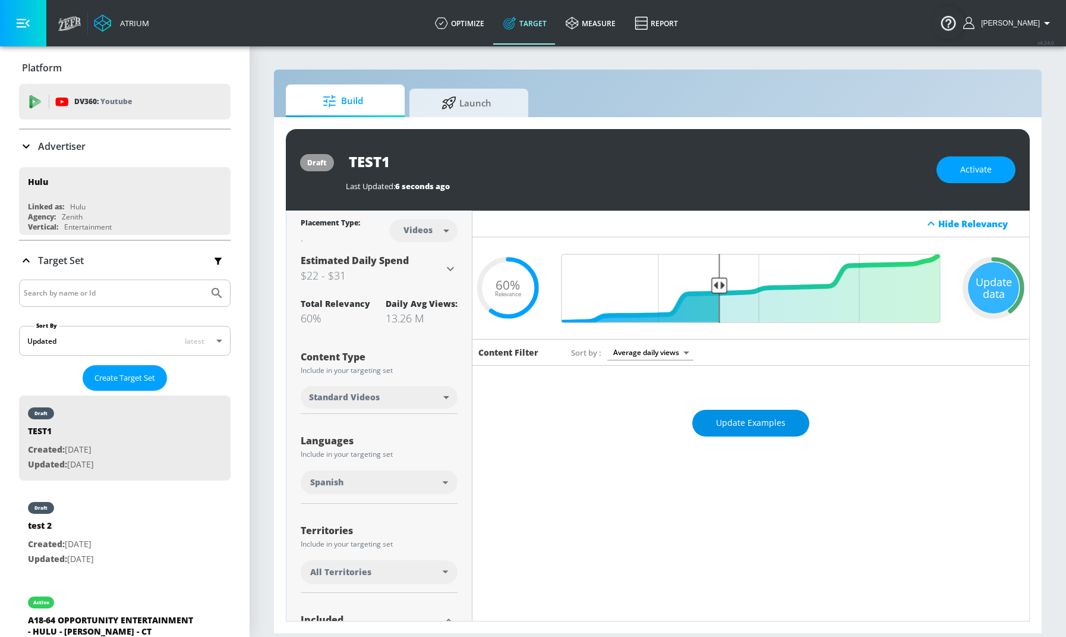
click at [768, 432] on button "Update Examples" at bounding box center [750, 422] width 117 height 27
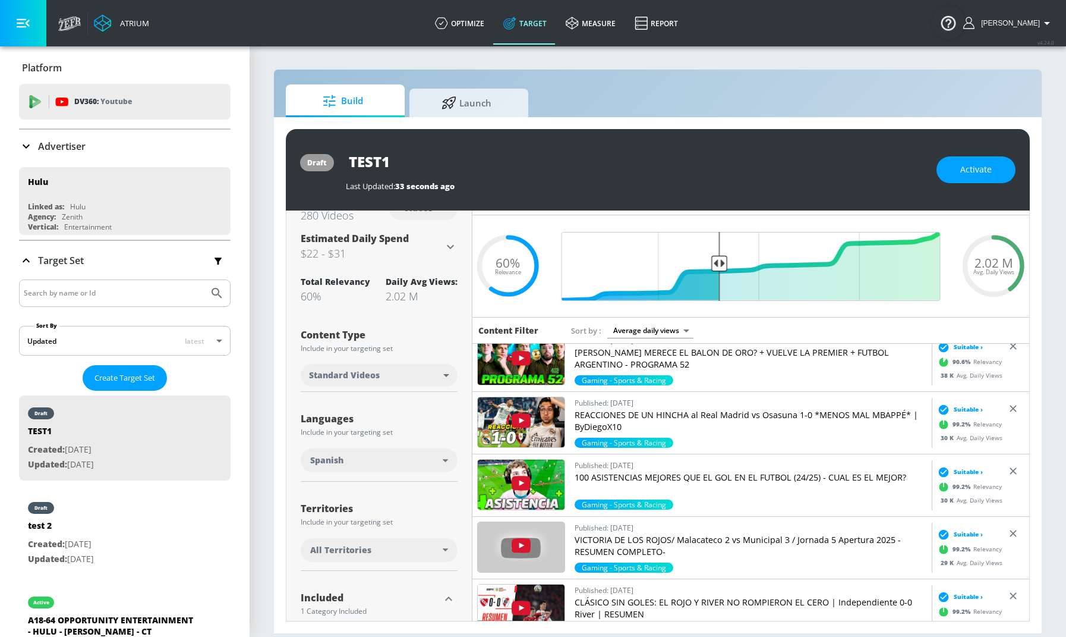
scroll to position [639, 0]
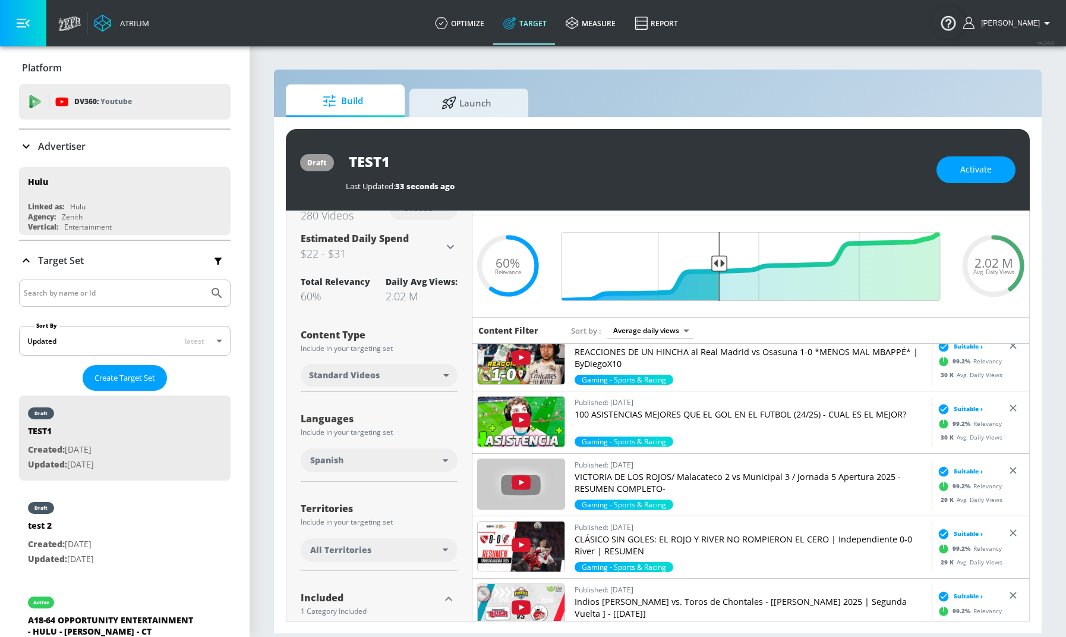
click at [539, 429] on img at bounding box center [521, 421] width 87 height 50
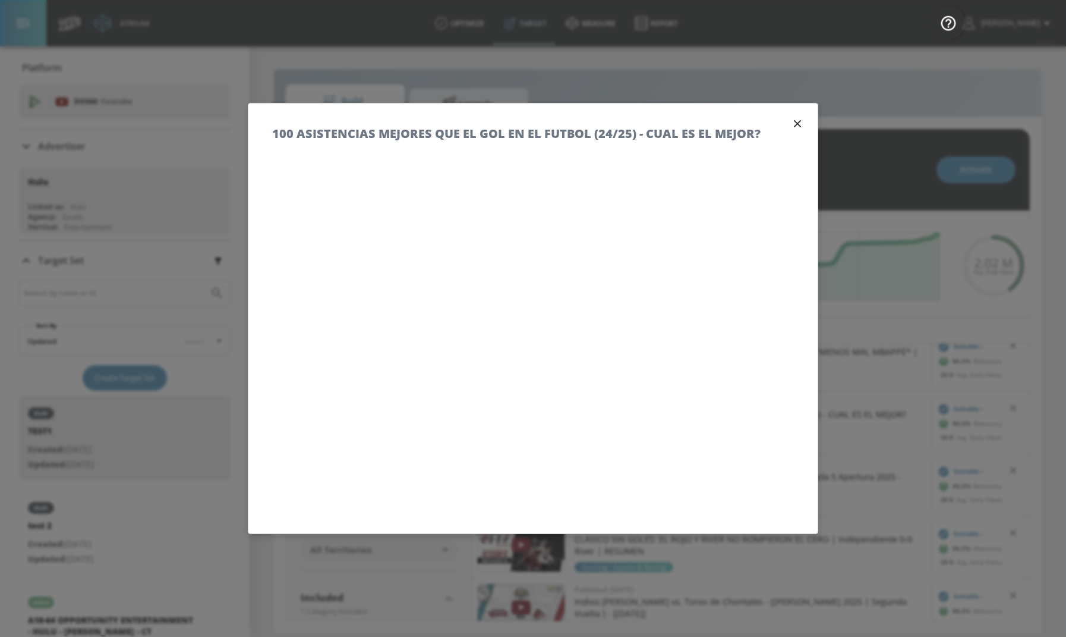
click at [802, 112] on div "100 ASISTENCIAS MEJORES QUE EL GOL EN EL FUTBOL (24/25) - CUAL ES EL MEJOR?" at bounding box center [532, 127] width 569 height 48
click at [801, 118] on icon "button" at bounding box center [797, 123] width 13 height 13
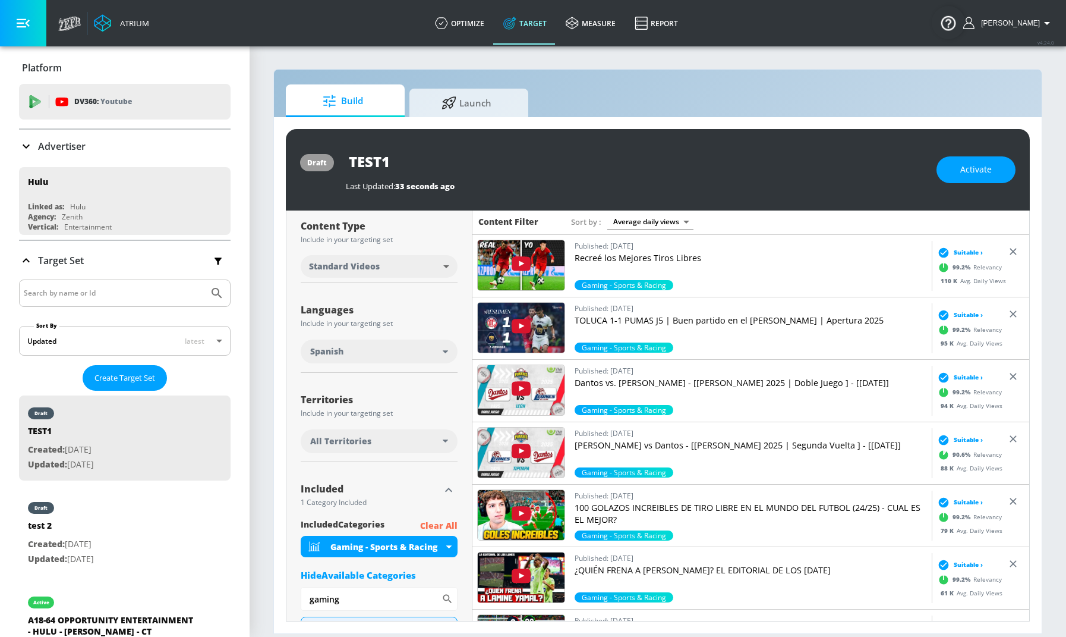
scroll to position [0, 0]
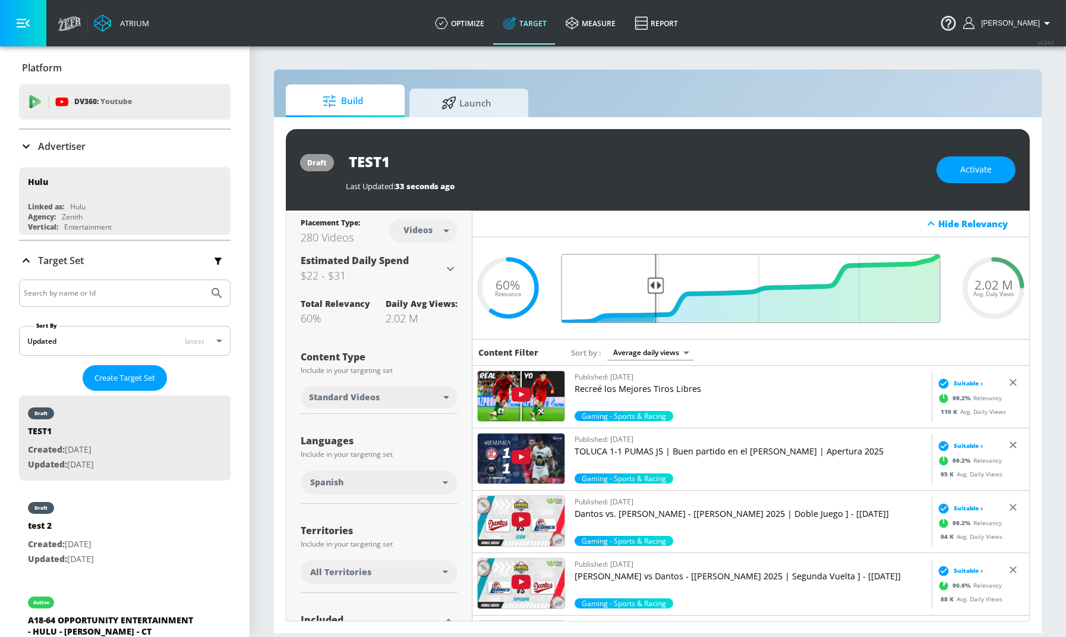
drag, startPoint x: 719, startPoint y: 282, endPoint x: 657, endPoint y: 286, distance: 61.9
type input "0.76"
click at [657, 286] on input "Final Threshold" at bounding box center [751, 288] width 391 height 69
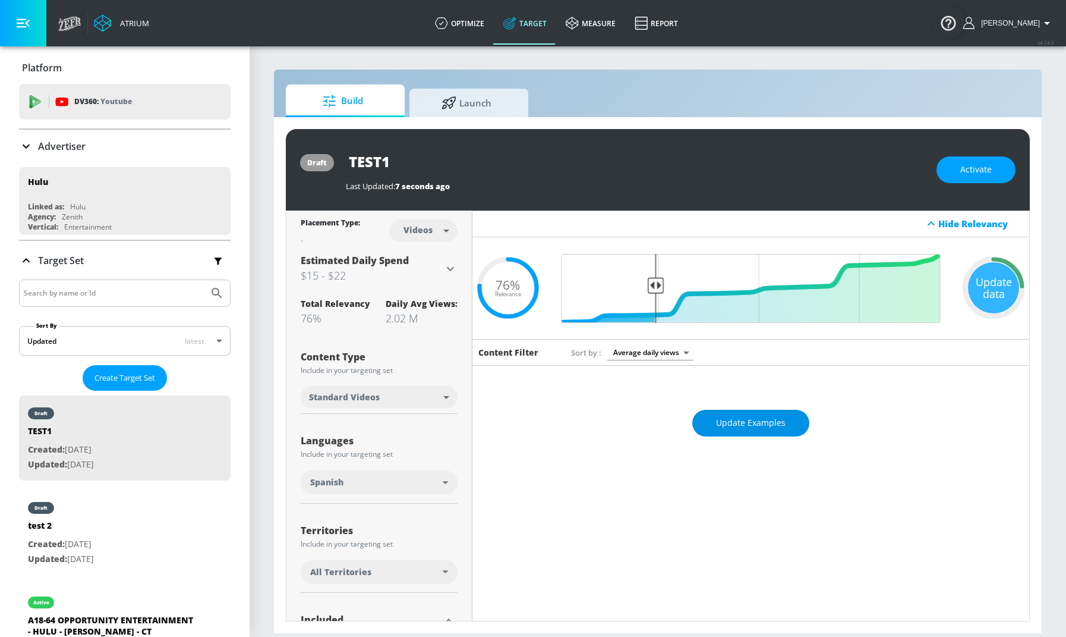
click at [757, 421] on span "Update Examples" at bounding box center [751, 422] width 70 height 15
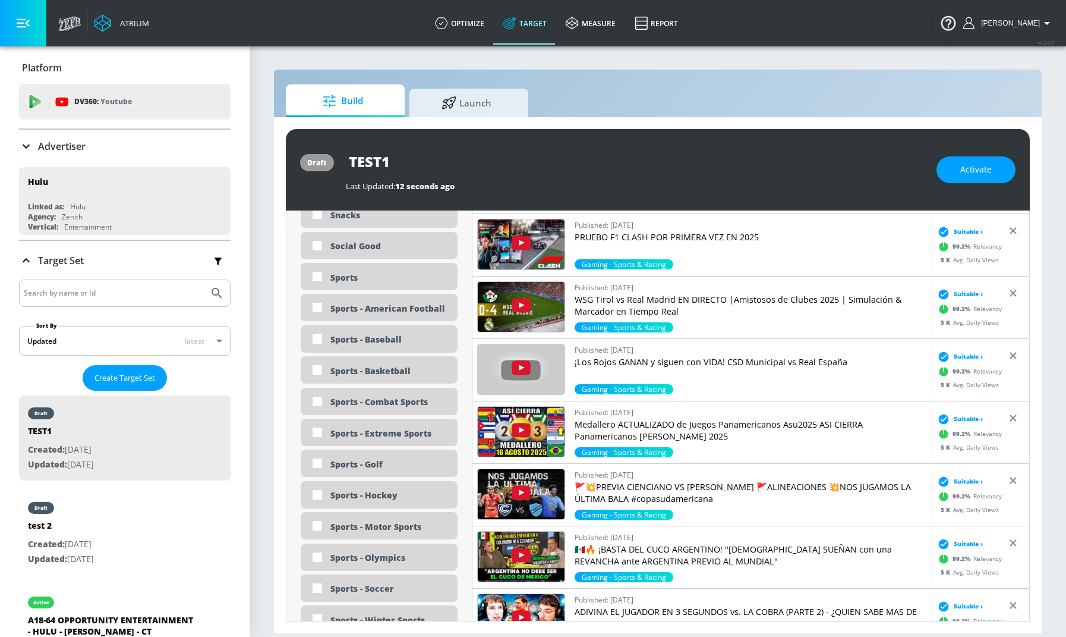
scroll to position [3171, 0]
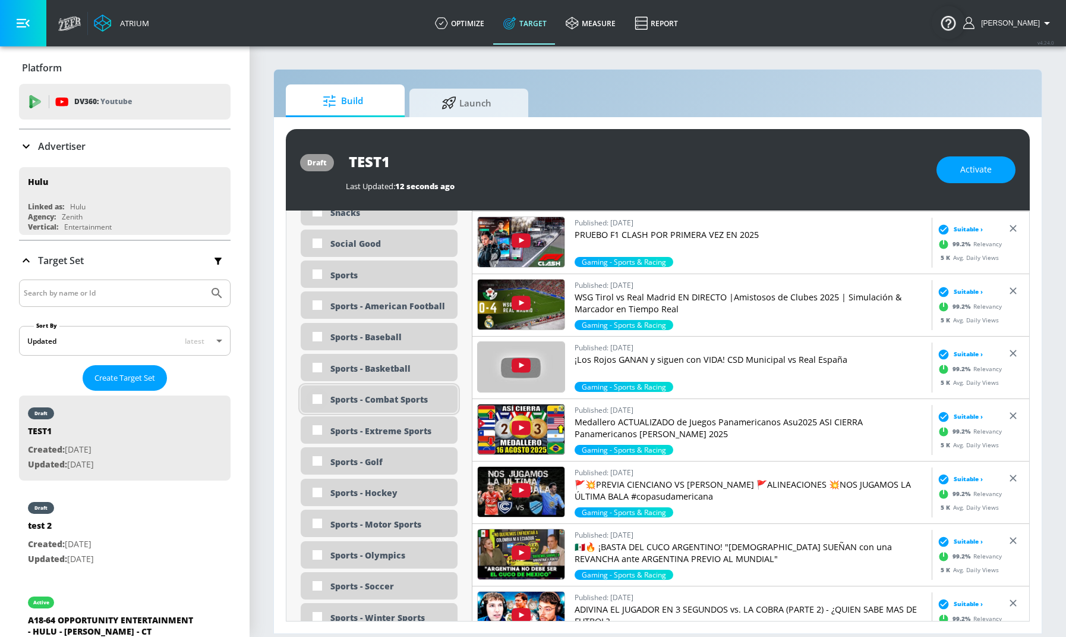
click at [317, 393] on input "checkbox" at bounding box center [317, 398] width 21 height 21
checkbox input "true"
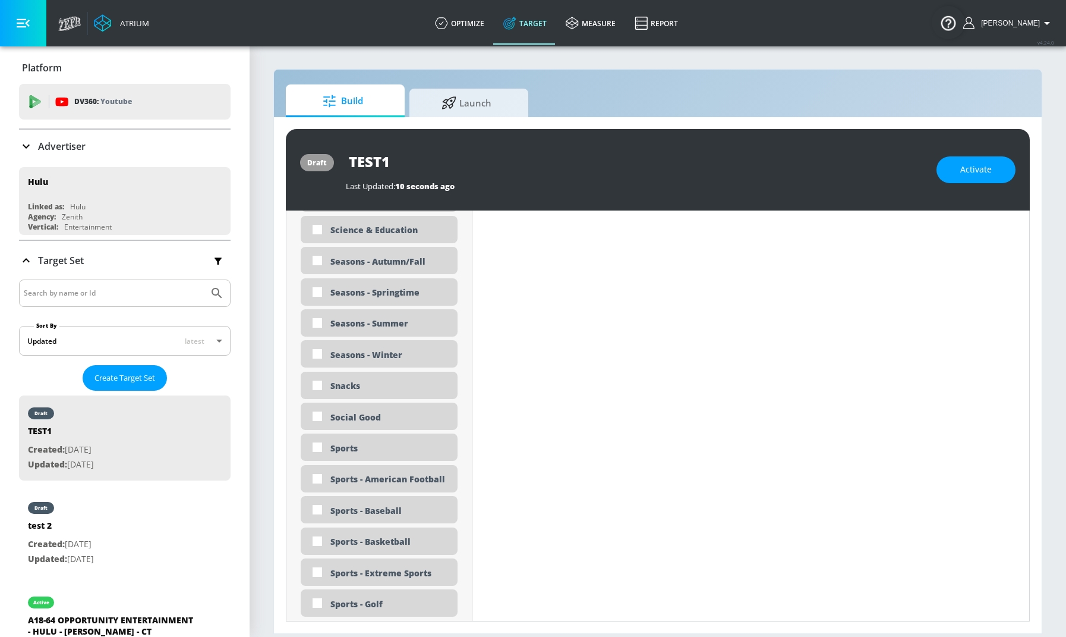
scroll to position [3167, 0]
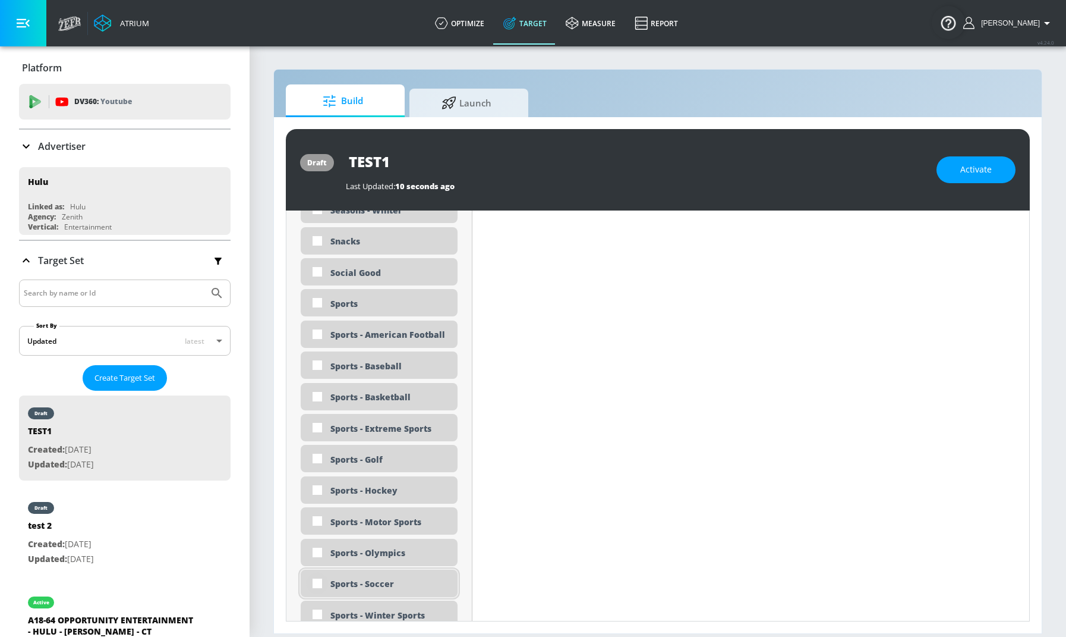
click at [314, 578] on input "checkbox" at bounding box center [317, 582] width 21 height 21
checkbox input "true"
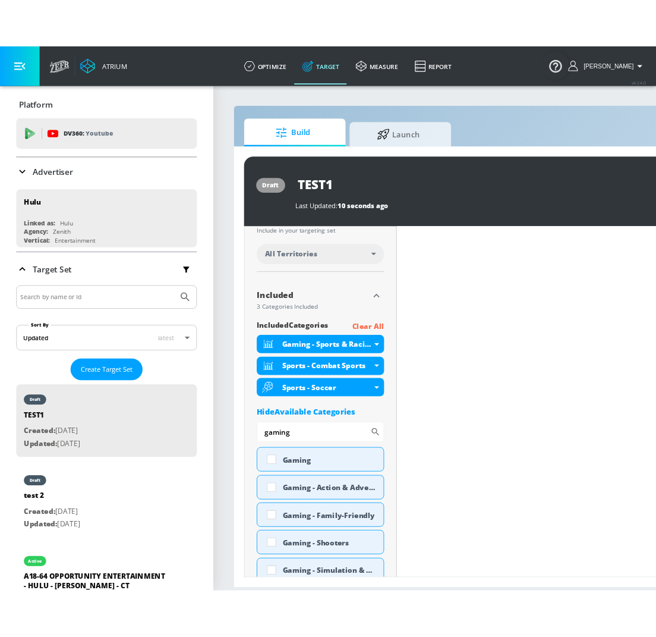
scroll to position [362, 0]
